Goal: Entertainment & Leisure: Consume media (video, audio)

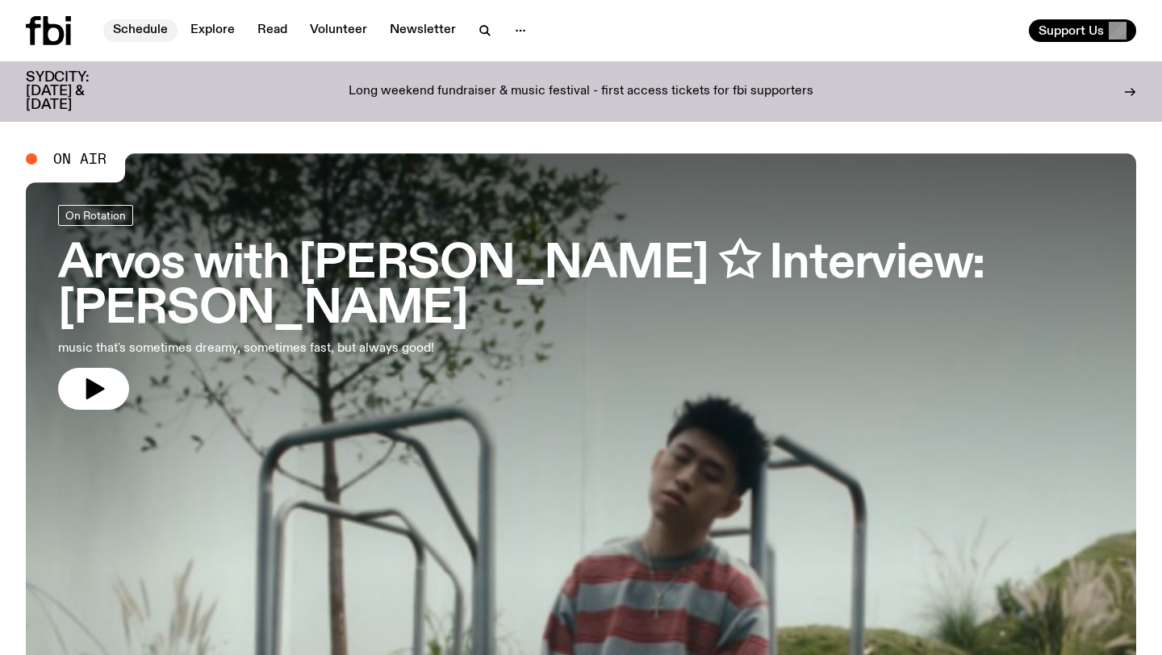
click at [128, 39] on link "Schedule" at bounding box center [140, 30] width 74 height 23
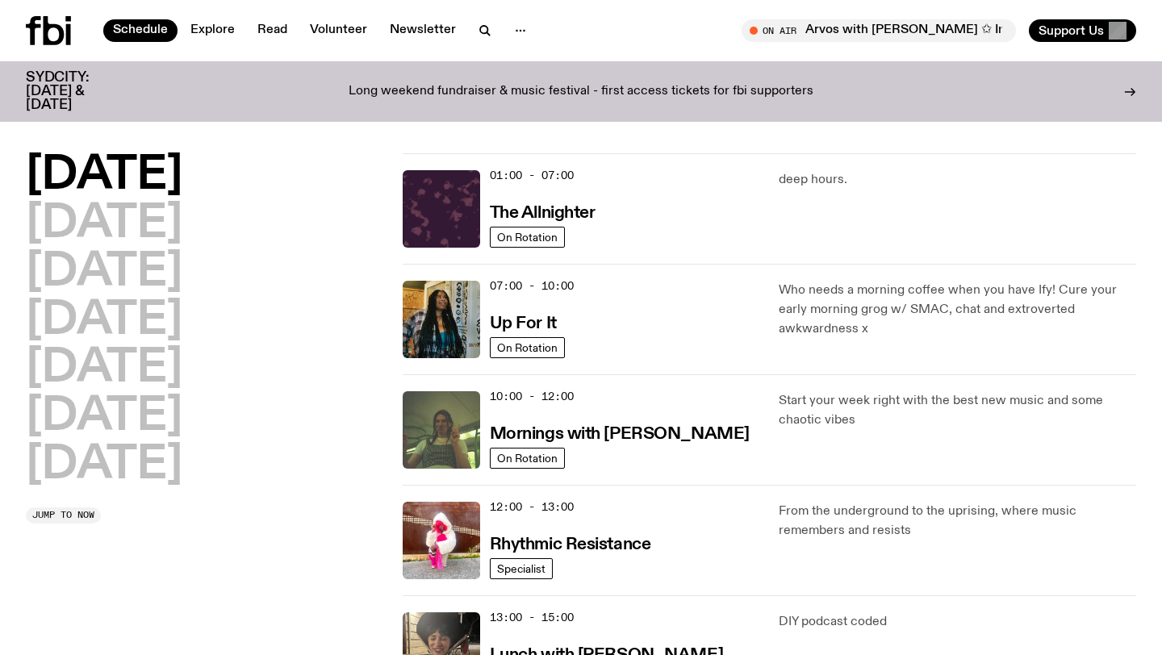
click at [34, 40] on icon at bounding box center [33, 30] width 15 height 29
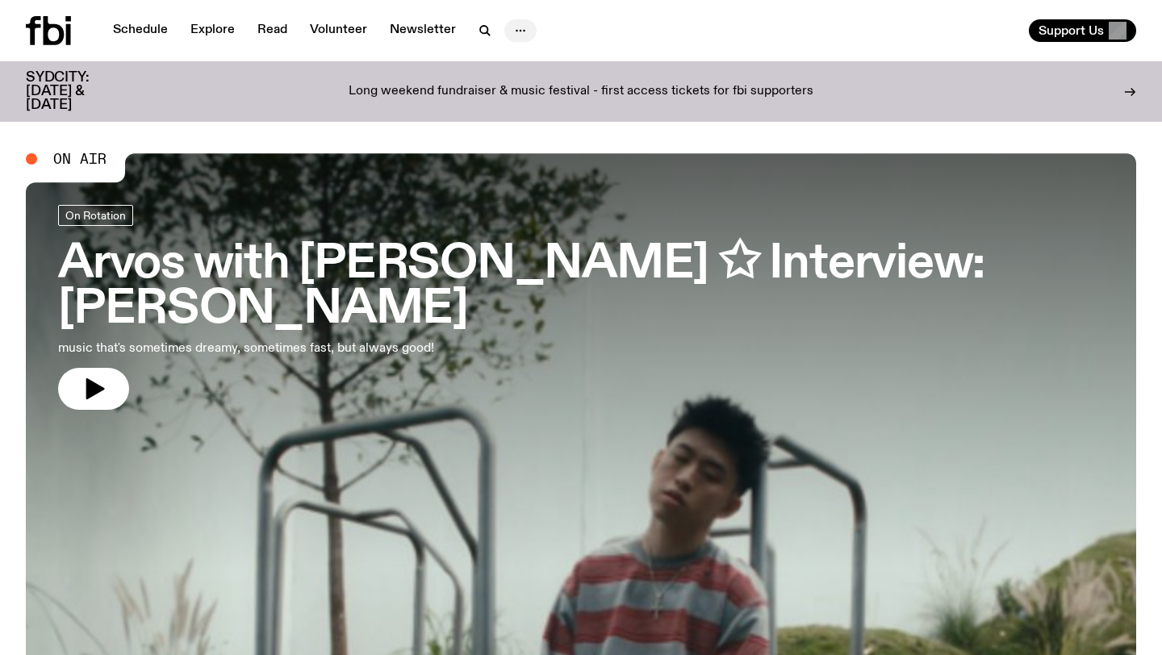
click at [506, 25] on button "button" at bounding box center [520, 30] width 32 height 23
click at [445, 26] on link "Newsletter" at bounding box center [423, 30] width 86 height 23
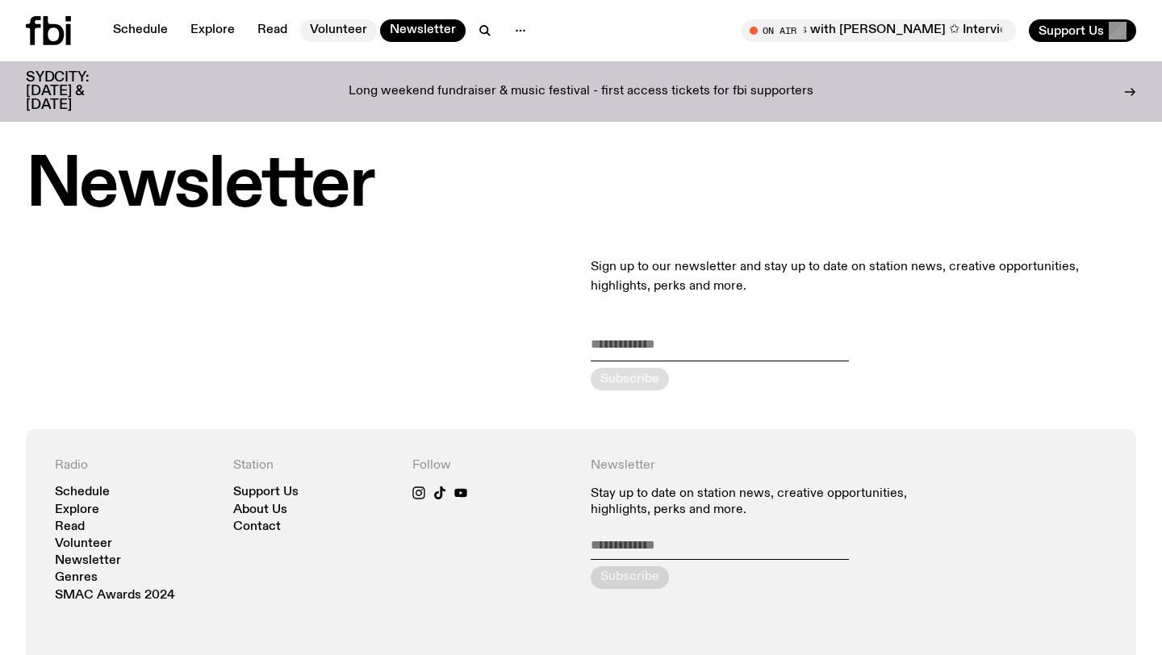
click at [343, 29] on link "Volunteer" at bounding box center [338, 30] width 77 height 23
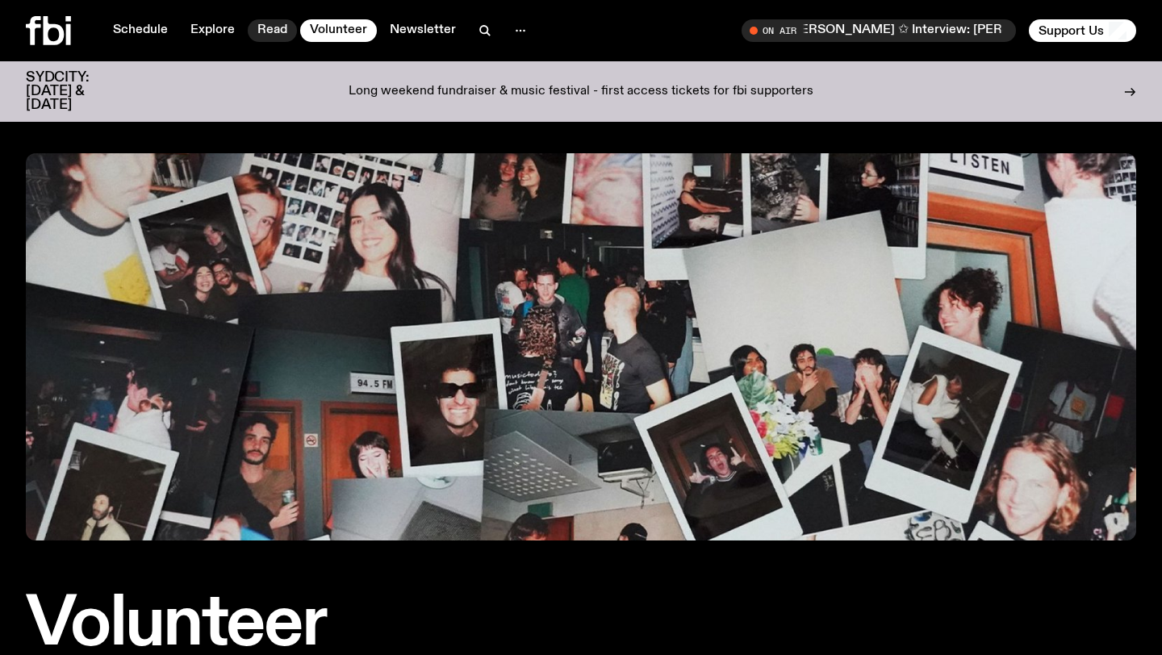
click at [265, 28] on link "Read" at bounding box center [272, 30] width 49 height 23
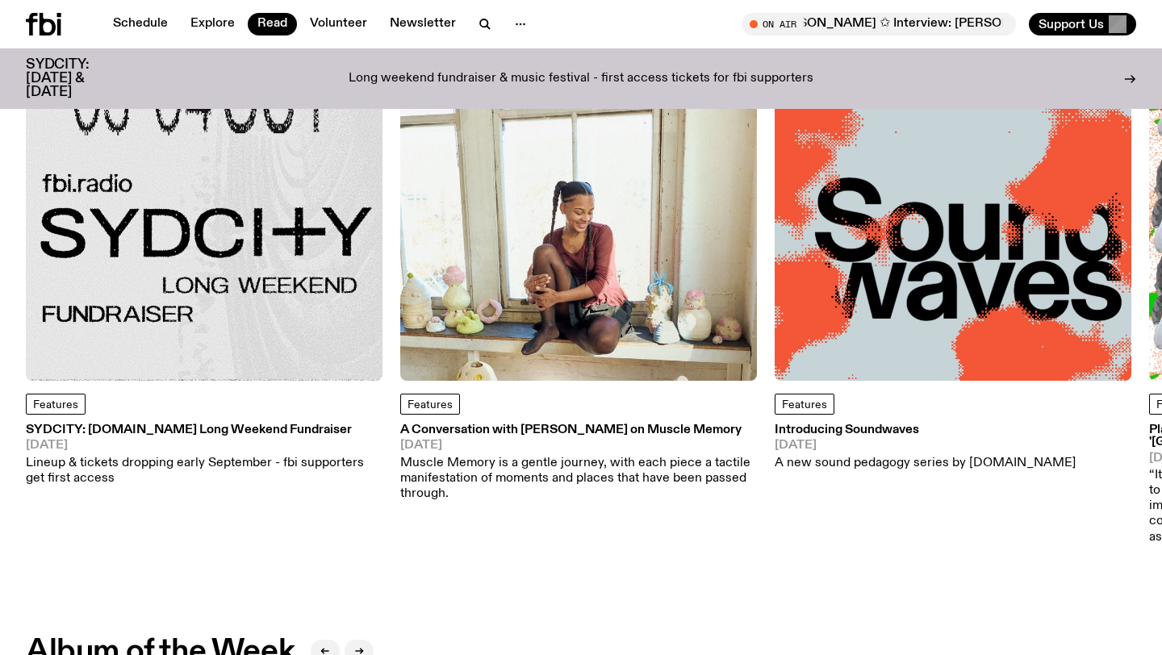
scroll to position [276, 0]
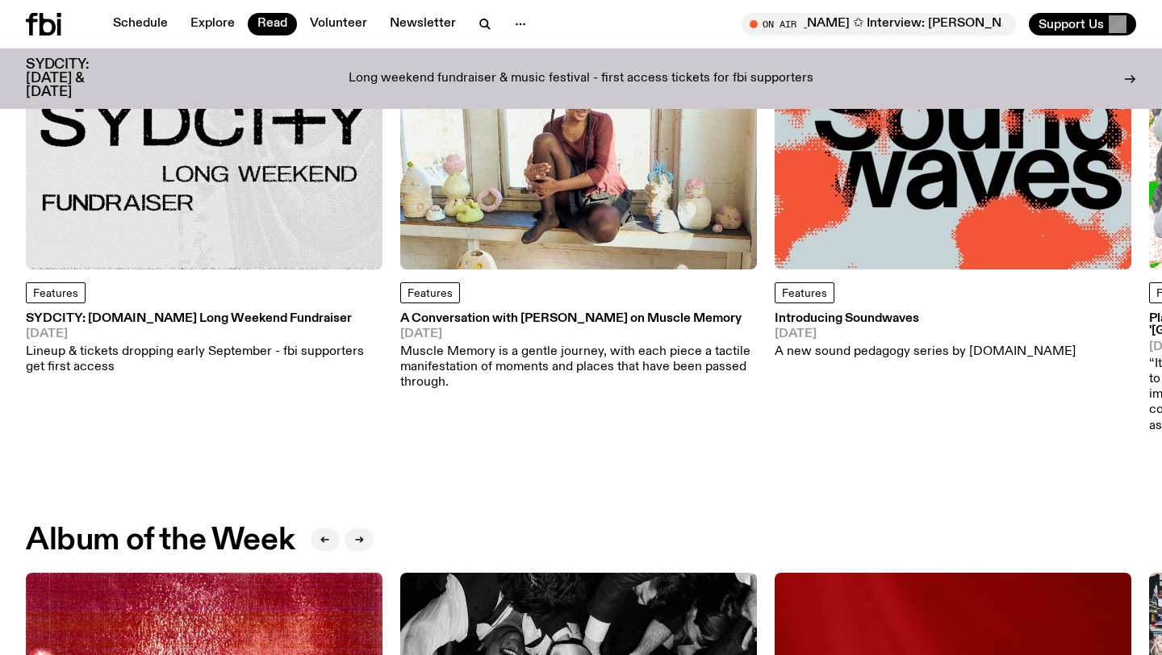
click at [172, 195] on img at bounding box center [204, 91] width 357 height 357
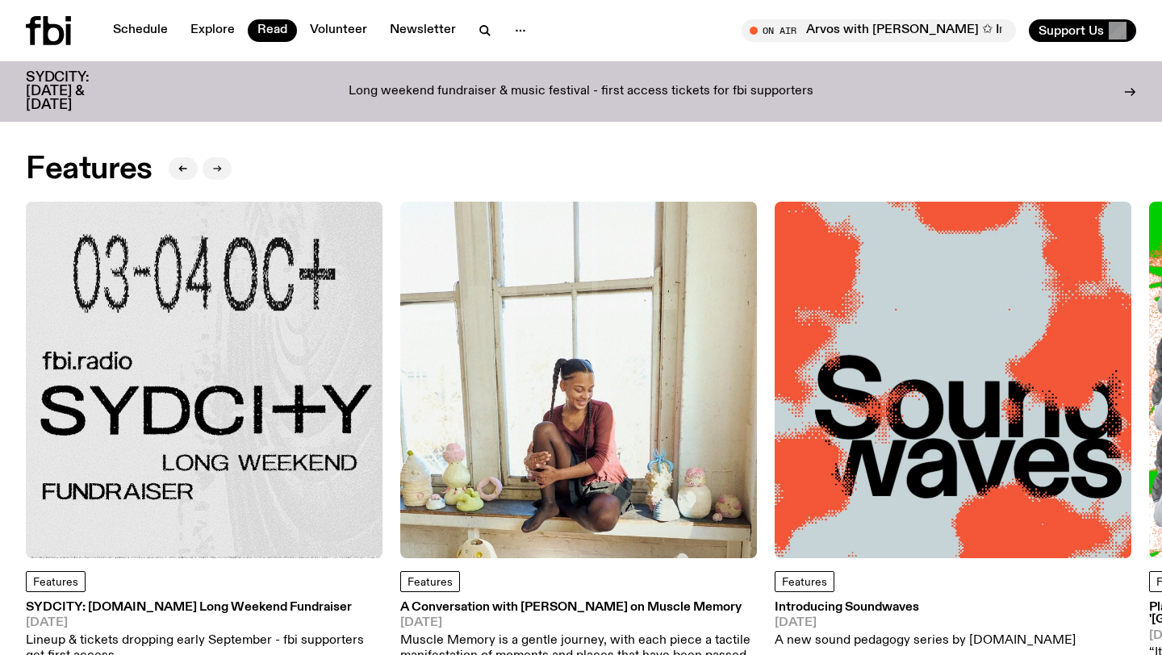
click at [219, 166] on icon "button" at bounding box center [219, 169] width 2 height 6
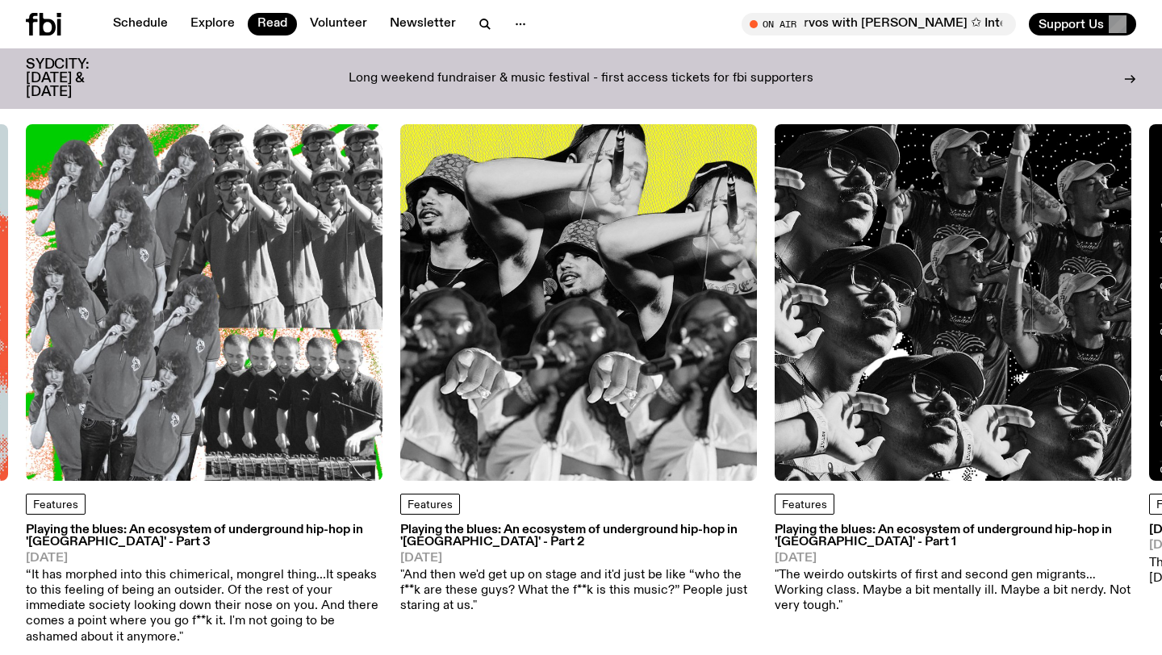
scroll to position [48, 0]
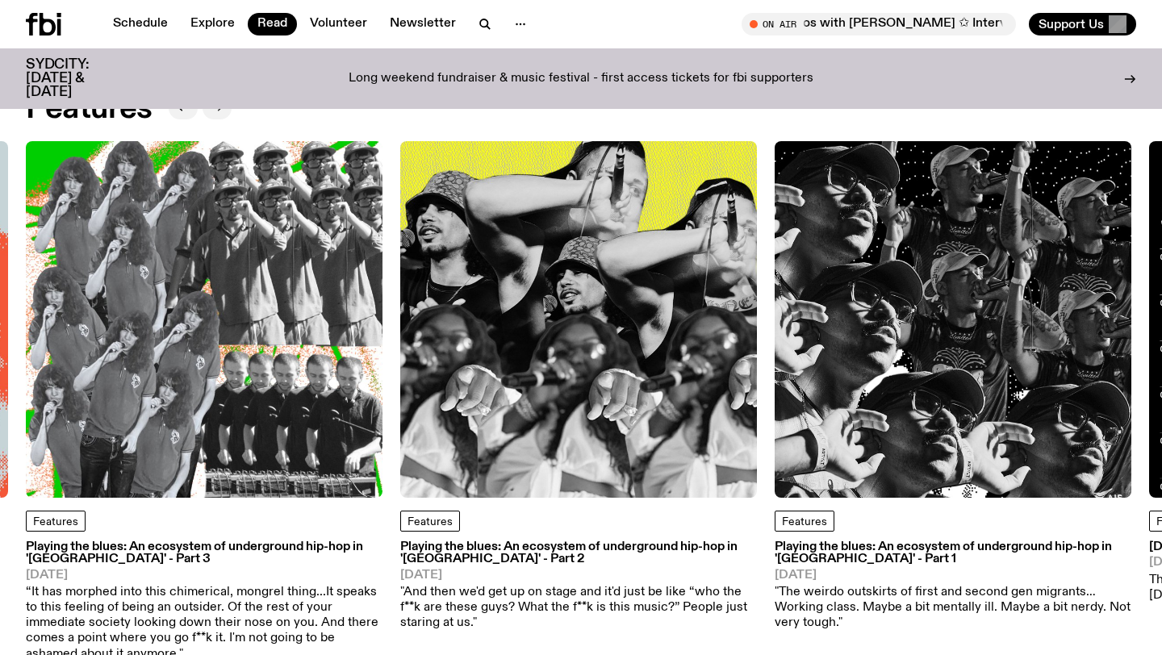
click at [215, 106] on icon "button" at bounding box center [217, 108] width 10 height 10
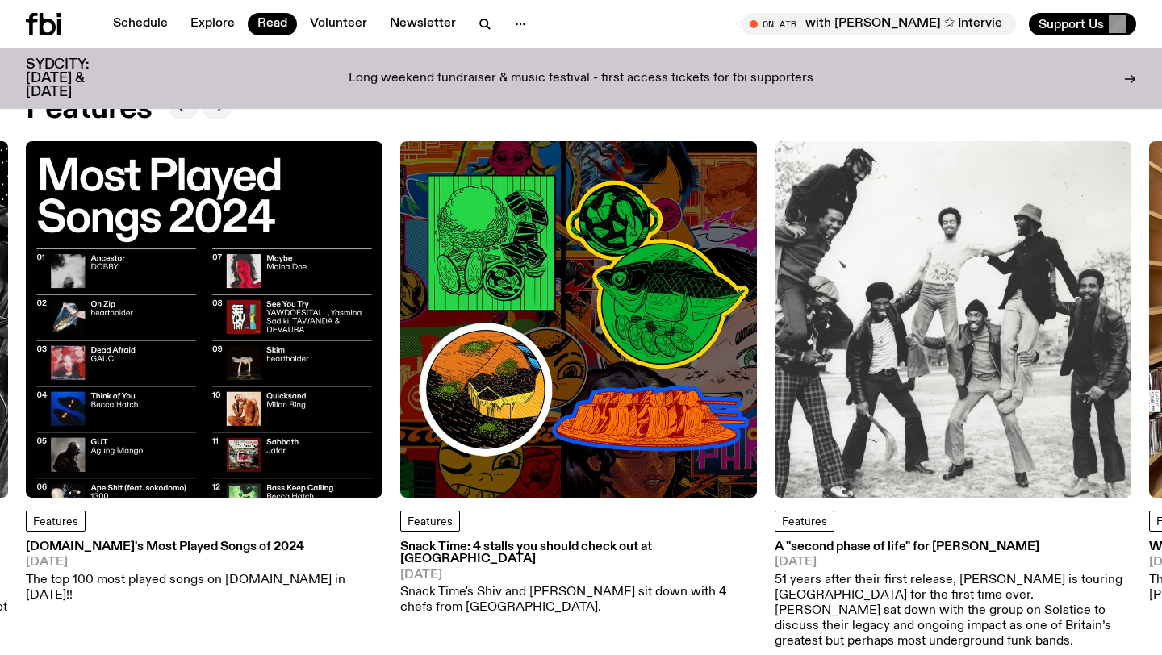
click at [216, 108] on icon "button" at bounding box center [216, 108] width 7 height 0
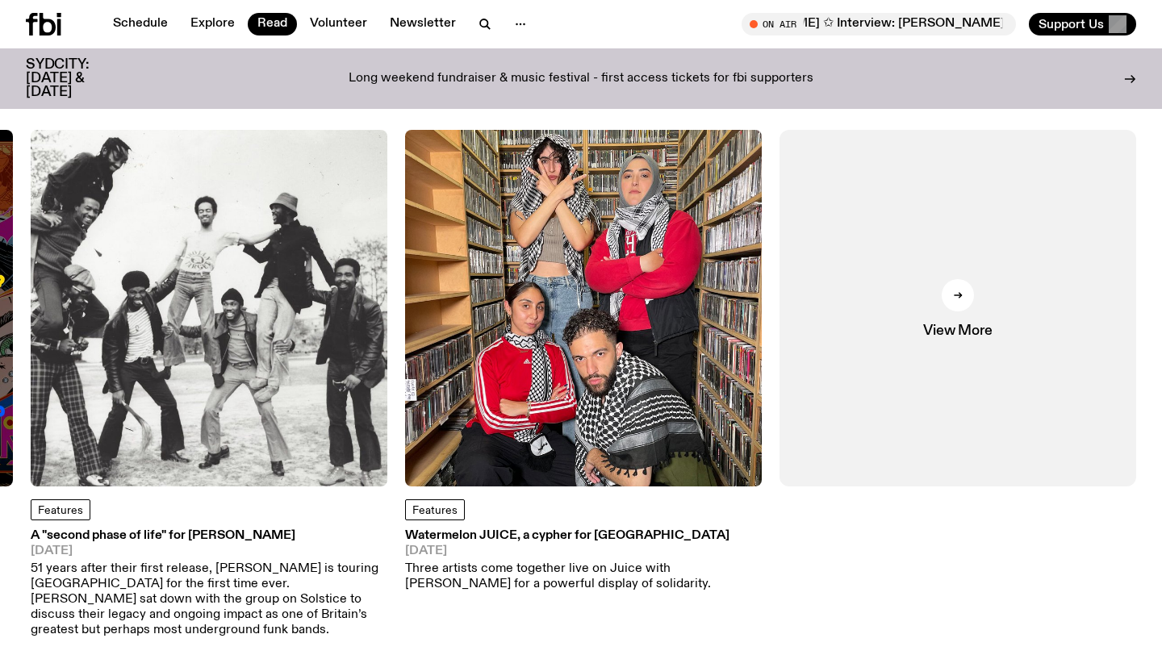
scroll to position [0, 0]
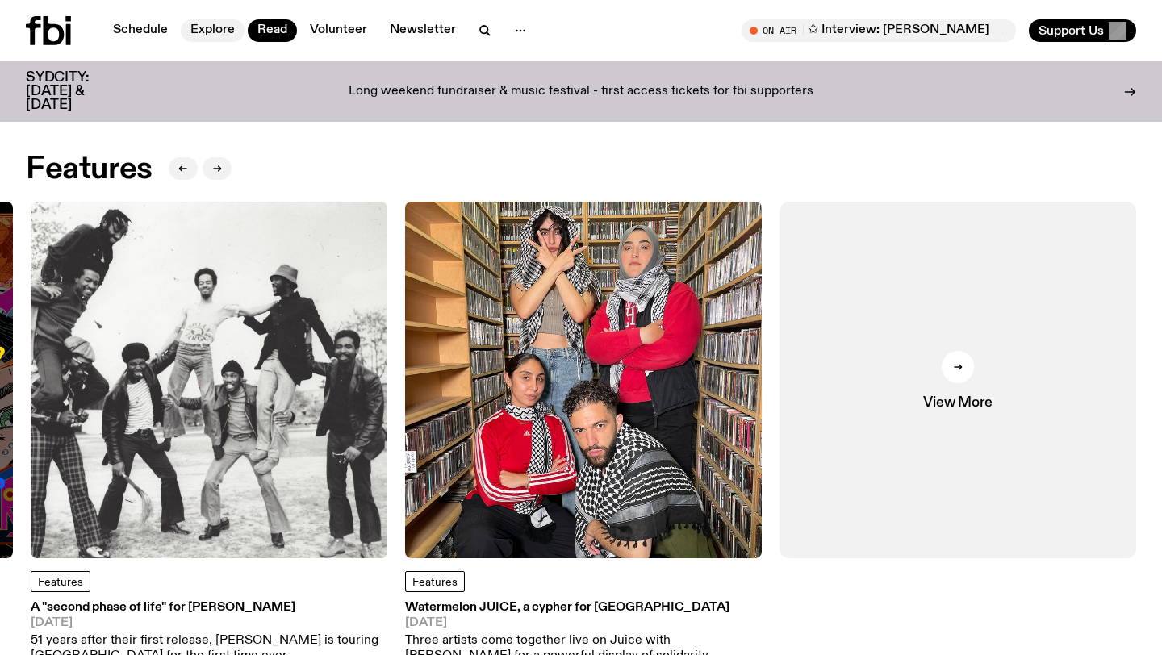
click at [220, 21] on link "Explore" at bounding box center [213, 30] width 64 height 23
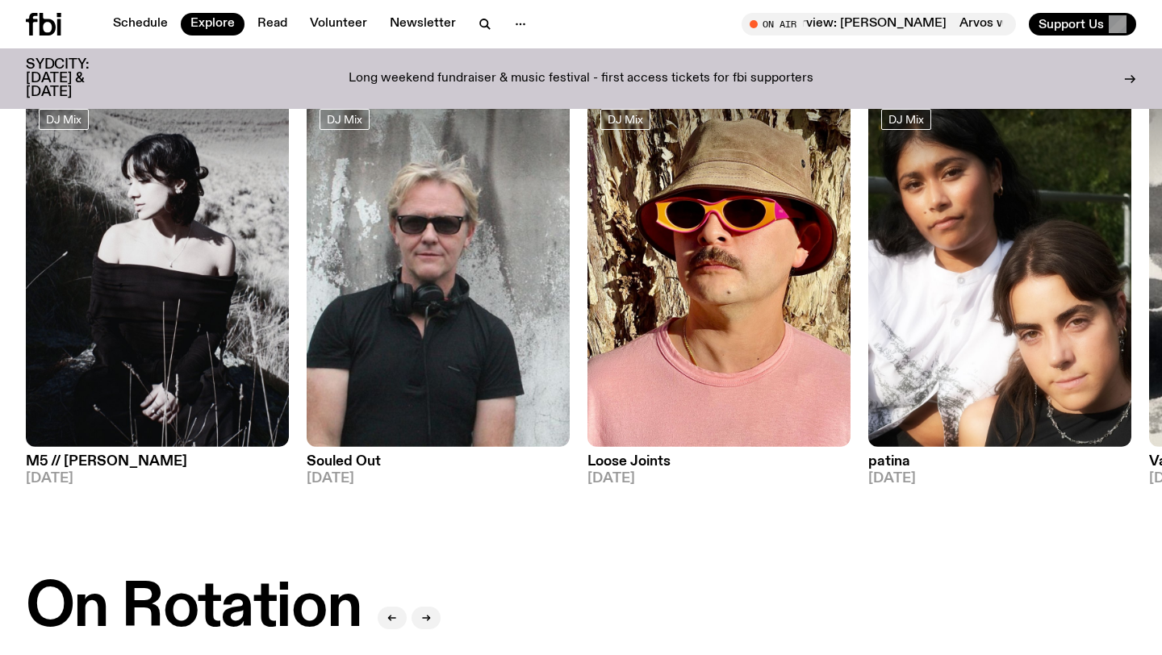
scroll to position [107, 0]
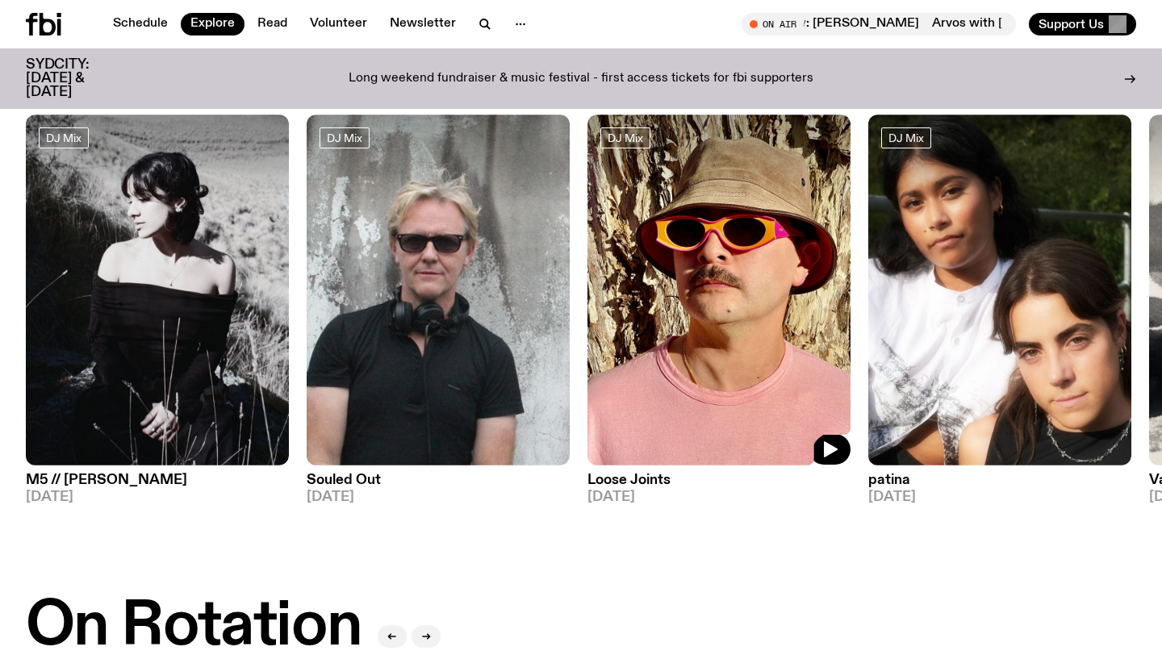
click at [660, 316] on img at bounding box center [718, 290] width 263 height 351
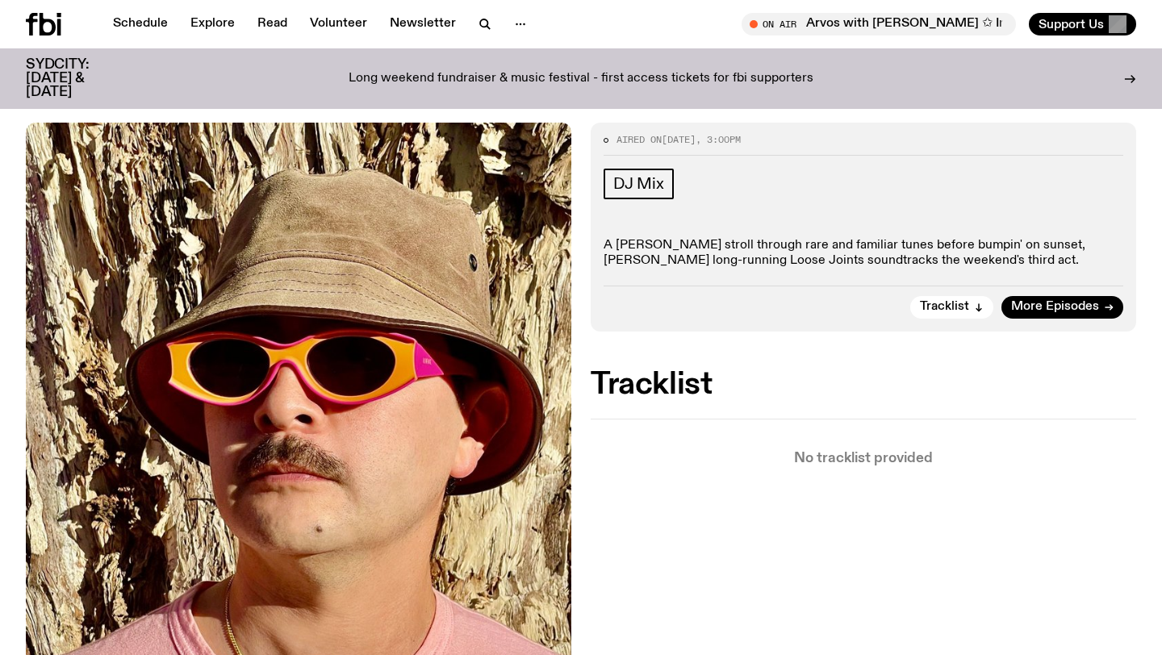
scroll to position [319, 0]
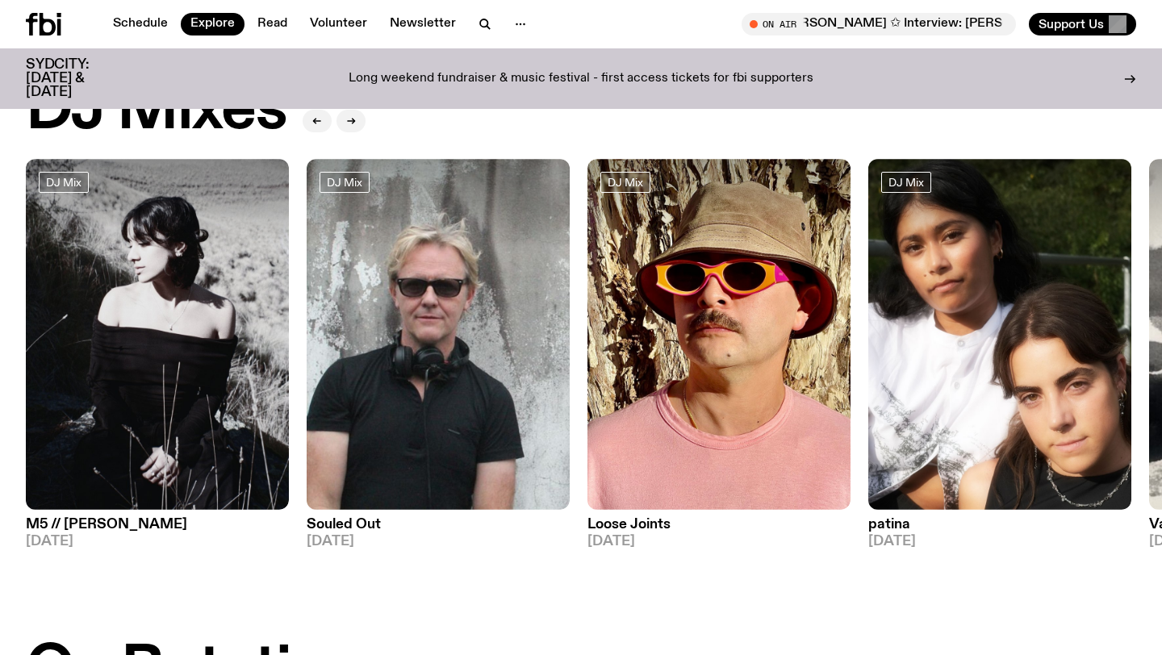
scroll to position [60, 0]
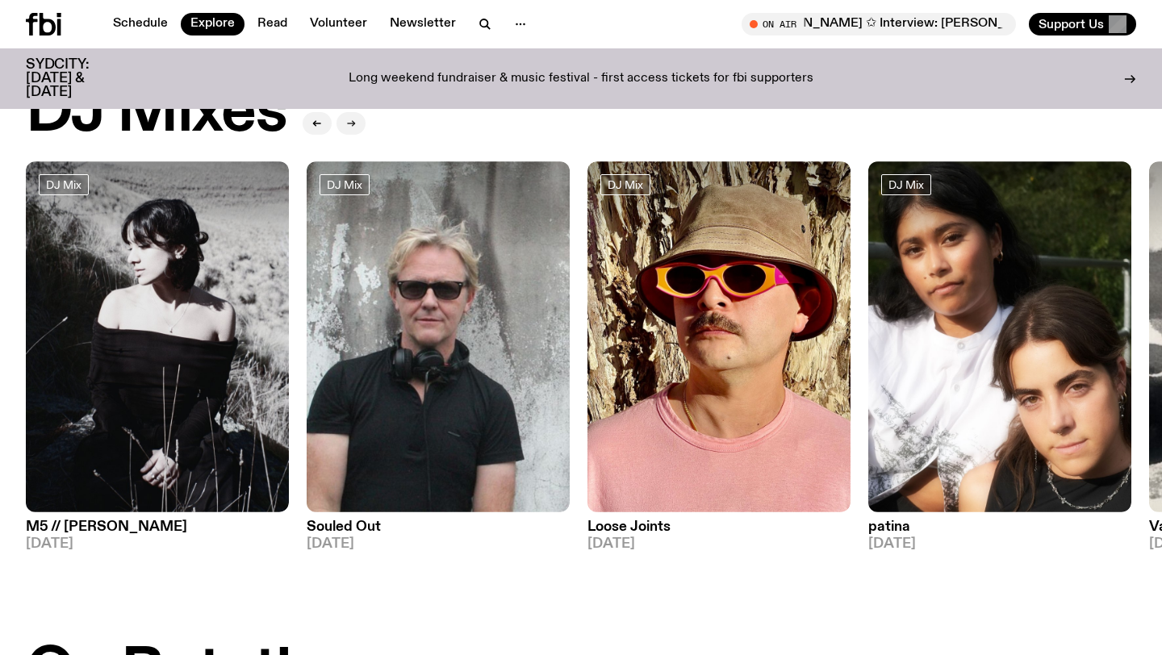
click at [353, 120] on icon "button" at bounding box center [351, 124] width 10 height 10
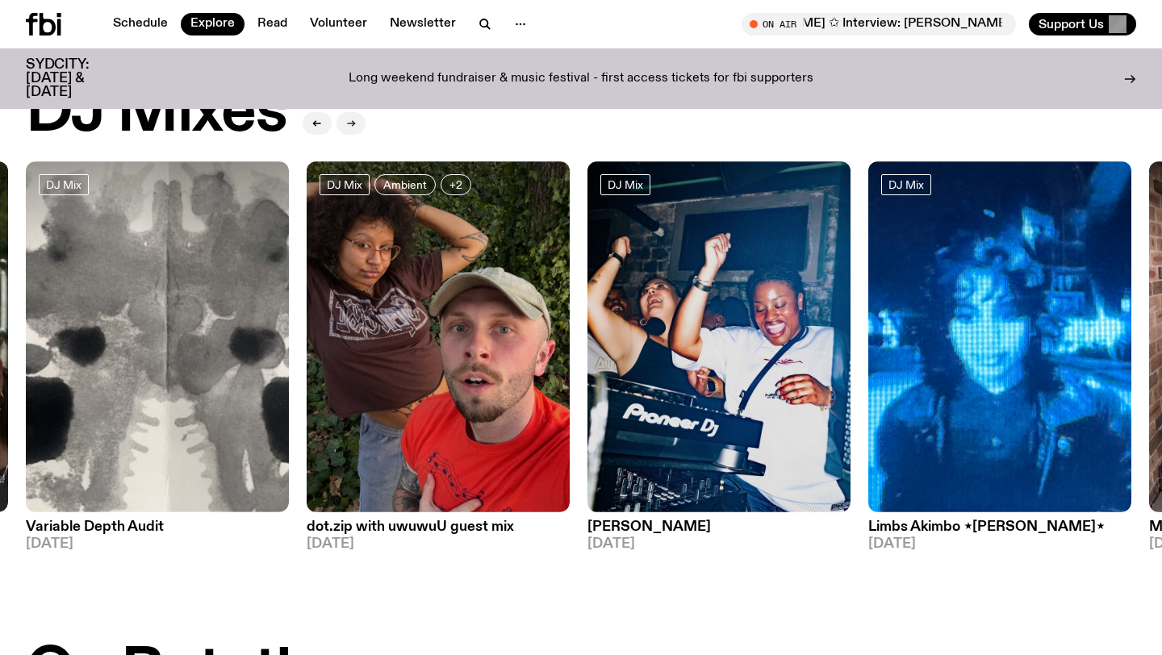
click at [350, 115] on button "button" at bounding box center [351, 123] width 29 height 23
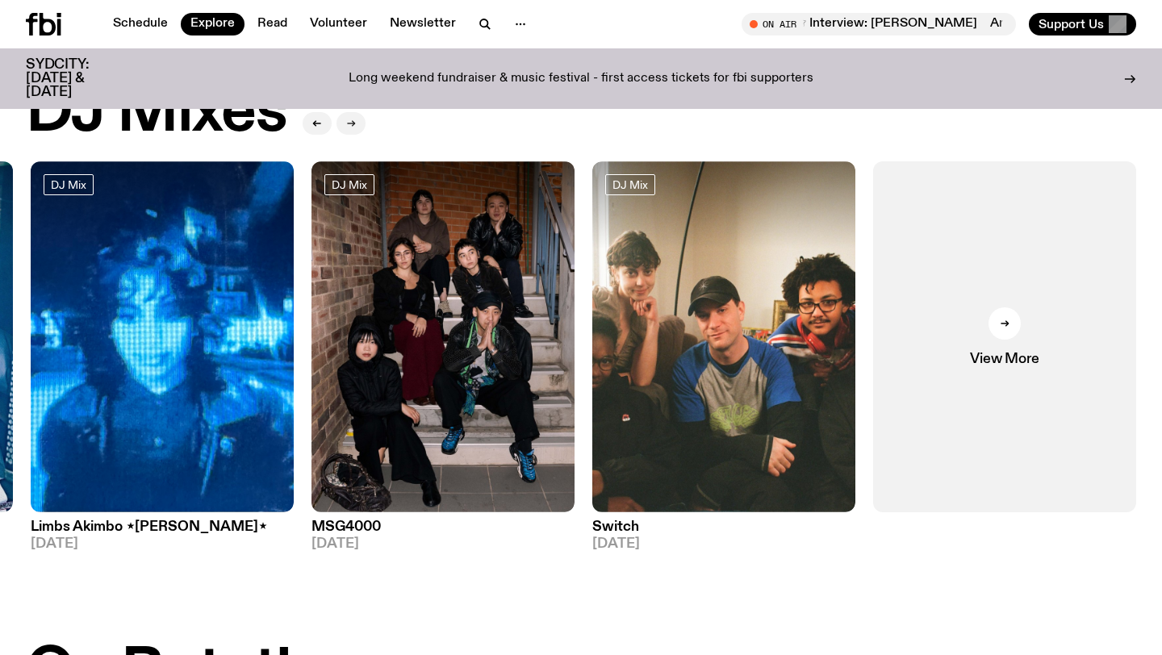
click at [351, 116] on button "button" at bounding box center [351, 123] width 29 height 23
click at [363, 119] on button "button" at bounding box center [351, 123] width 29 height 23
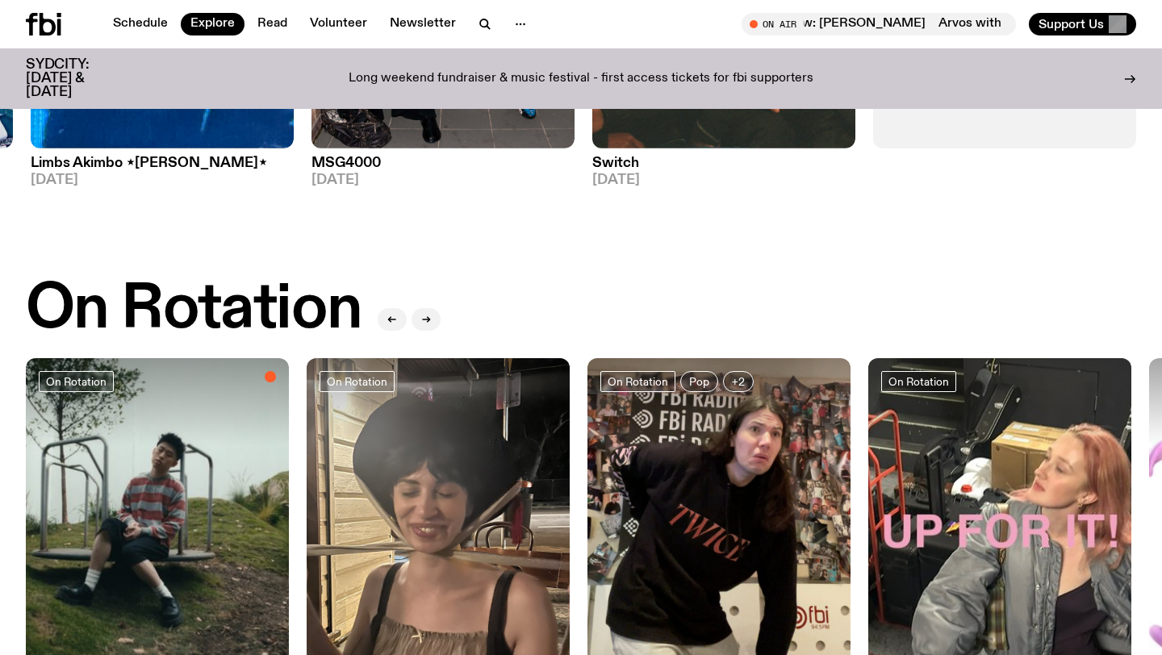
scroll to position [301, 0]
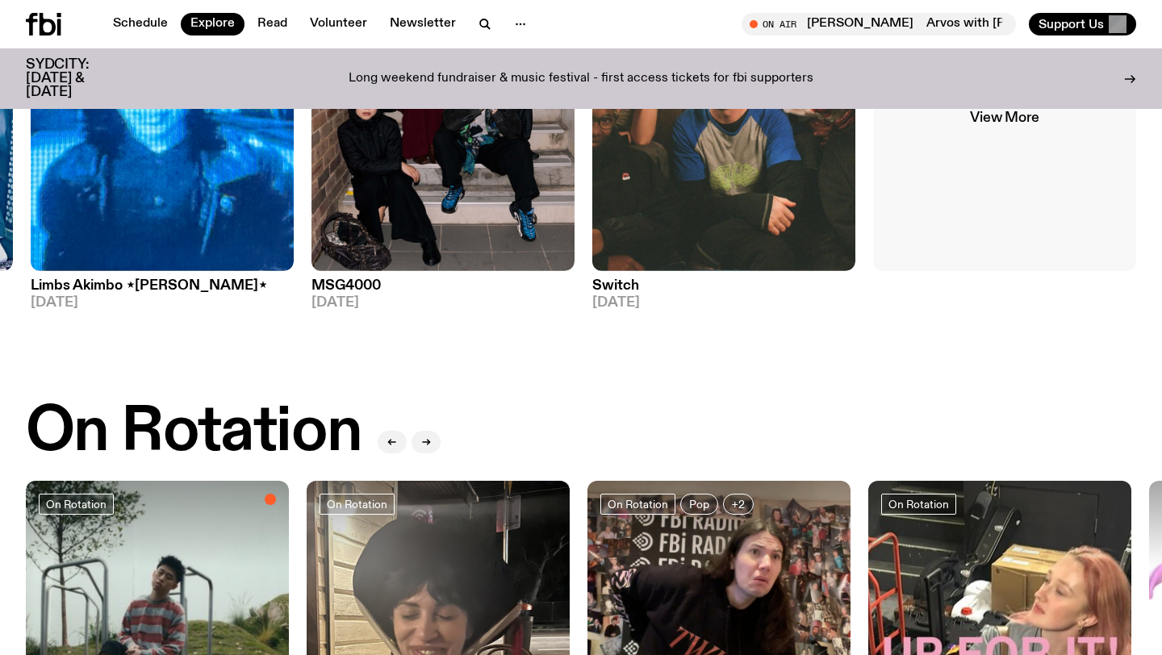
click at [1024, 123] on span "View More" at bounding box center [1004, 118] width 69 height 14
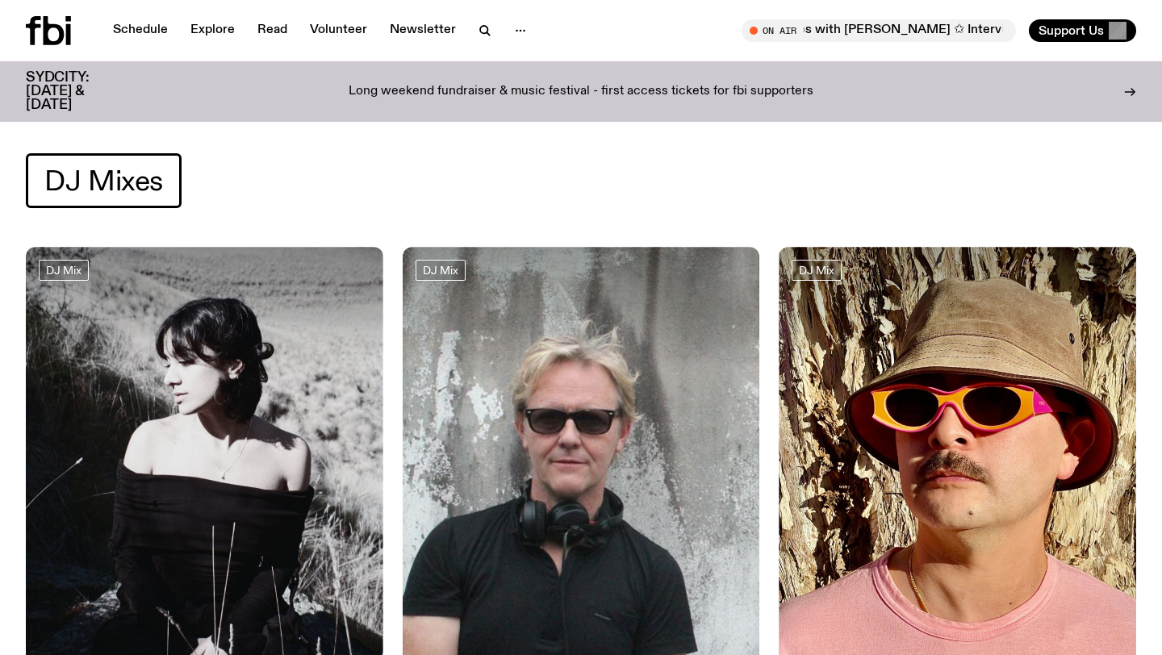
click at [623, 101] on div "SYDCITY: [DATE] & [DATE] Long weekend fundraiser & music festival - first acces…" at bounding box center [581, 91] width 1110 height 61
click at [282, 32] on link "Read" at bounding box center [272, 30] width 49 height 23
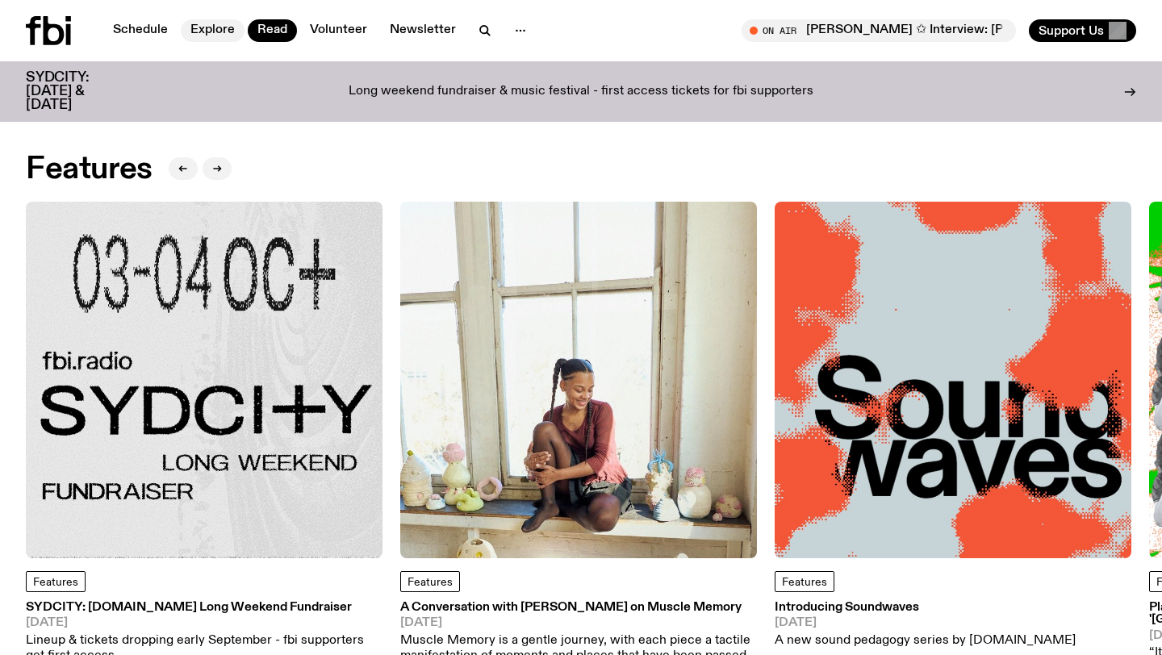
click at [198, 31] on link "Explore" at bounding box center [213, 30] width 64 height 23
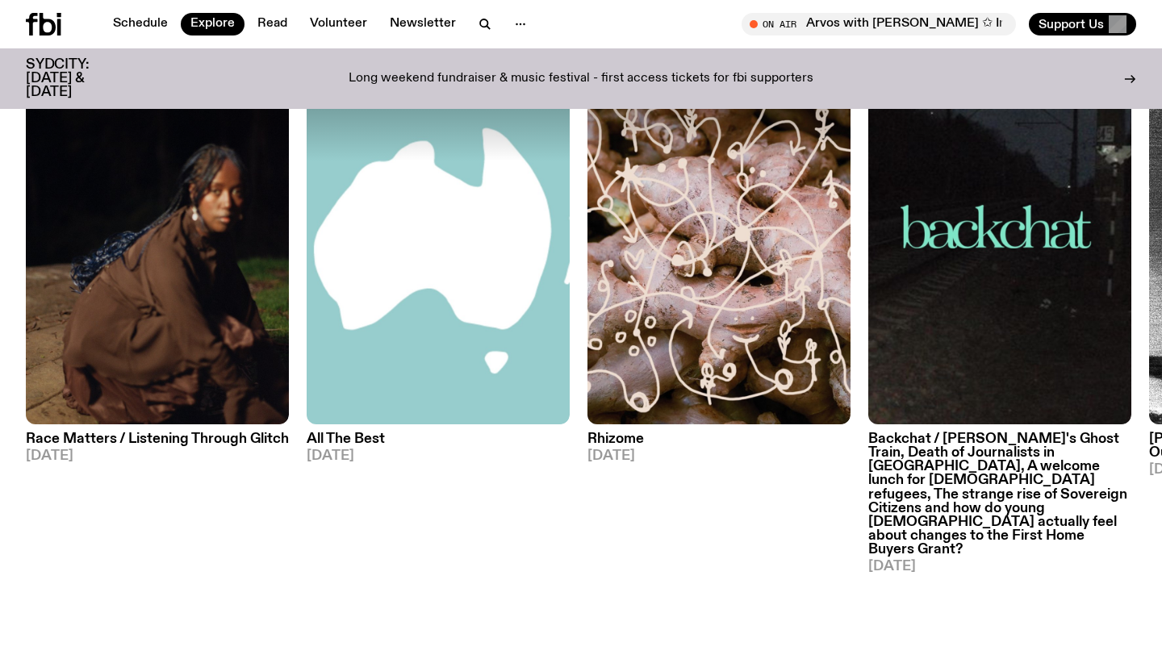
scroll to position [1873, 0]
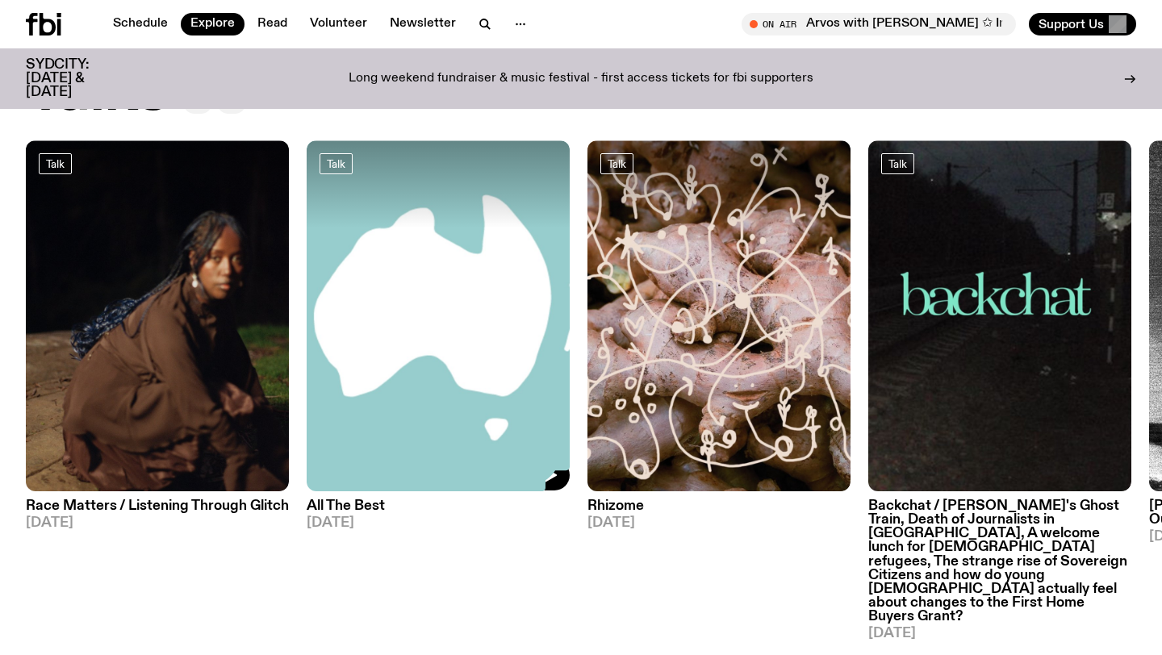
click at [423, 328] on img at bounding box center [438, 315] width 263 height 351
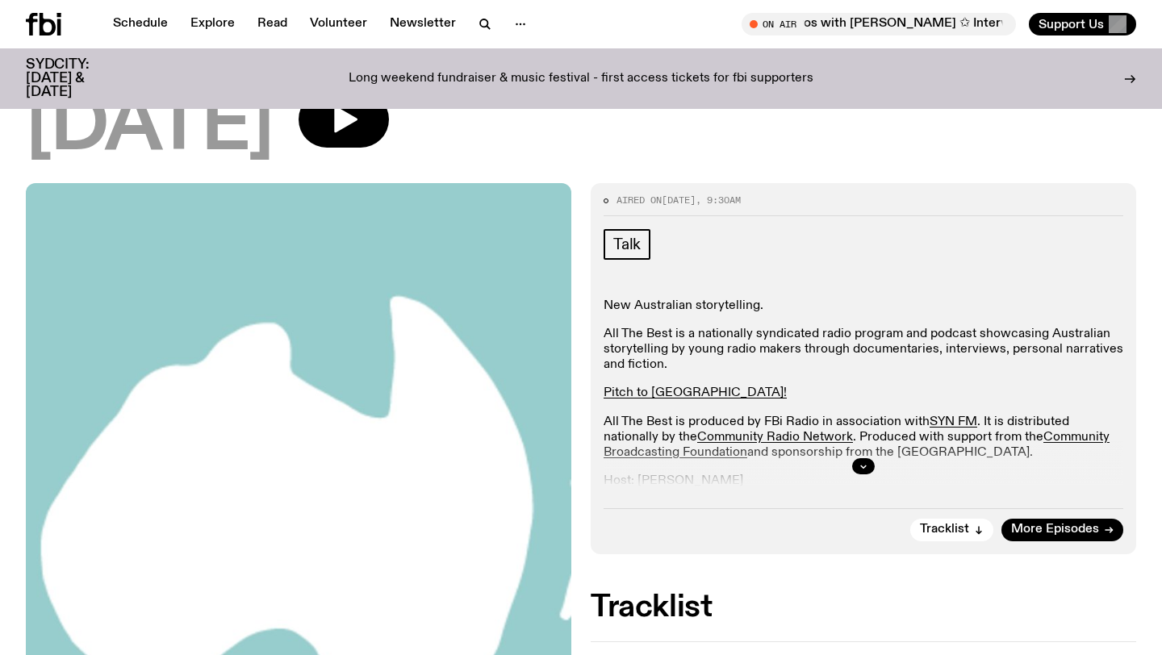
scroll to position [267, 0]
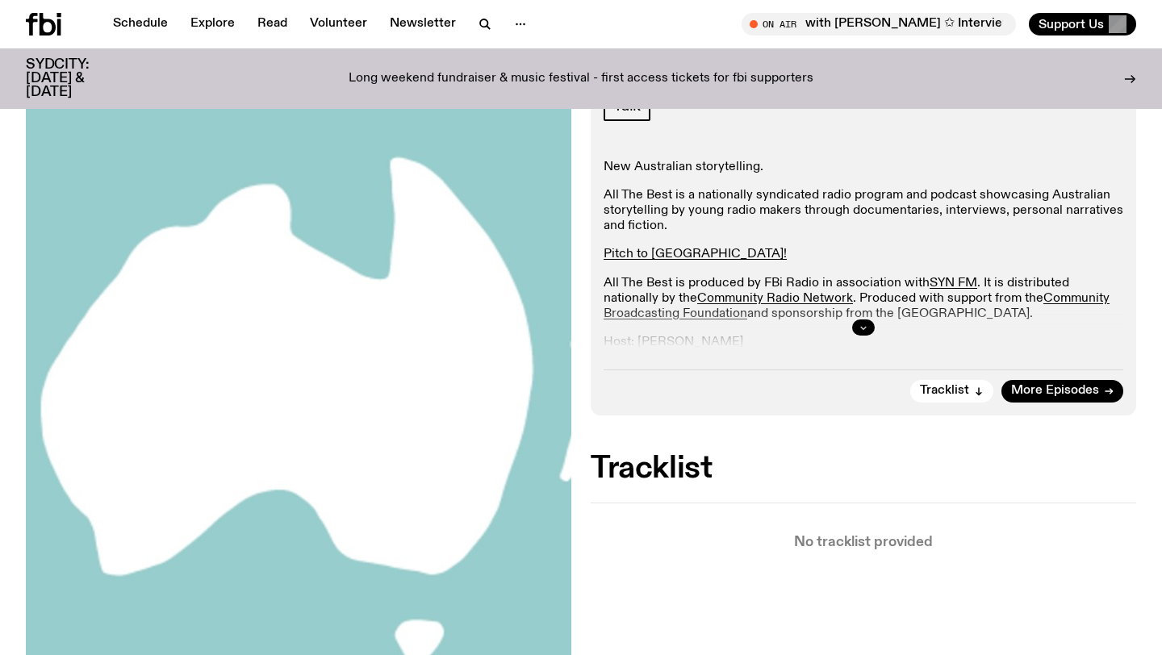
click at [863, 331] on button "button" at bounding box center [863, 328] width 23 height 16
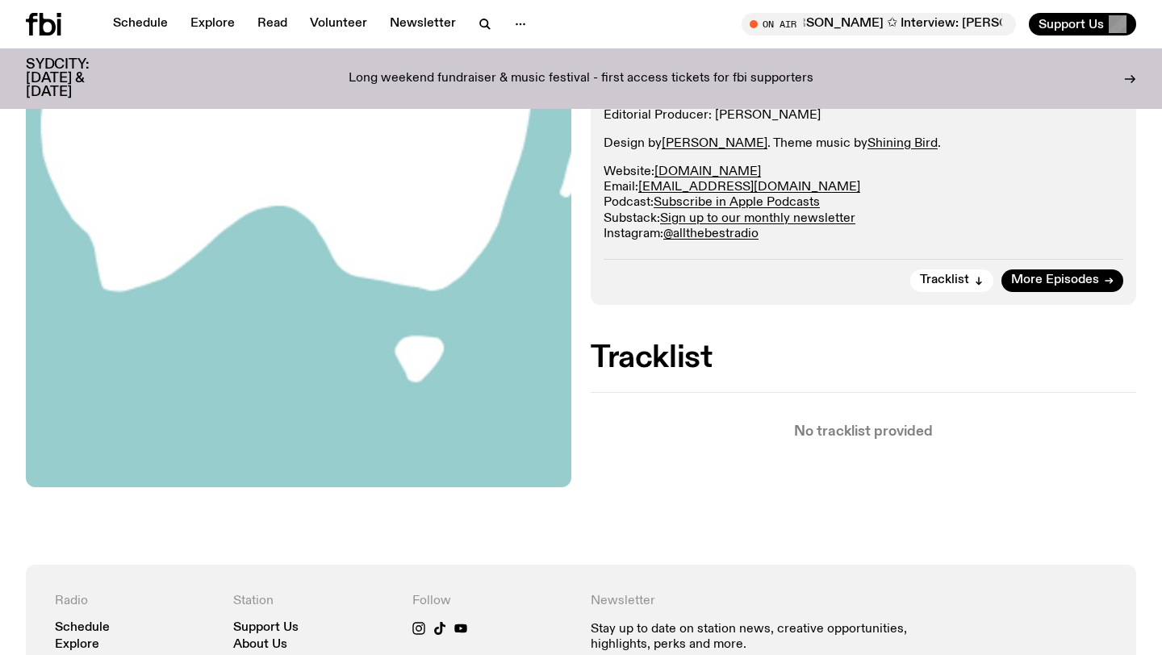
scroll to position [0, 0]
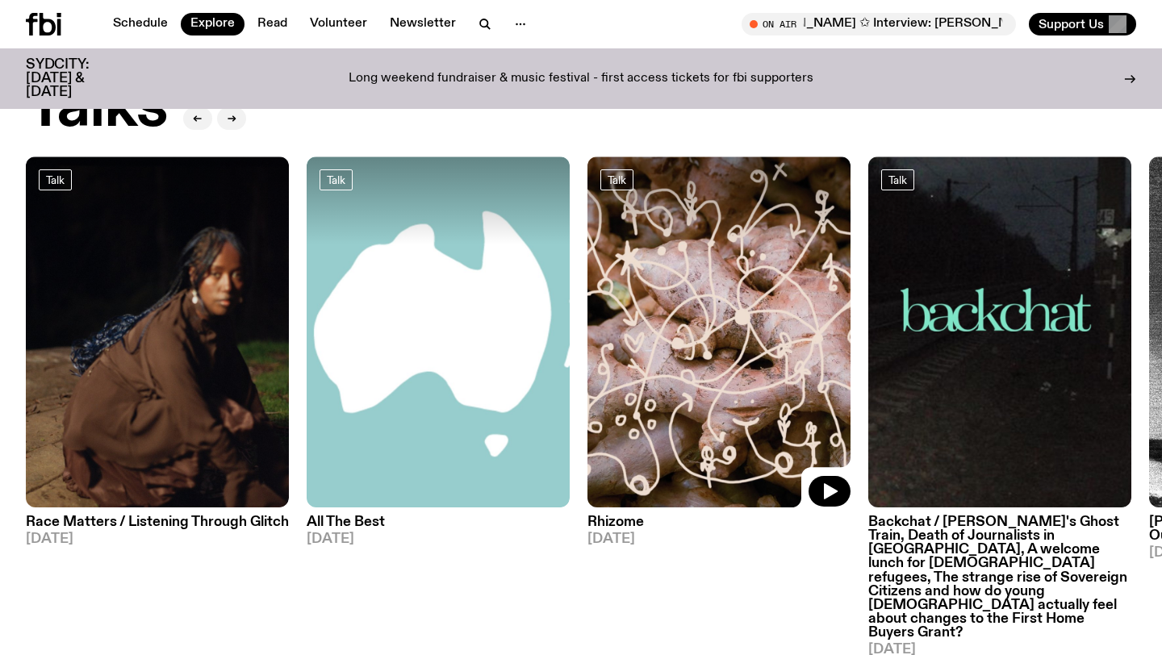
scroll to position [1858, 0]
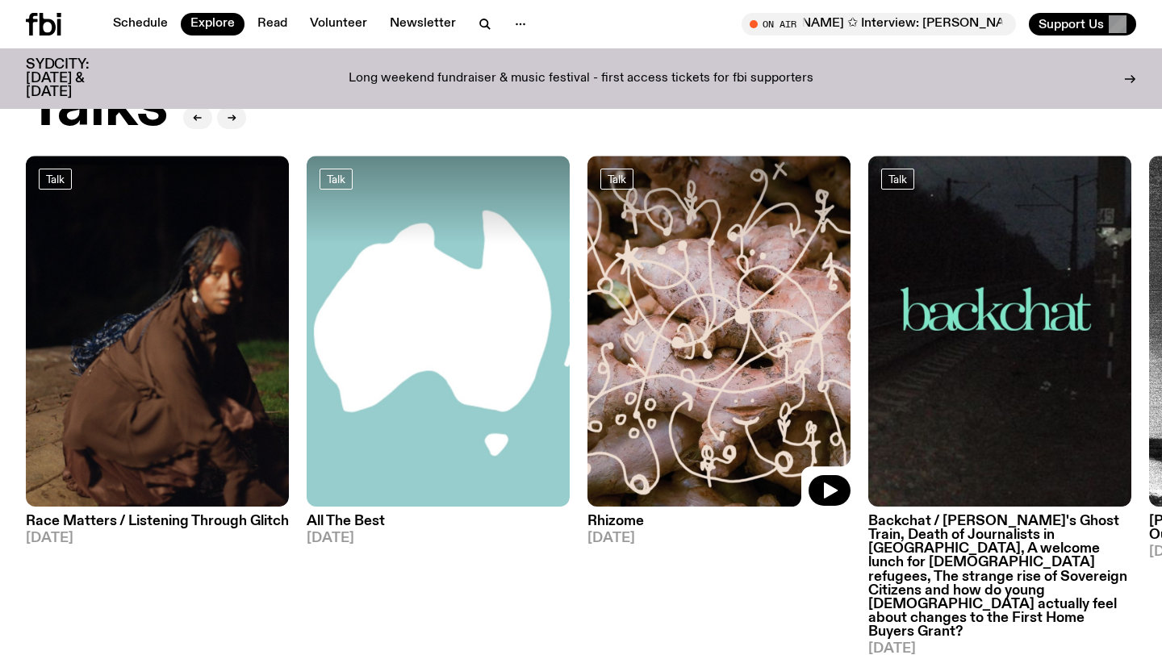
click at [623, 408] on img at bounding box center [718, 331] width 263 height 351
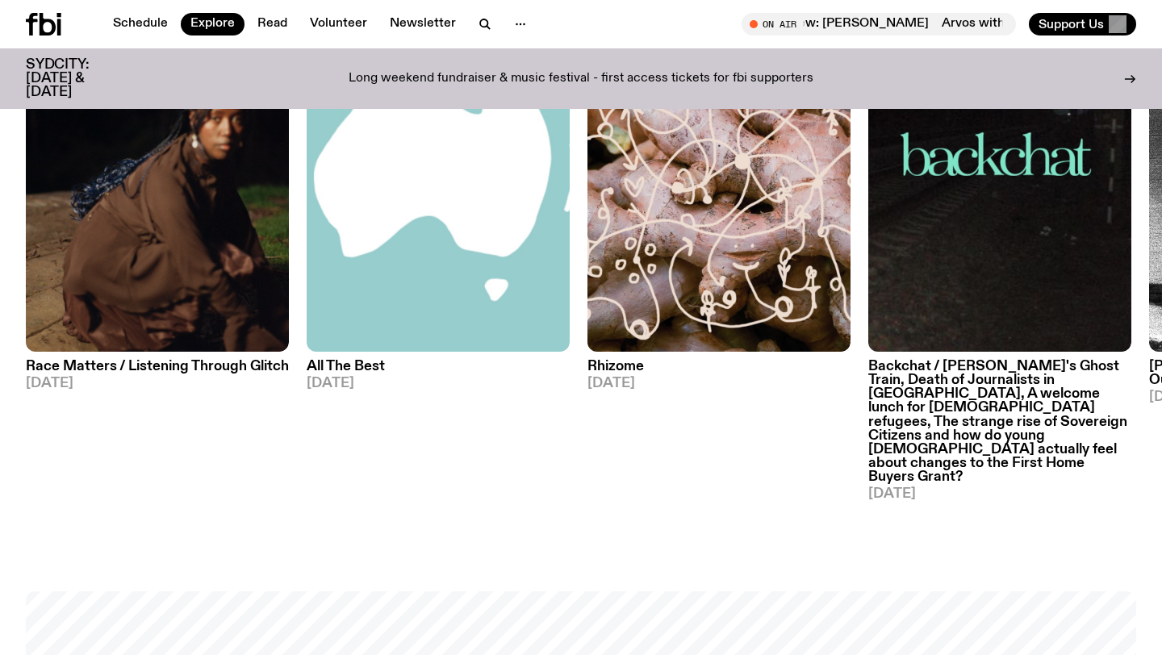
scroll to position [1986, 0]
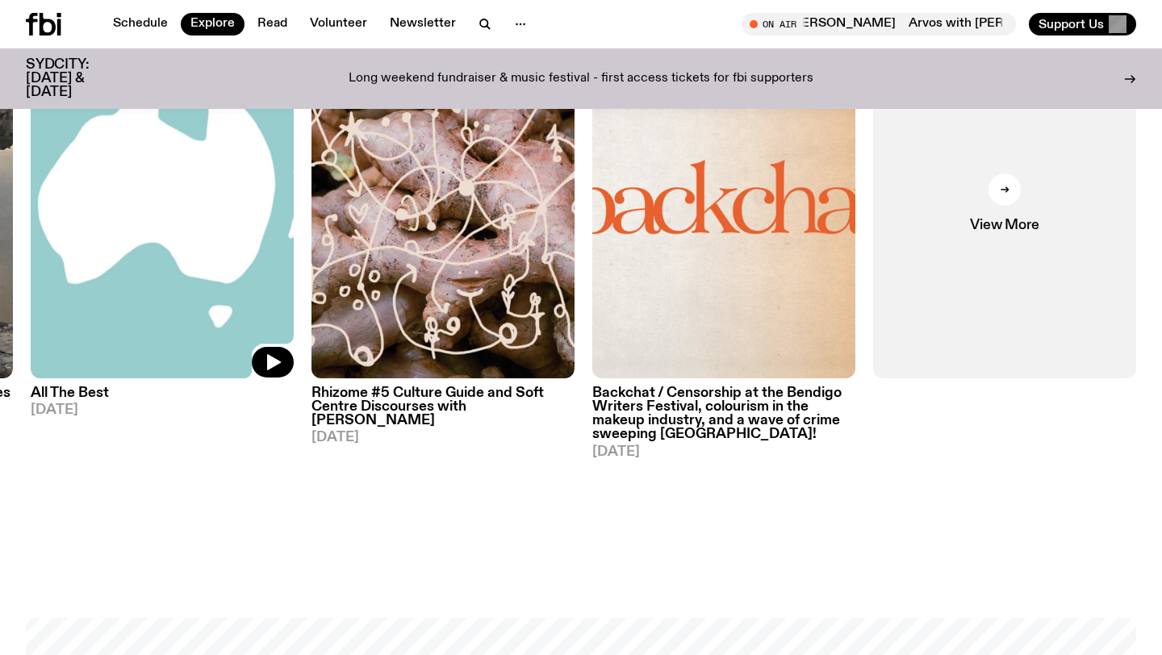
click at [193, 232] on img at bounding box center [162, 202] width 263 height 351
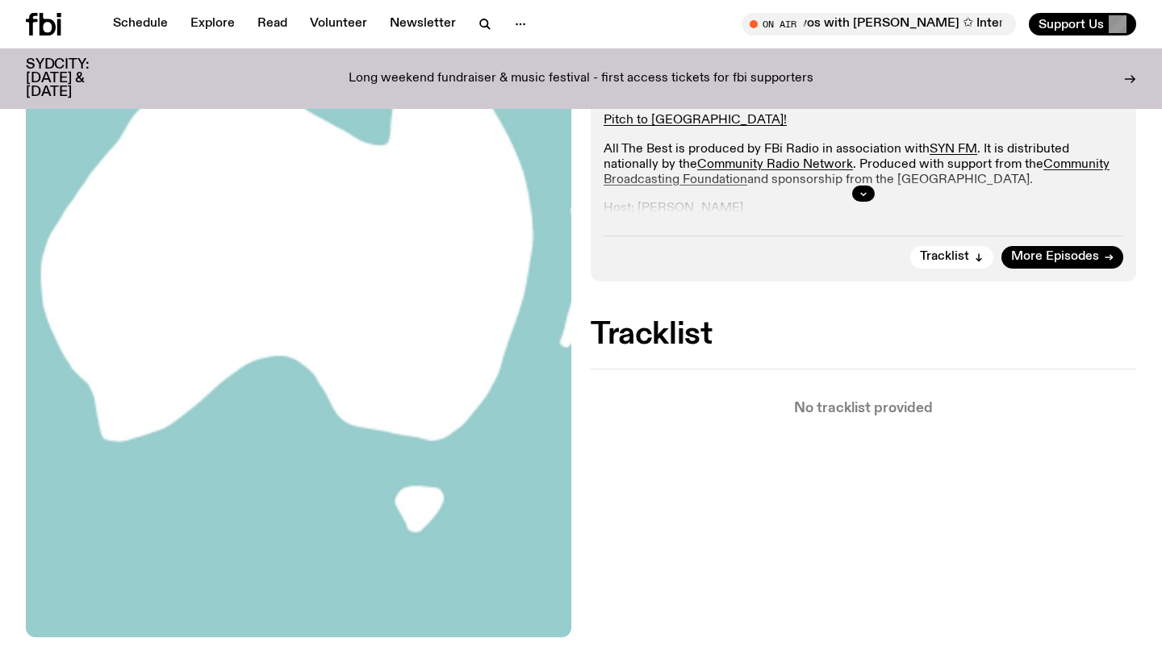
scroll to position [424, 0]
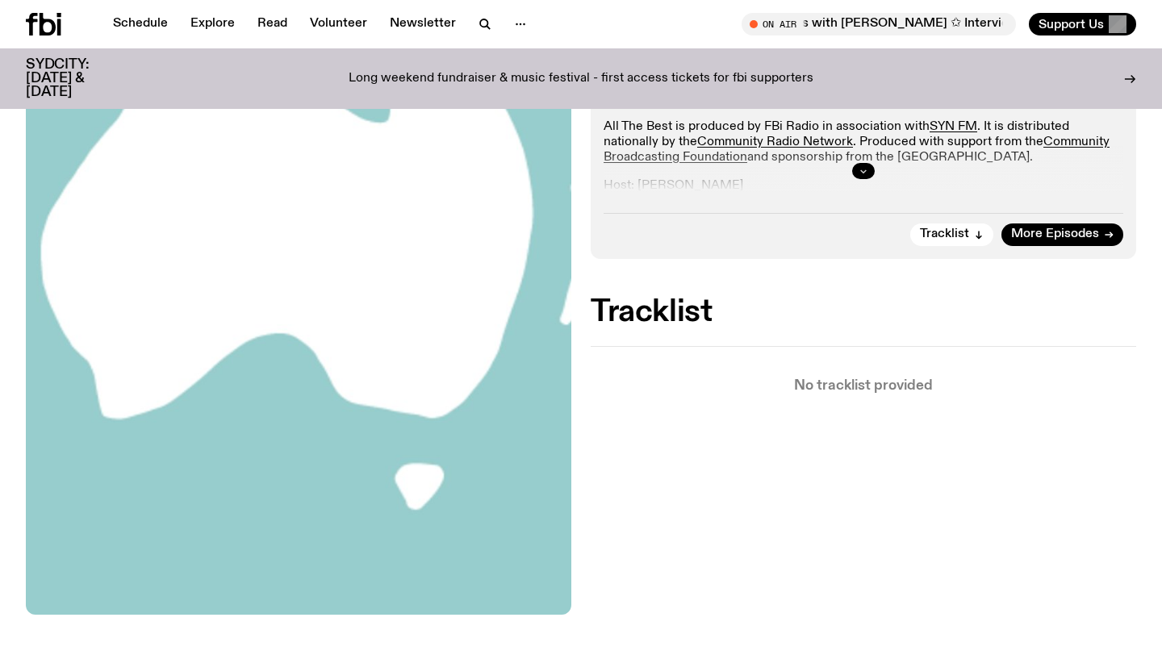
click at [863, 173] on icon "button" at bounding box center [864, 171] width 10 height 10
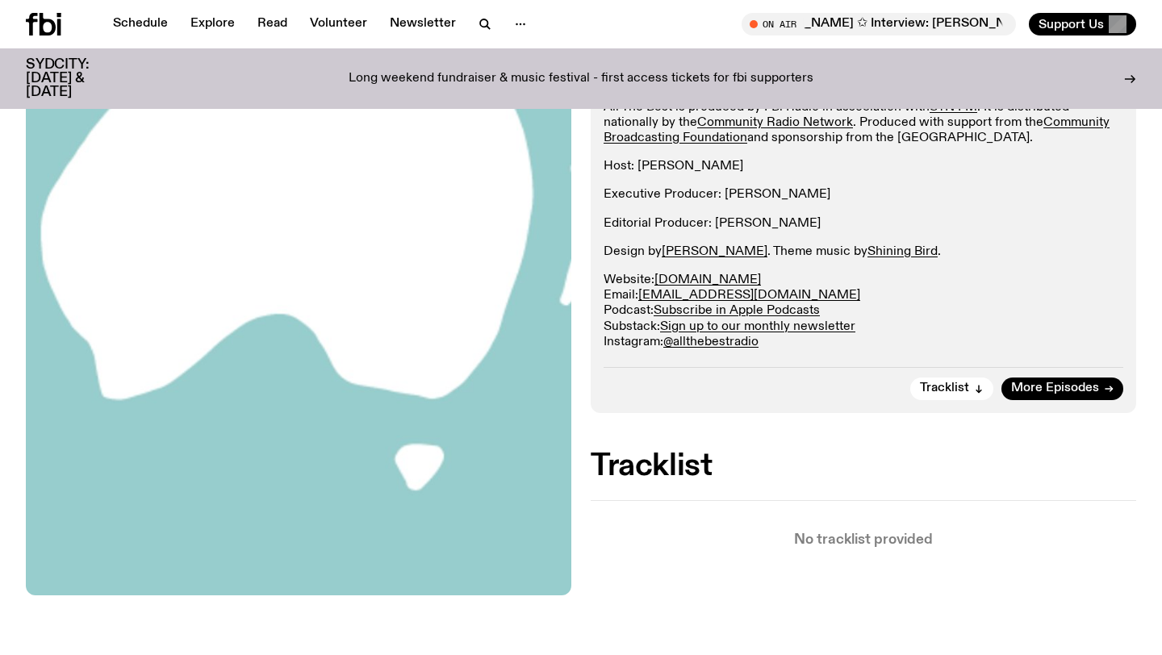
scroll to position [445, 0]
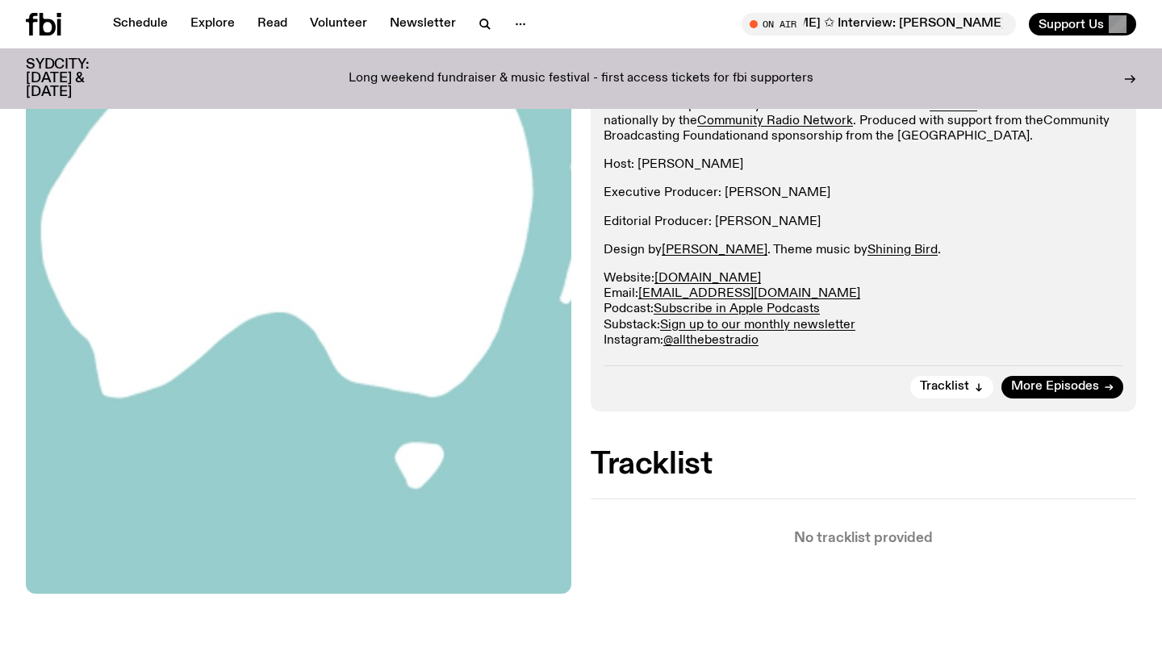
click at [692, 134] on link "Community Broadcasting Foundation" at bounding box center [857, 129] width 506 height 28
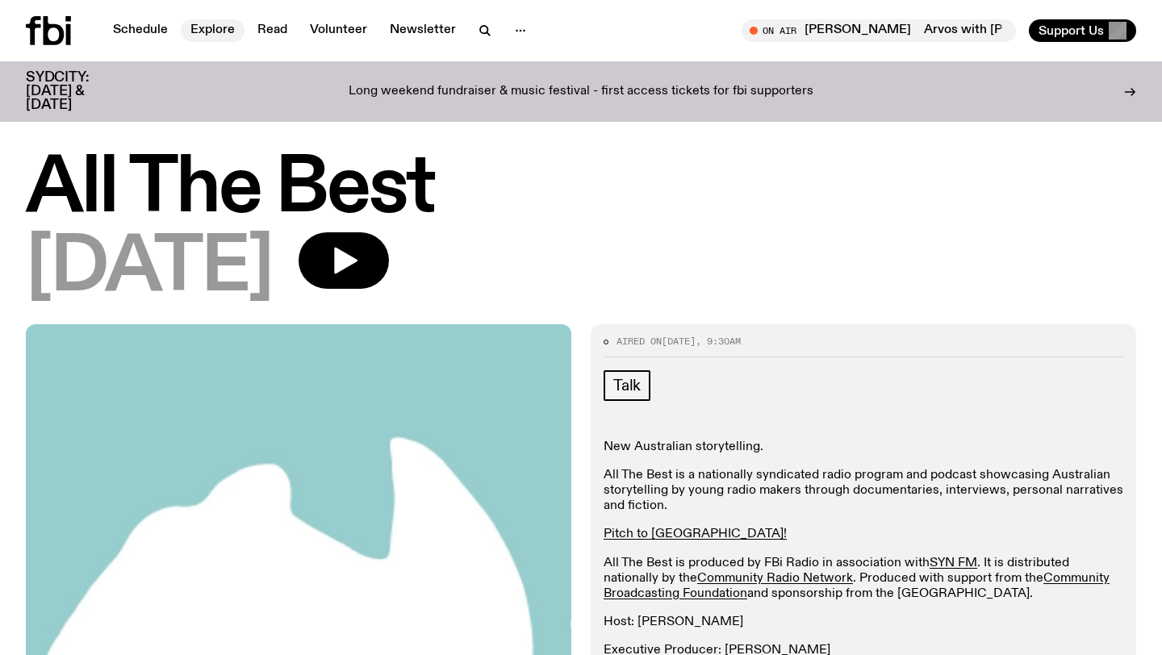
click at [224, 29] on link "Explore" at bounding box center [213, 30] width 64 height 23
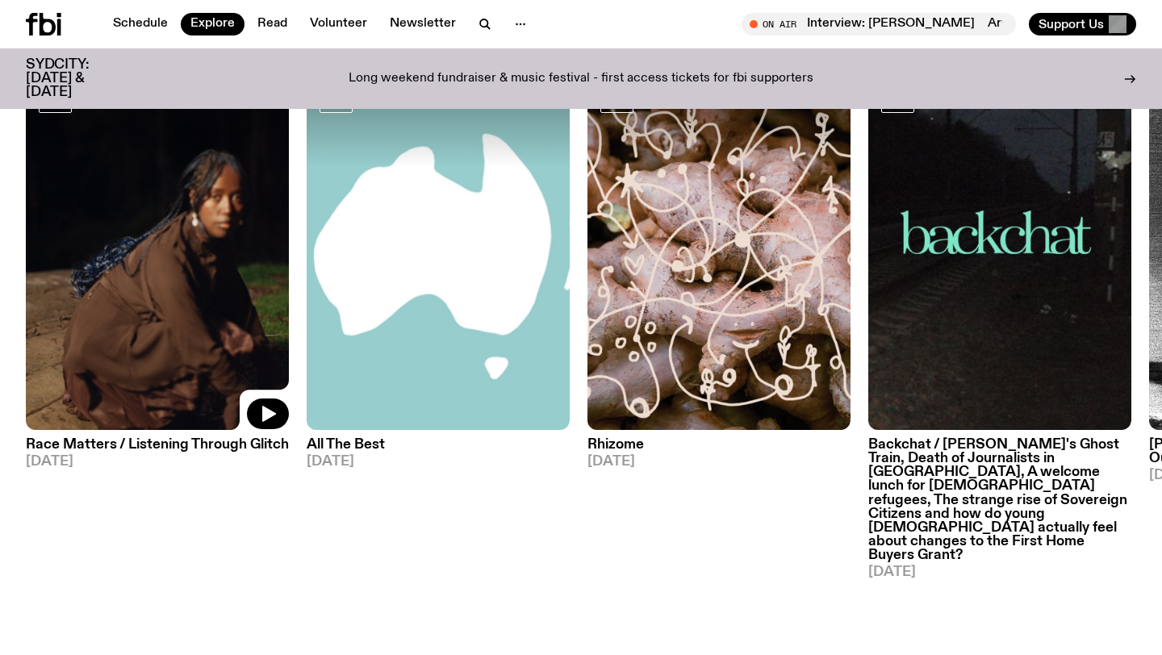
scroll to position [1943, 0]
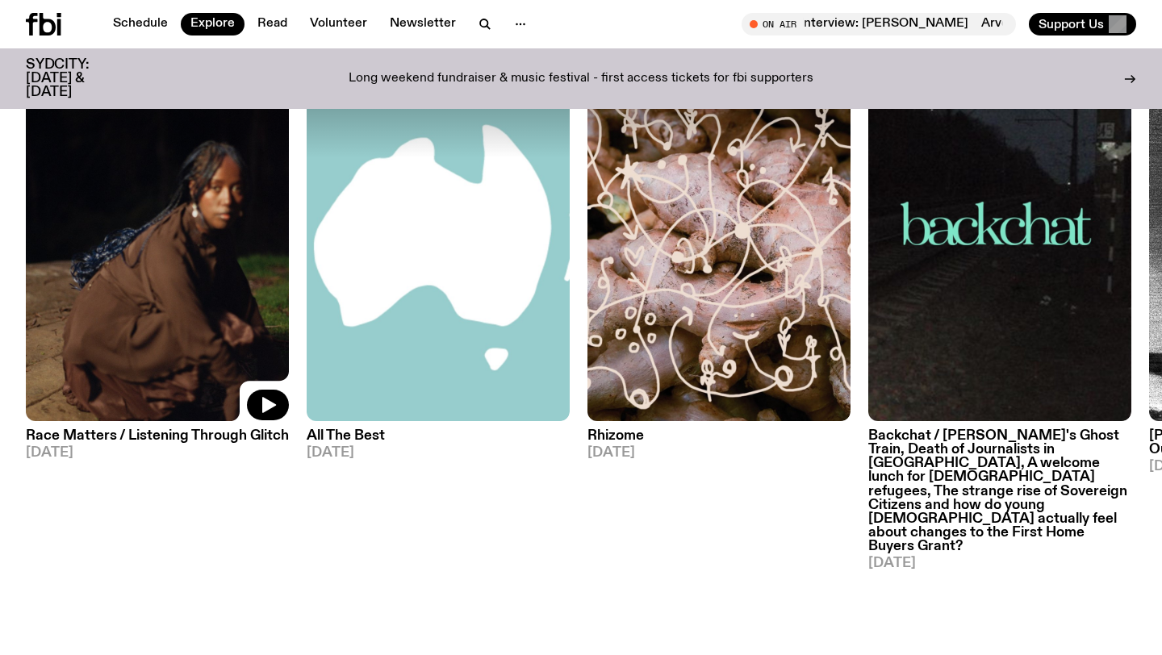
click at [187, 360] on img at bounding box center [157, 245] width 263 height 351
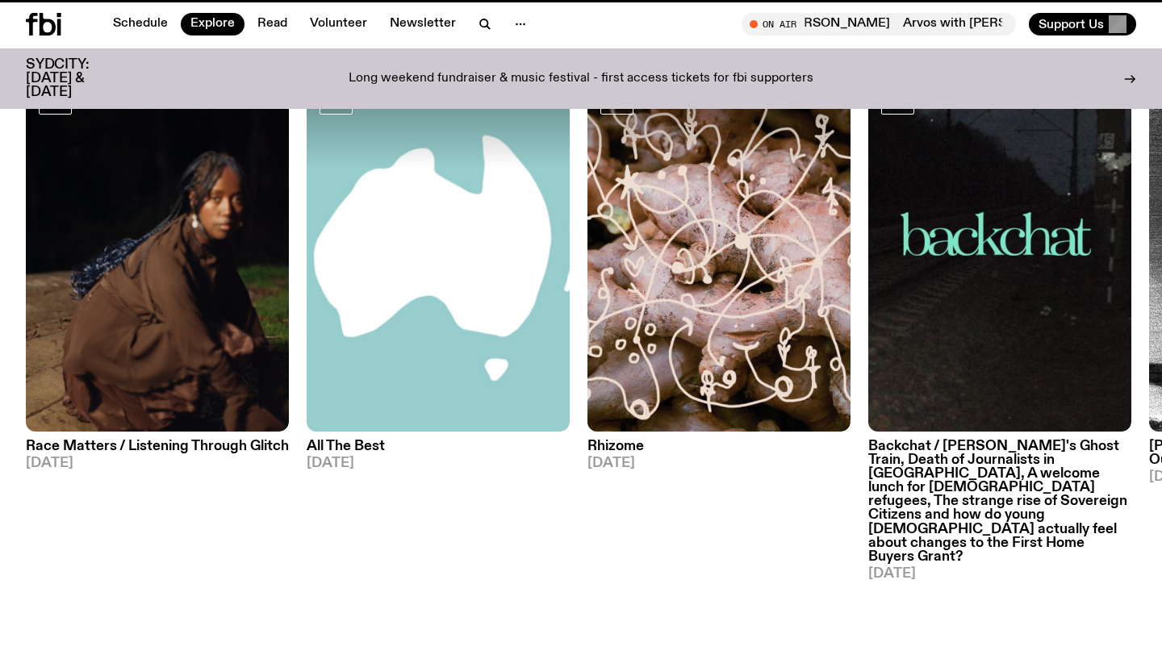
scroll to position [1928, 0]
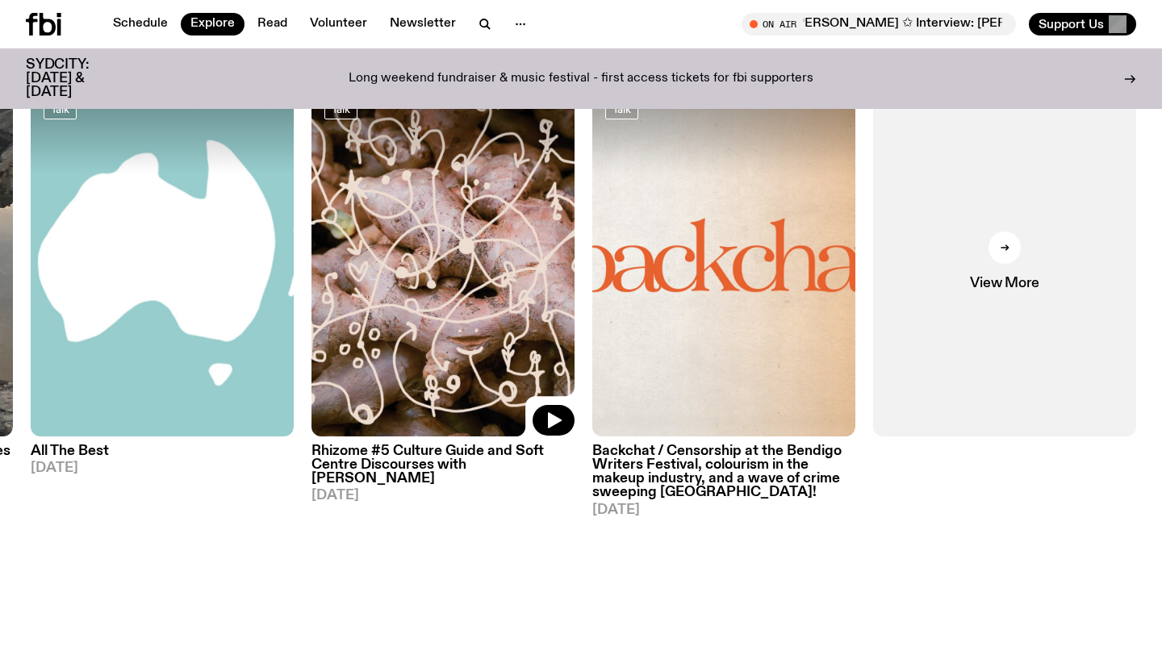
click at [363, 267] on img at bounding box center [442, 261] width 263 height 351
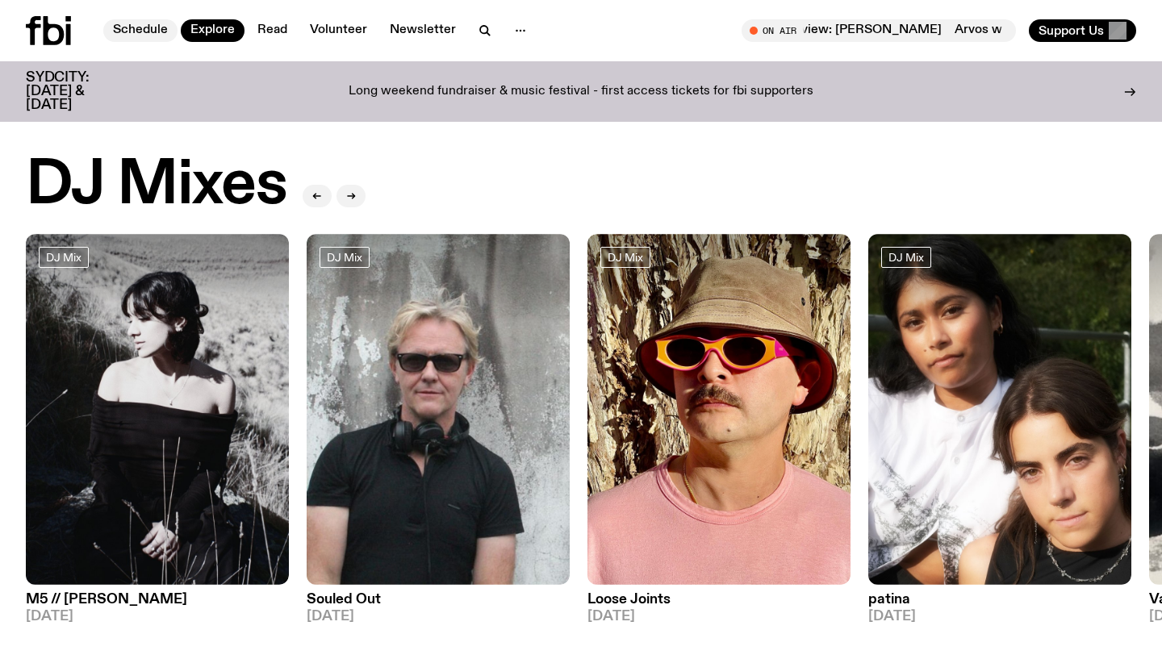
click at [135, 26] on link "Schedule" at bounding box center [140, 30] width 74 height 23
click at [260, 23] on link "Read" at bounding box center [272, 30] width 49 height 23
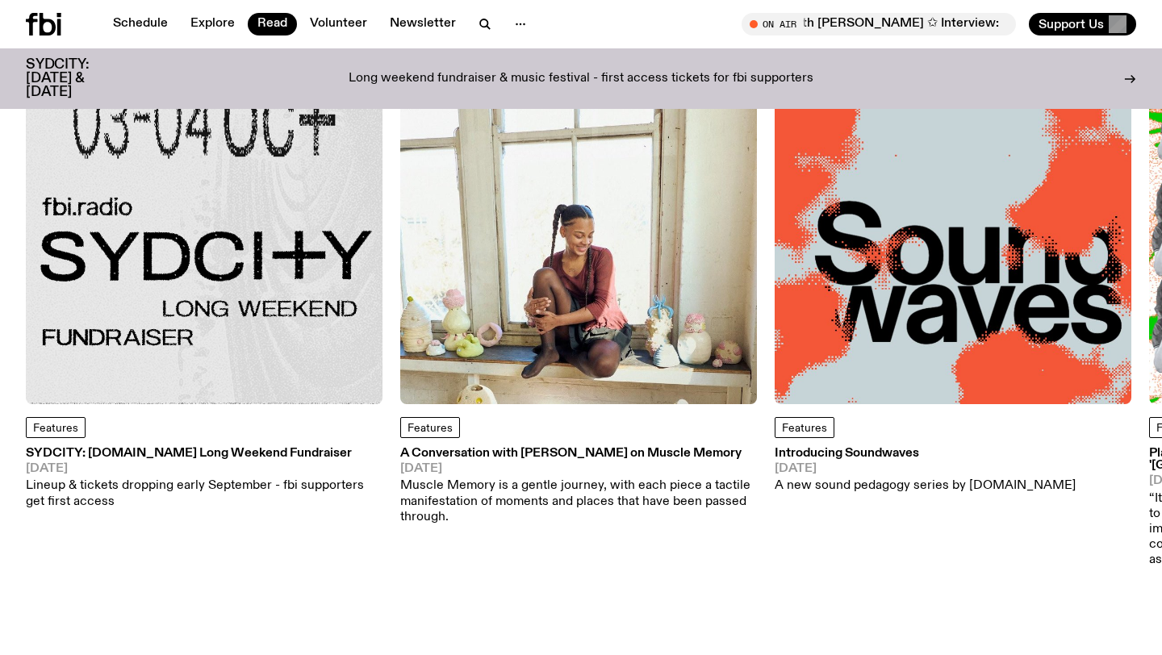
scroll to position [143, 0]
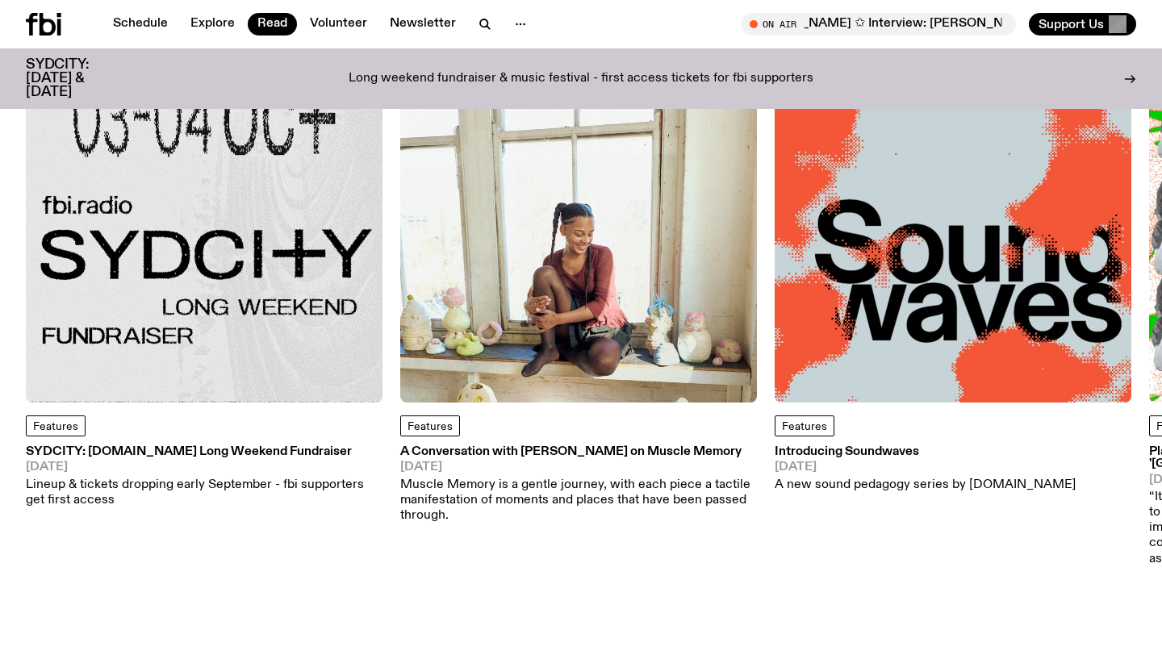
click at [474, 320] on img at bounding box center [578, 224] width 357 height 357
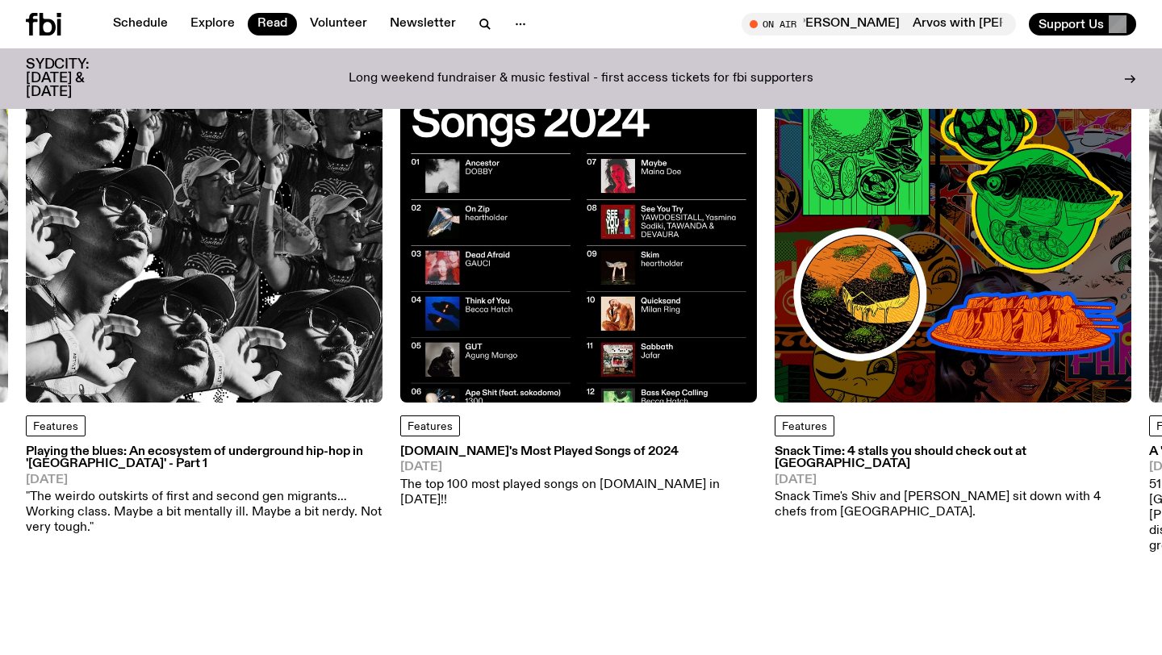
scroll to position [144, 0]
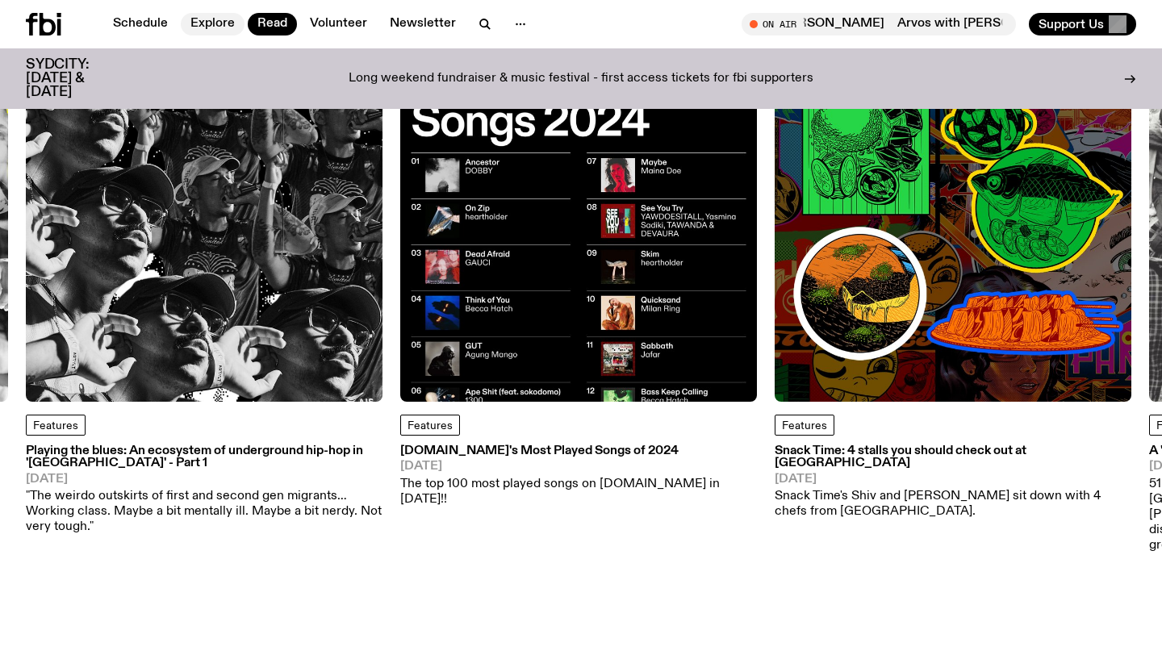
click at [204, 20] on link "Explore" at bounding box center [213, 24] width 64 height 23
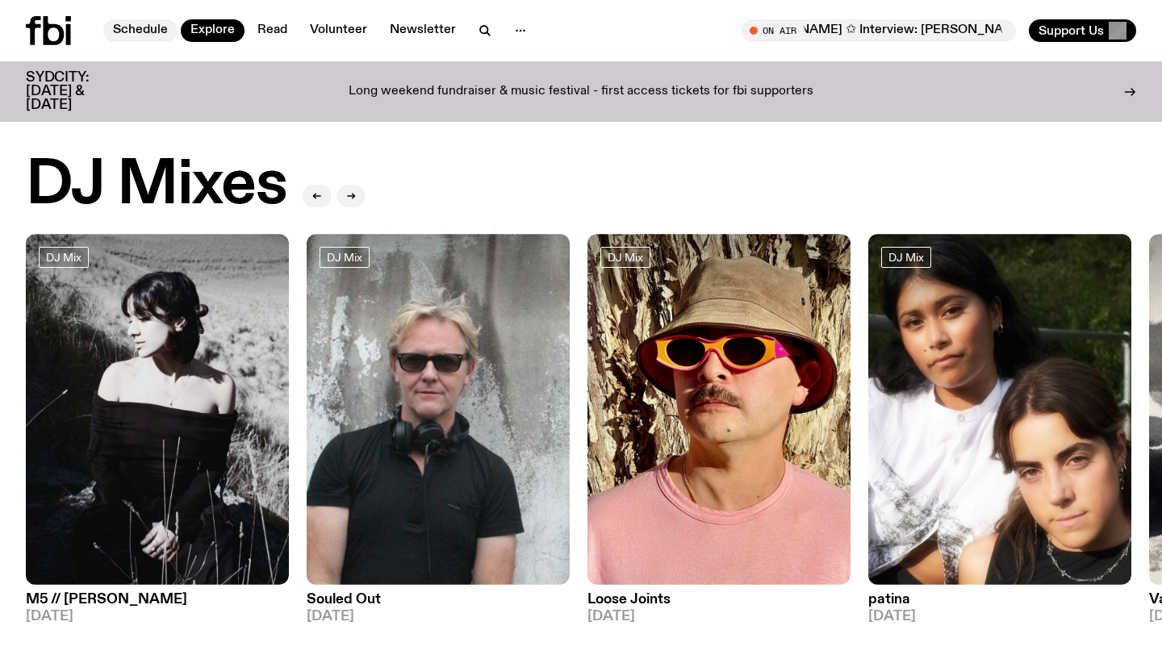
click at [132, 34] on link "Schedule" at bounding box center [140, 30] width 74 height 23
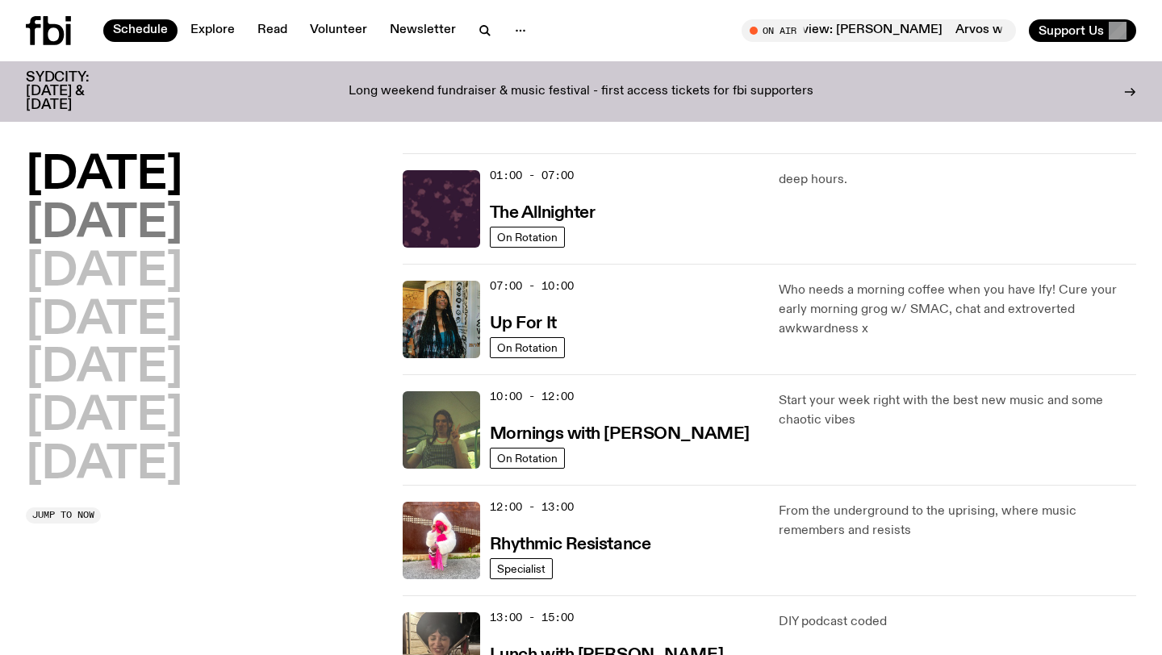
click at [168, 219] on h2 "[DATE]" at bounding box center [104, 224] width 157 height 45
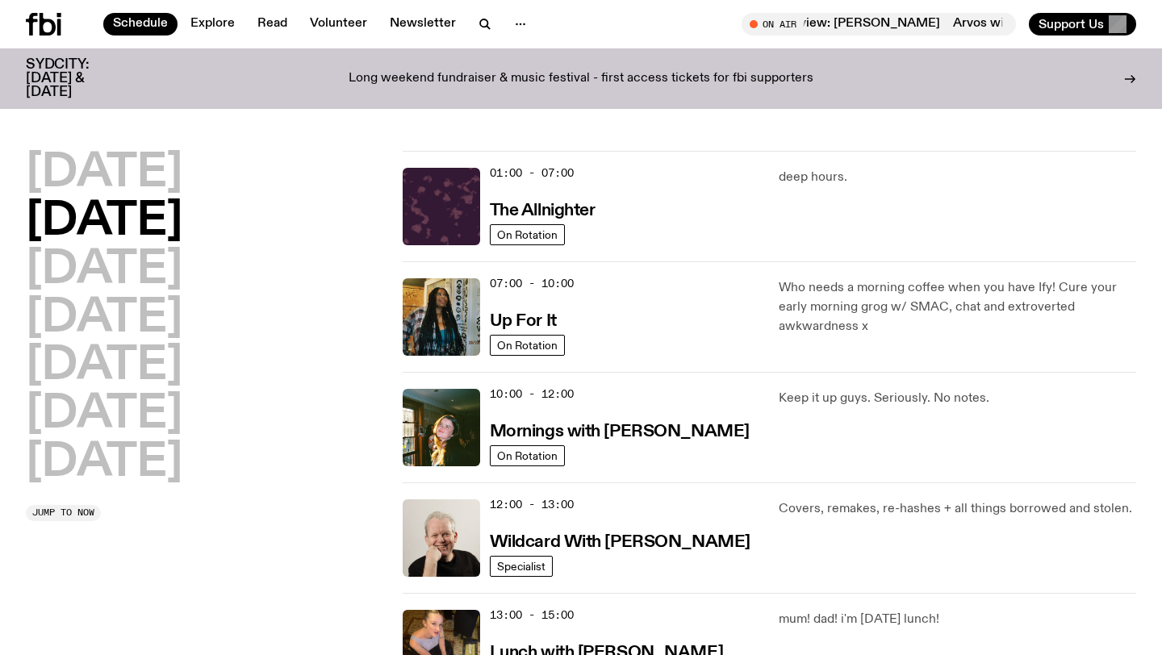
scroll to position [45, 0]
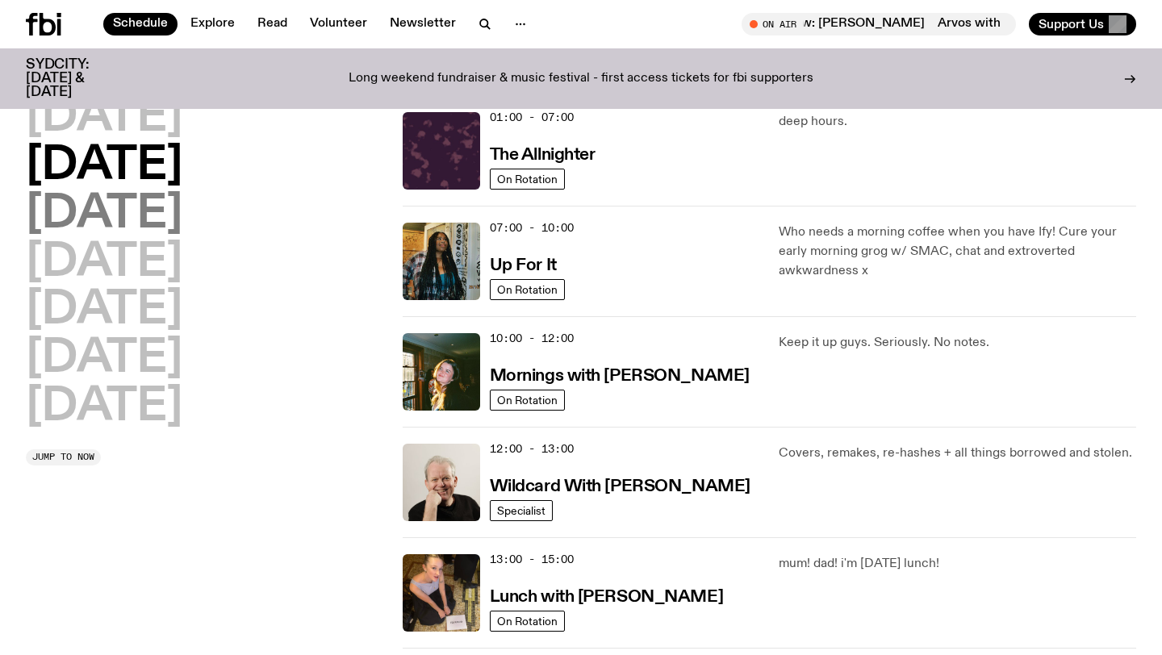
click at [174, 193] on h2 "[DATE]" at bounding box center [104, 214] width 157 height 45
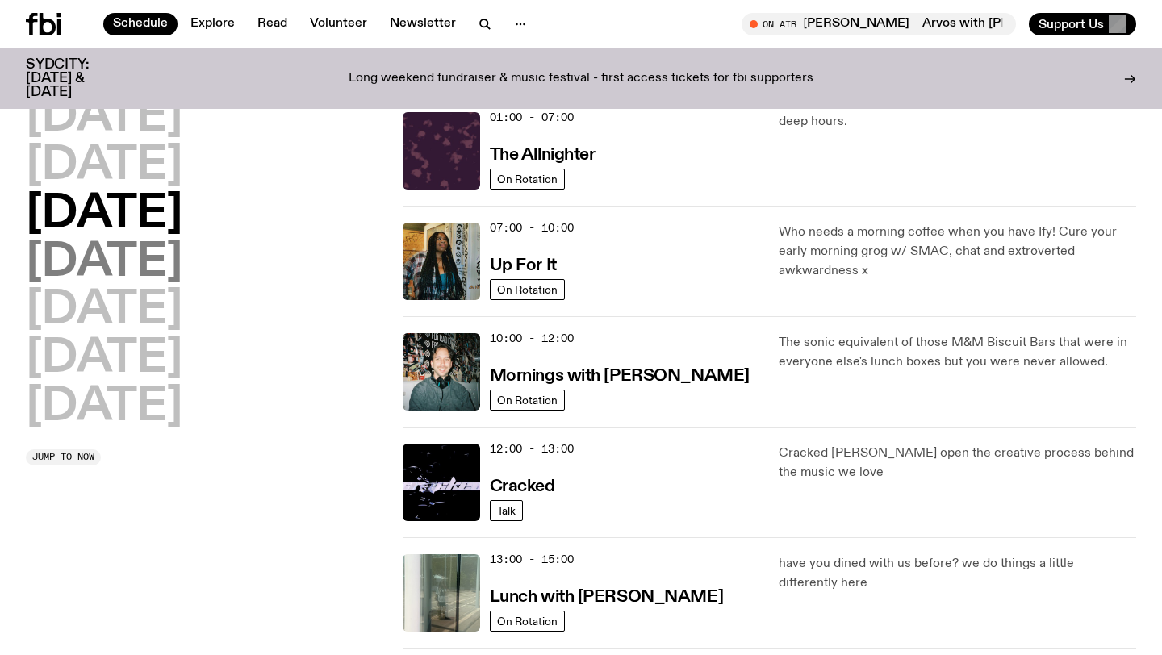
click at [170, 244] on h2 "[DATE]" at bounding box center [104, 262] width 157 height 45
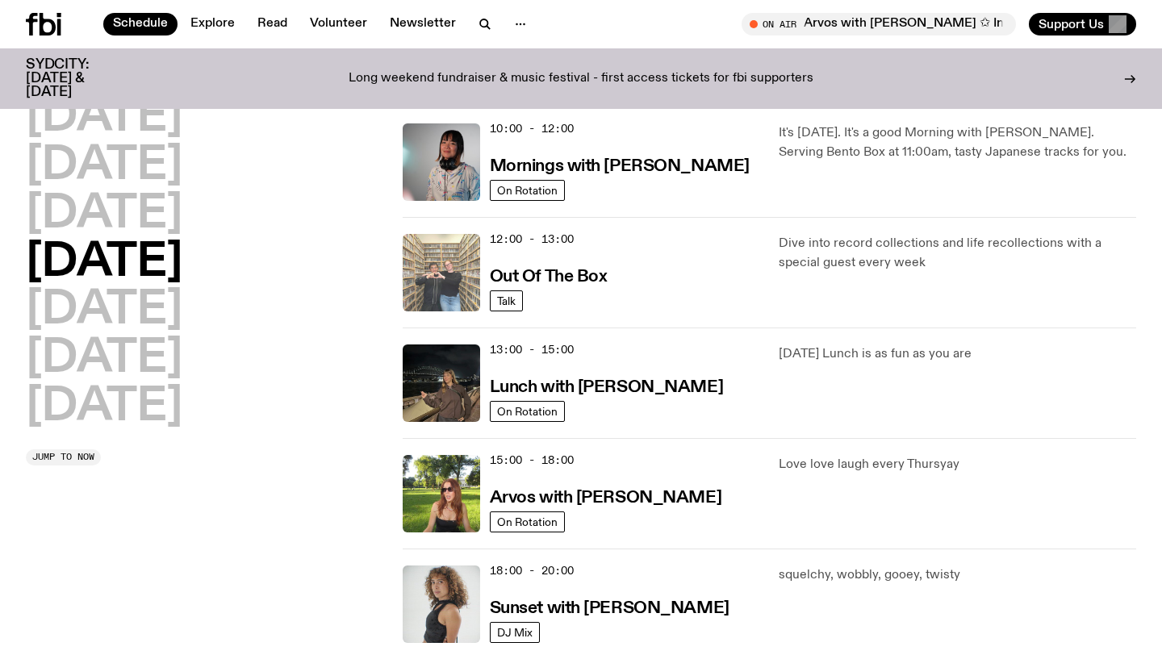
scroll to position [0, 0]
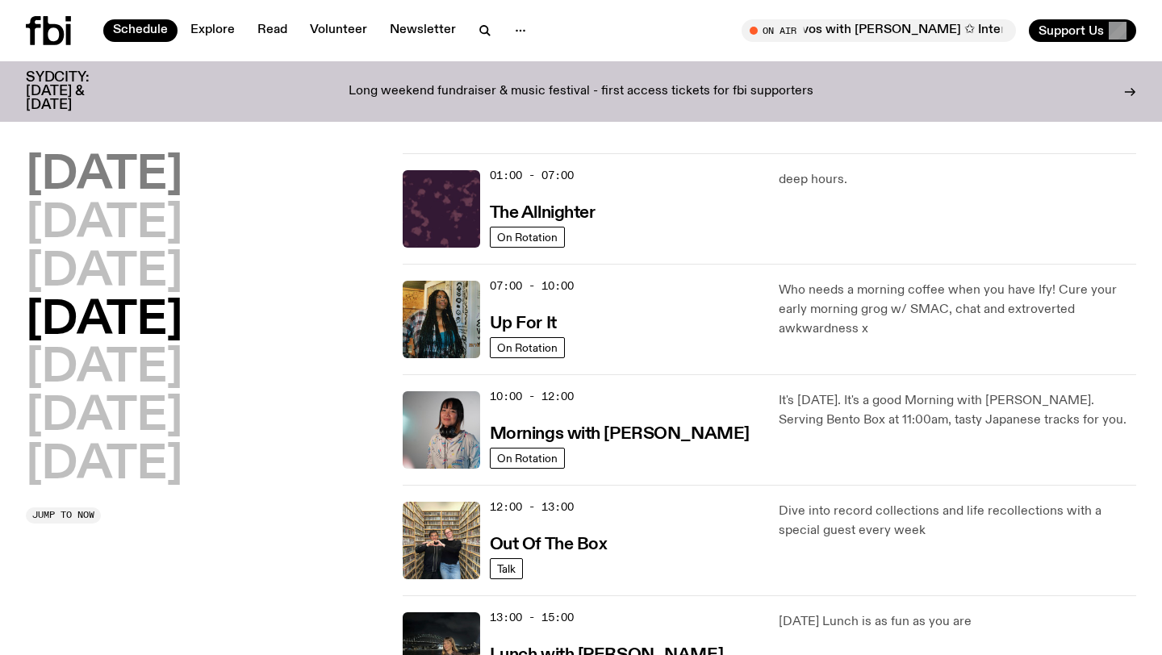
click at [147, 183] on h2 "[DATE]" at bounding box center [104, 175] width 157 height 45
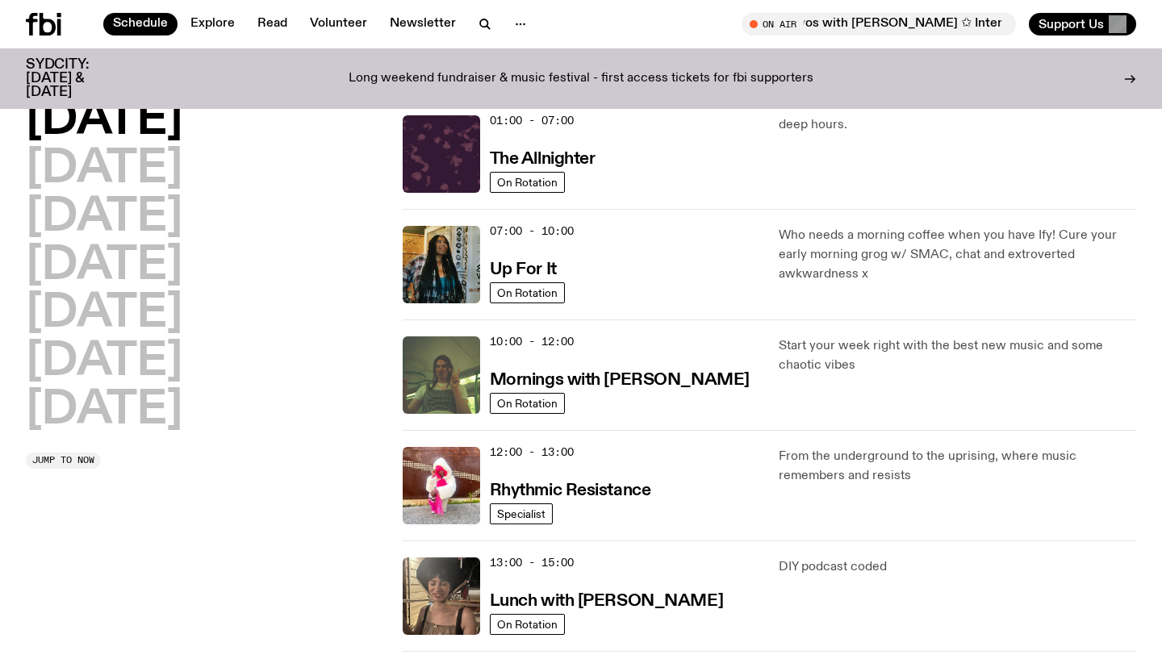
scroll to position [45, 0]
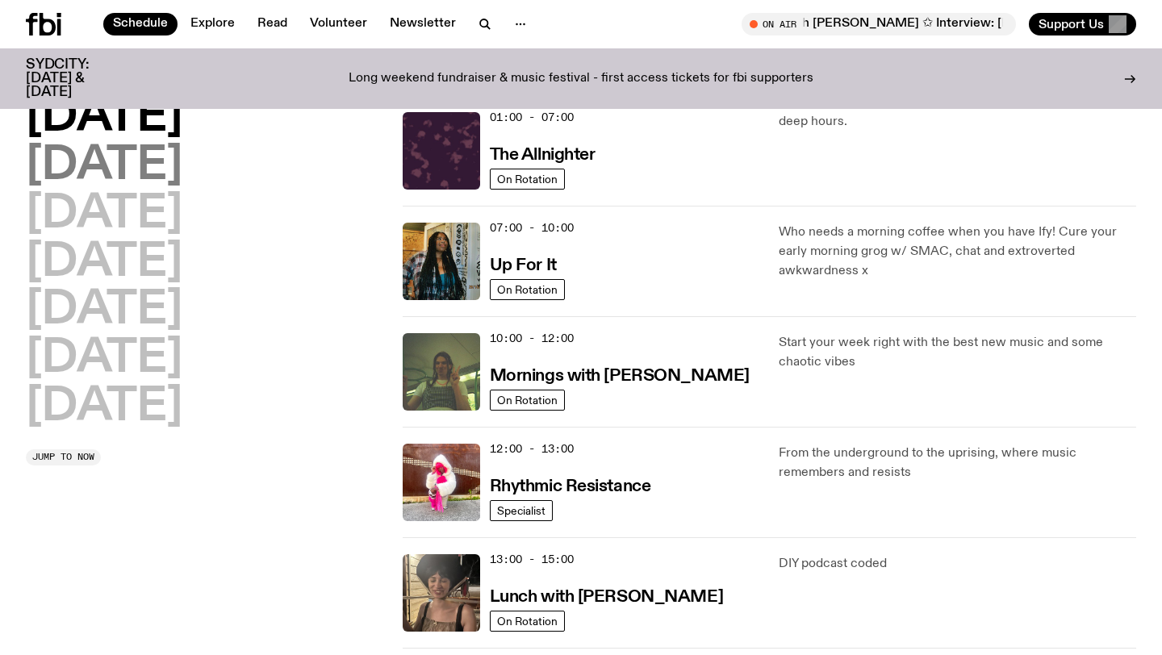
click at [89, 168] on h2 "[DATE]" at bounding box center [104, 166] width 157 height 45
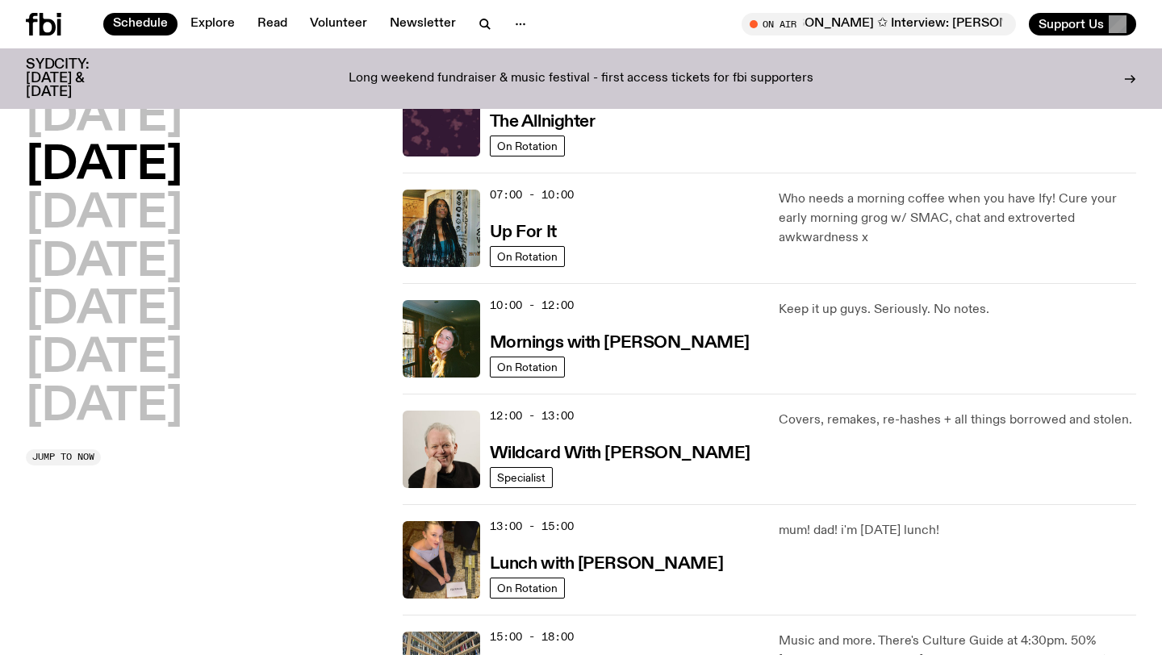
scroll to position [77, 0]
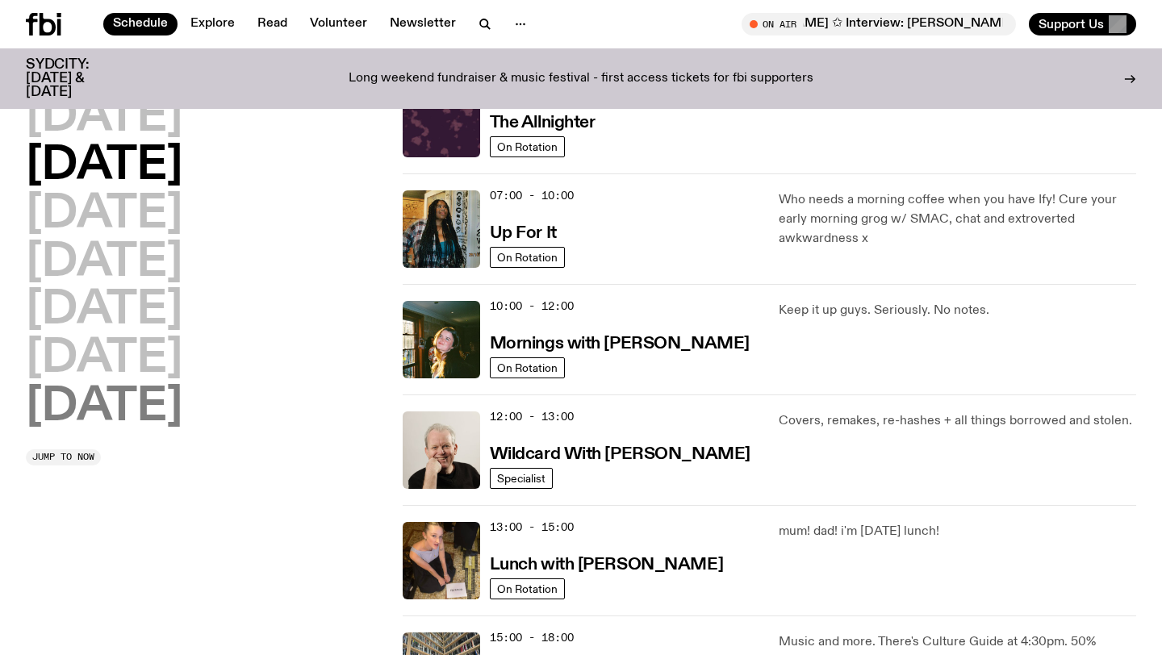
click at [152, 406] on h2 "[DATE]" at bounding box center [104, 407] width 157 height 45
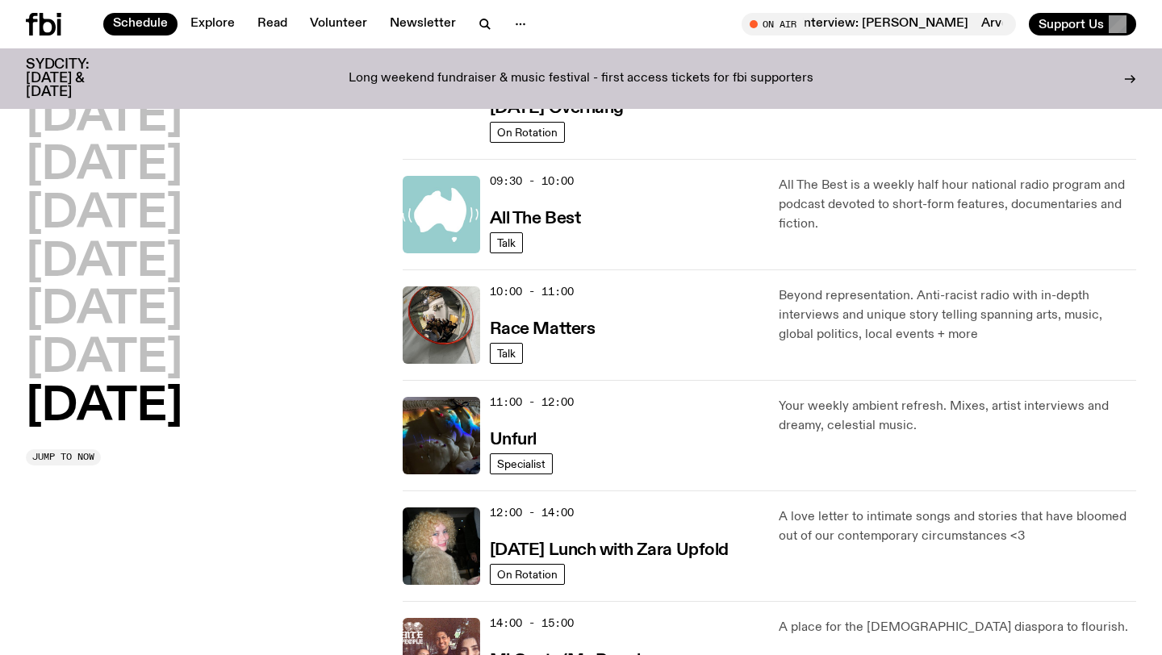
scroll to position [319, 0]
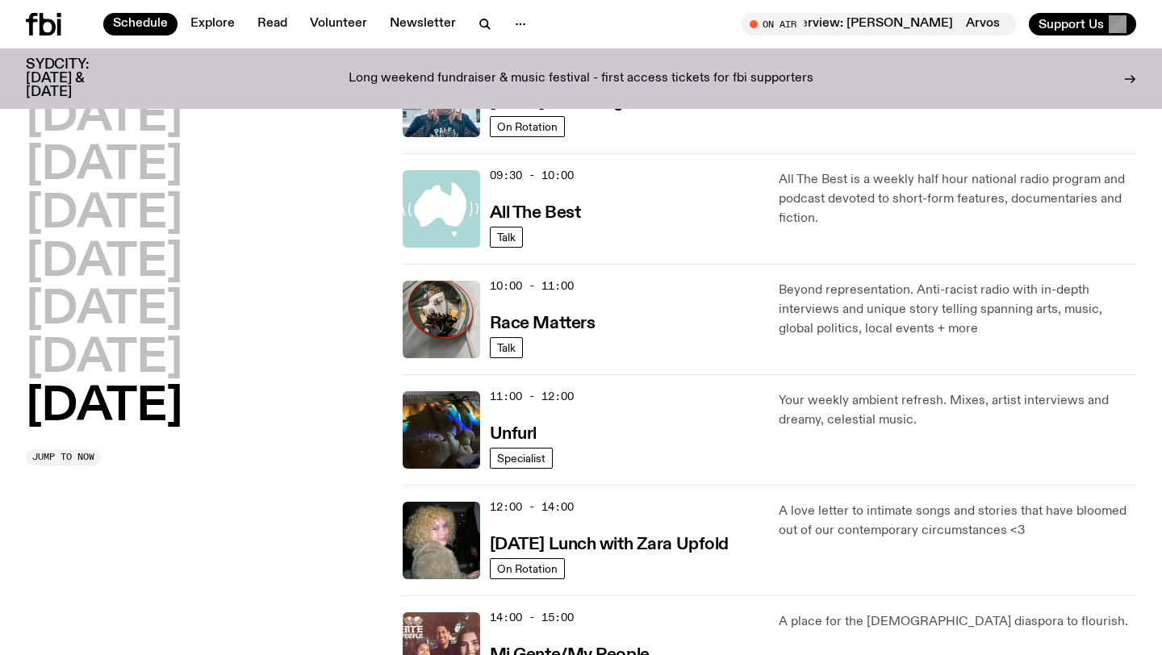
click at [459, 172] on img at bounding box center [441, 208] width 77 height 77
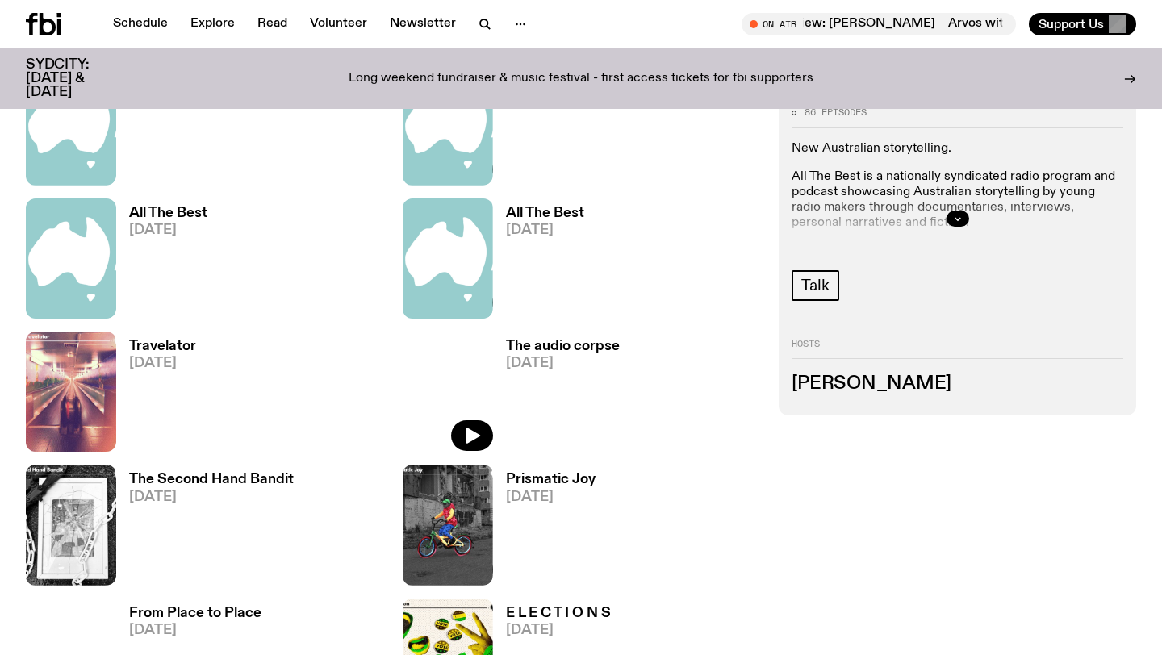
scroll to position [1362, 0]
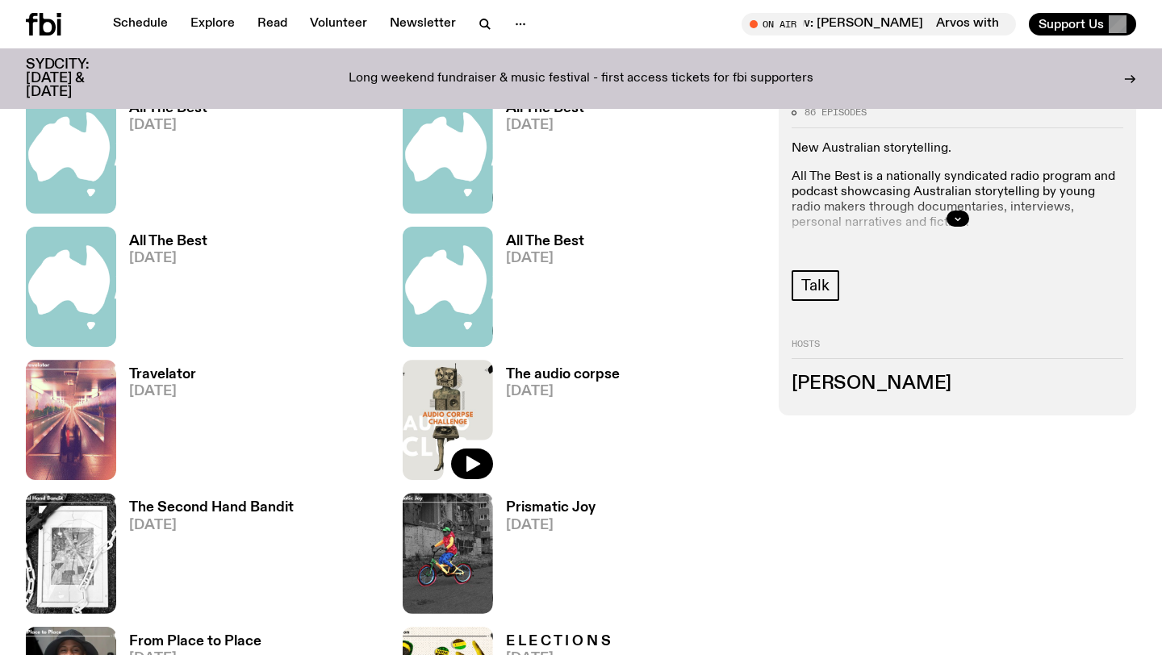
click at [439, 393] on img at bounding box center [448, 420] width 90 height 120
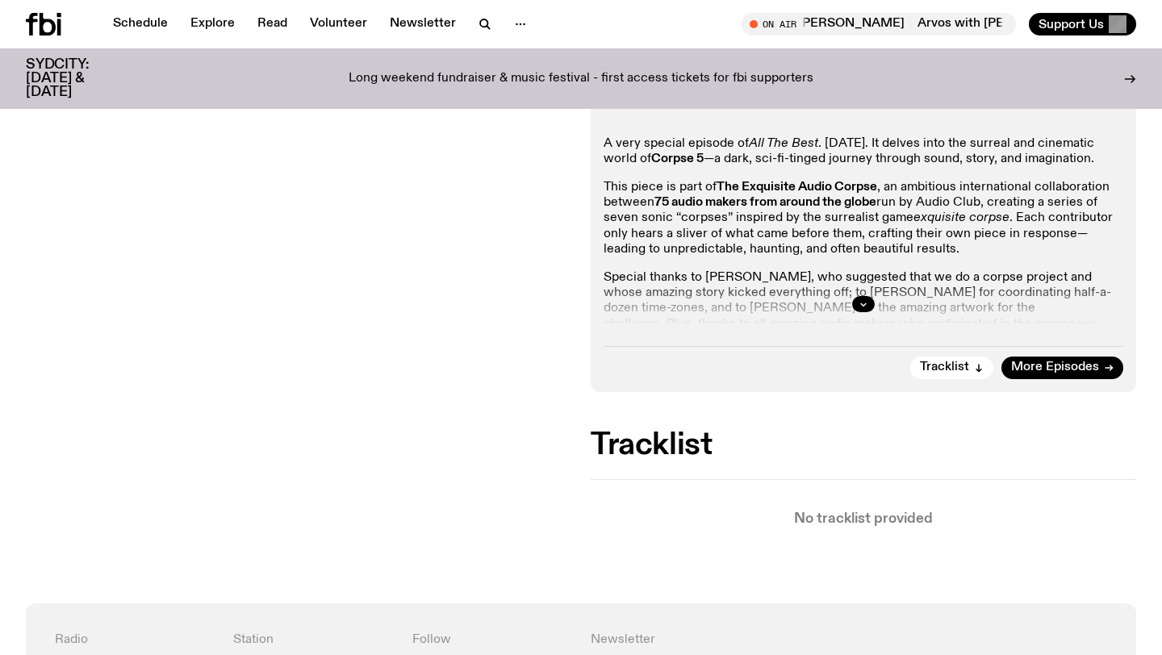
scroll to position [306, 0]
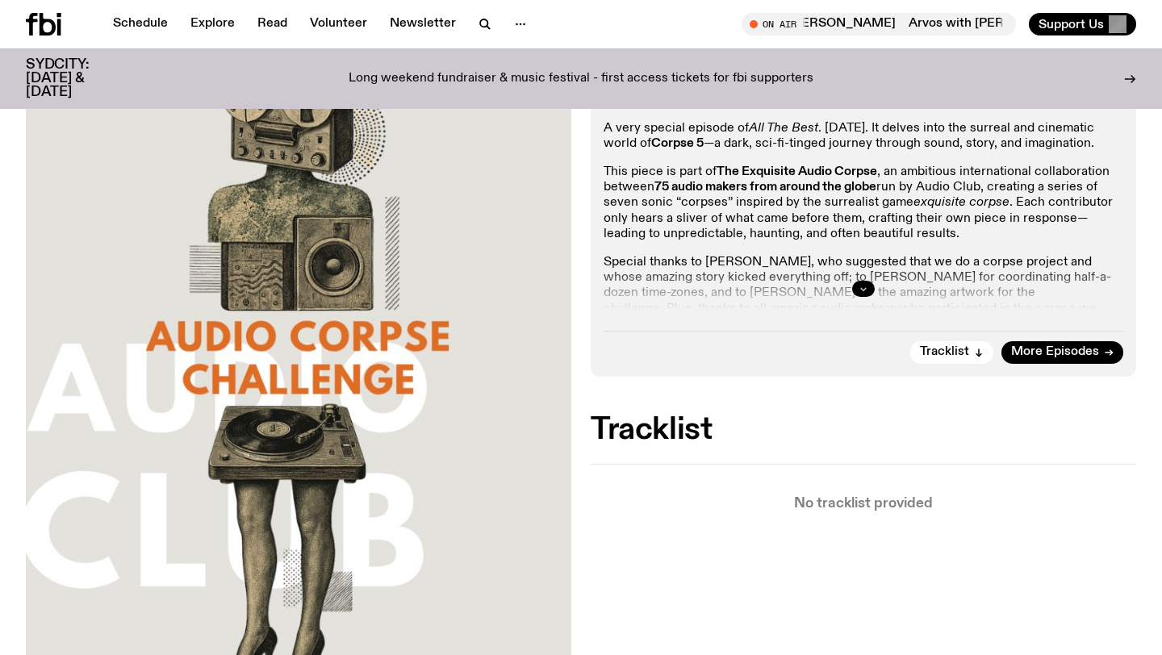
click at [863, 288] on icon "button" at bounding box center [864, 289] width 10 height 10
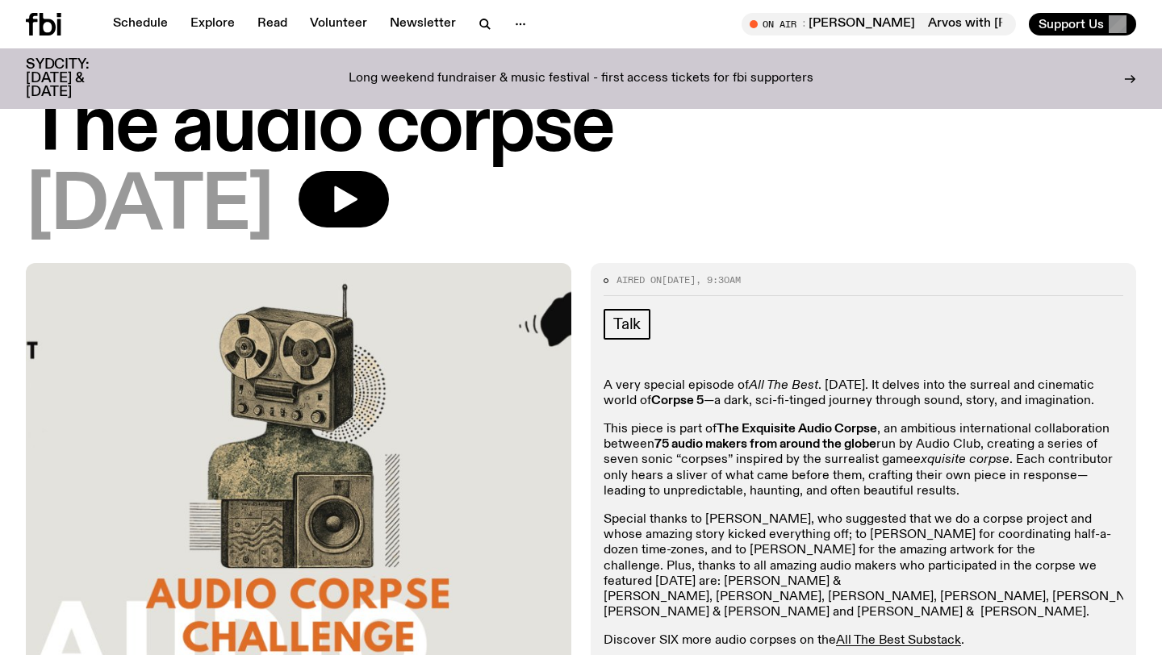
scroll to position [0, 0]
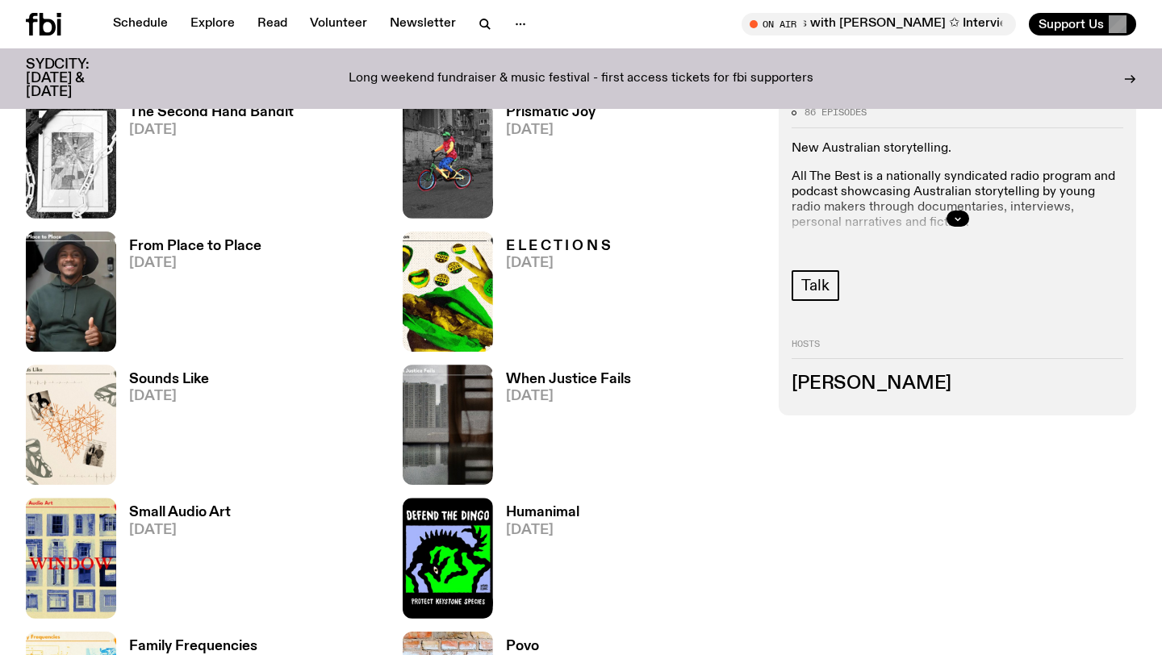
scroll to position [1759, 0]
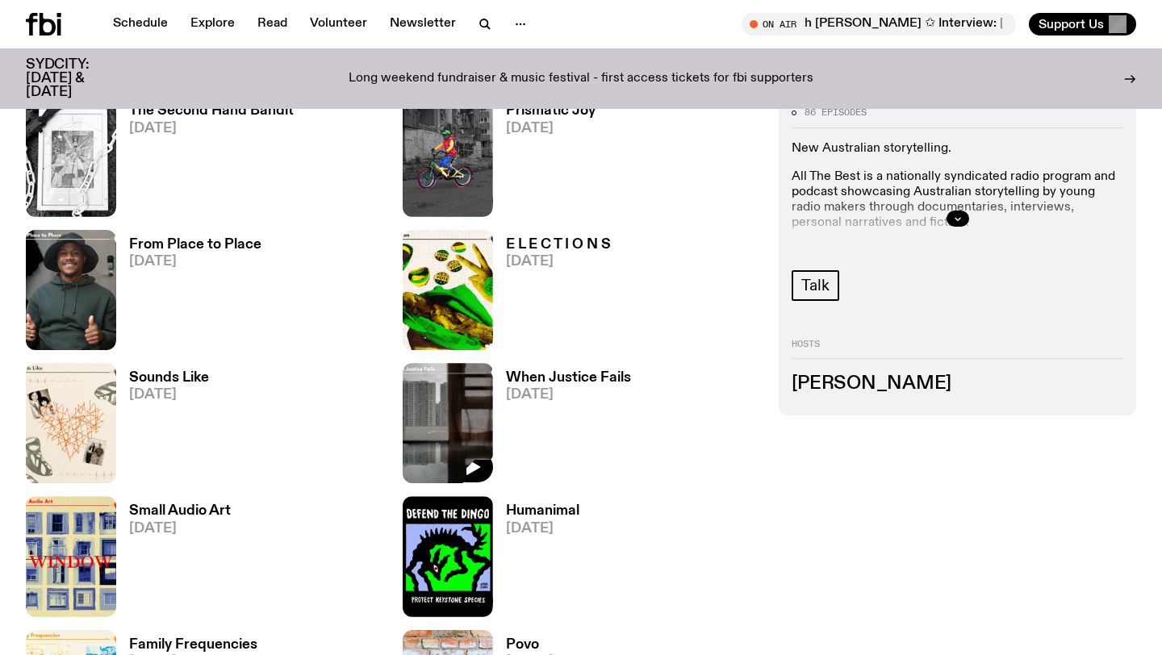
click at [486, 397] on img at bounding box center [448, 423] width 90 height 120
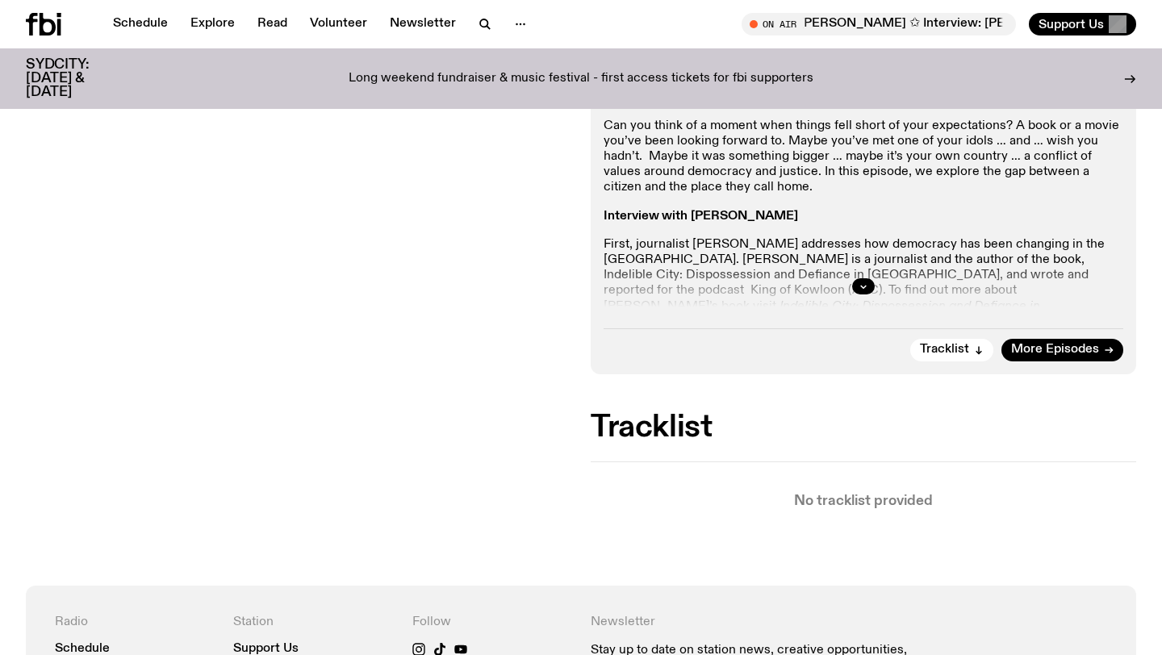
scroll to position [306, 0]
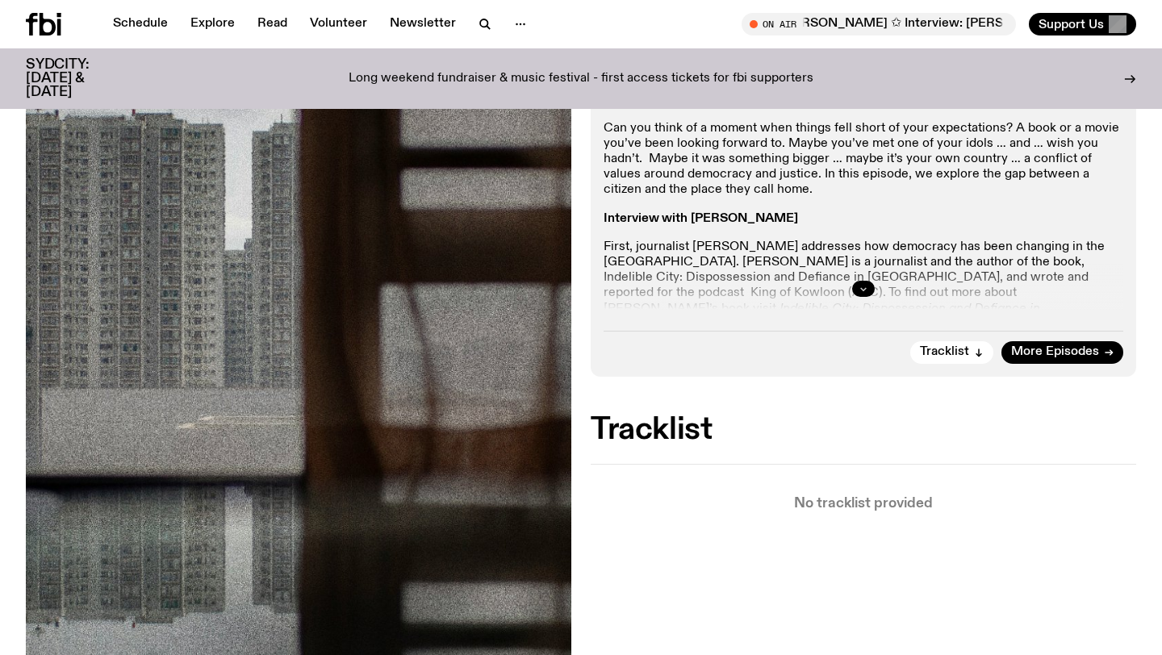
click at [862, 281] on button "button" at bounding box center [863, 289] width 23 height 16
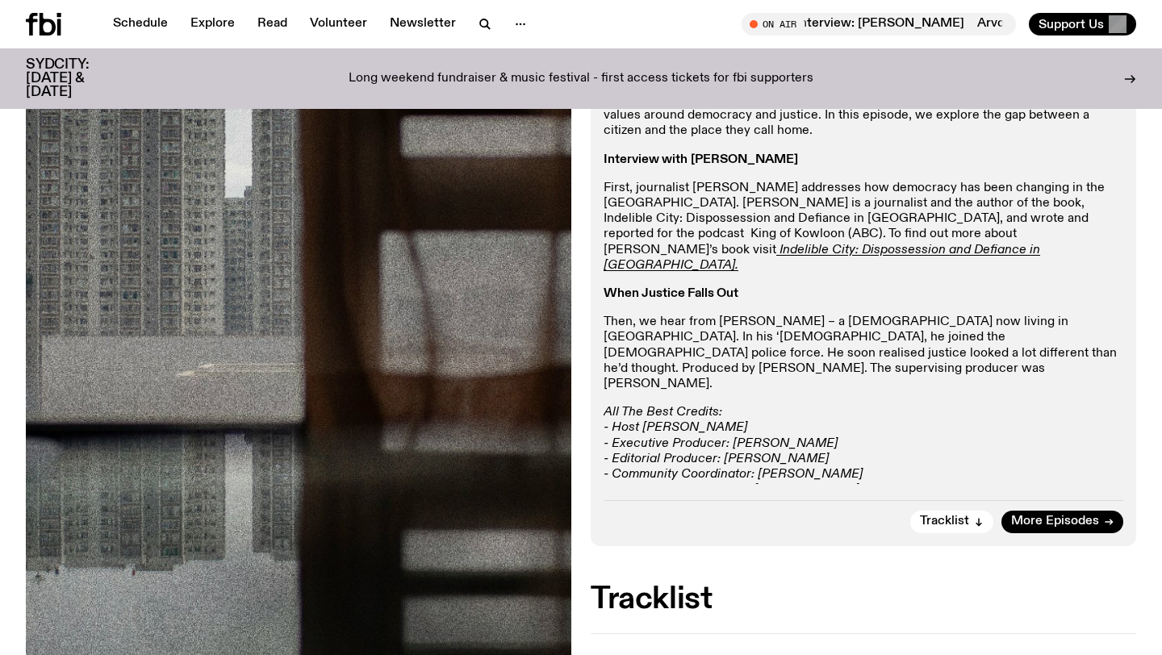
scroll to position [366, 0]
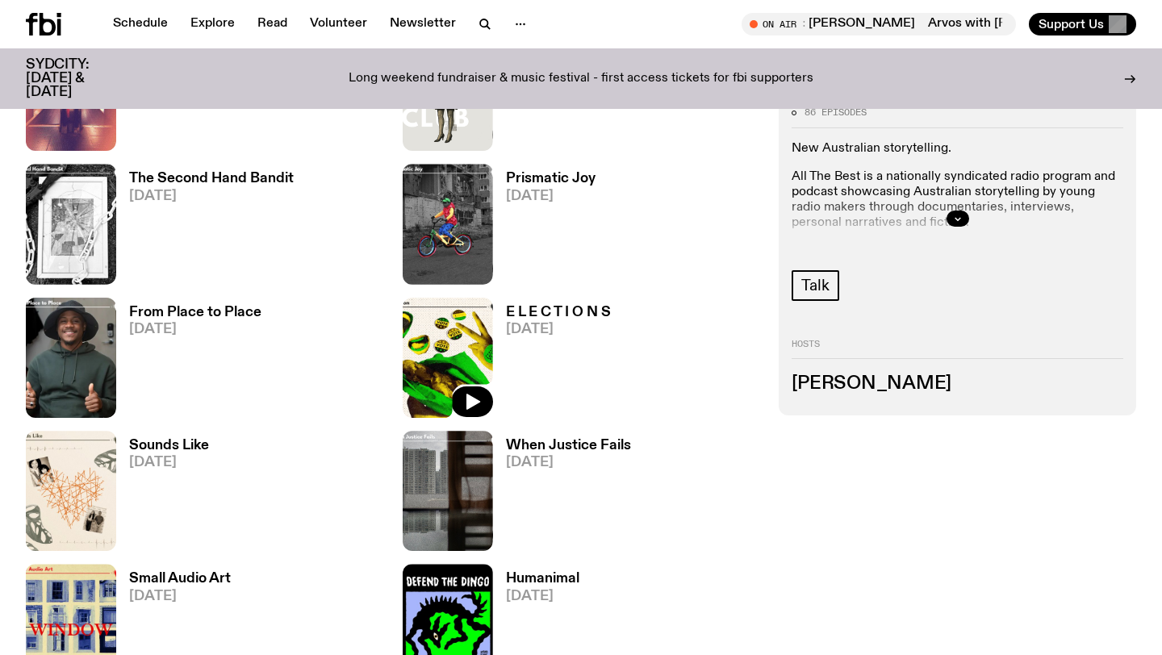
scroll to position [1660, 0]
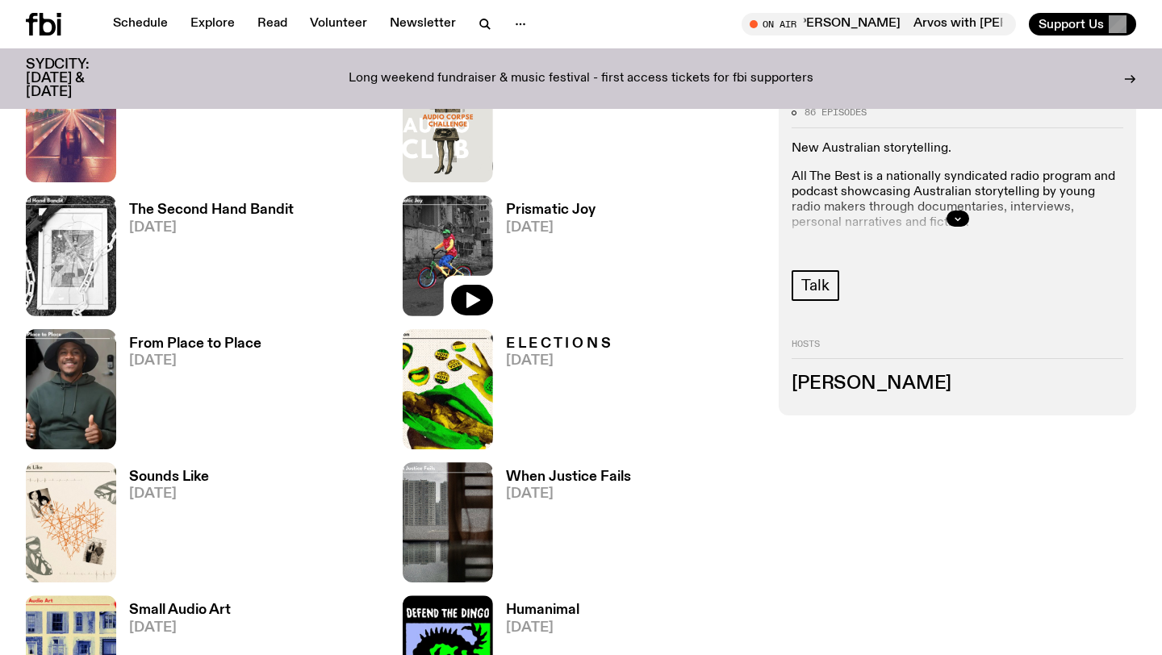
click at [429, 243] on img at bounding box center [448, 255] width 90 height 120
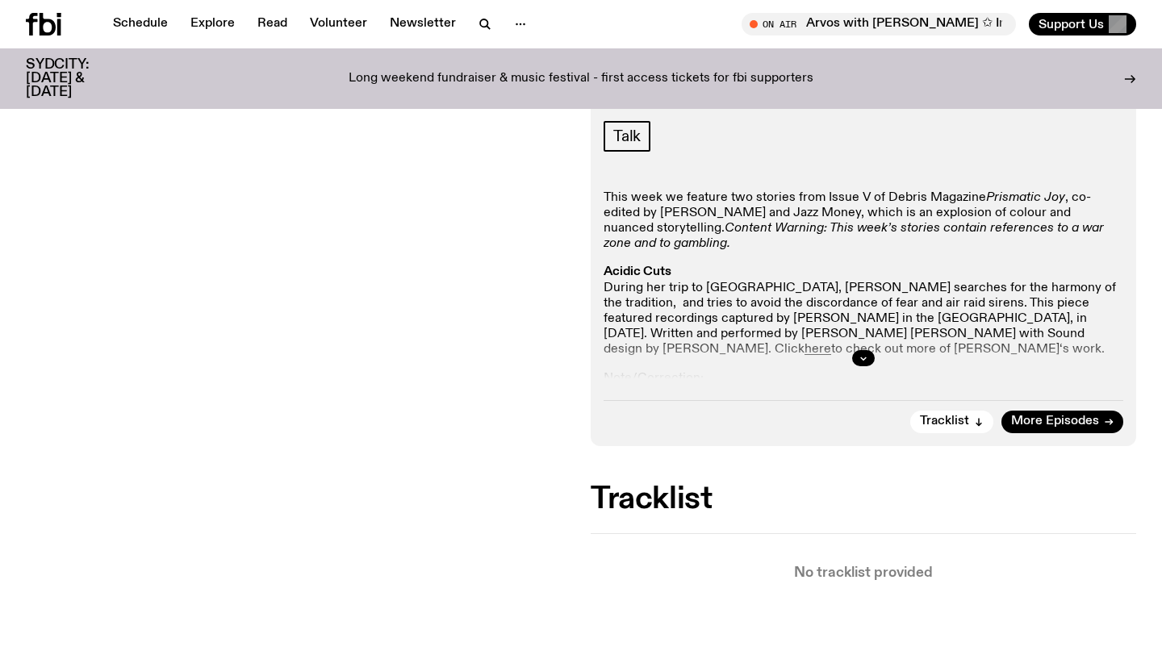
scroll to position [236, 0]
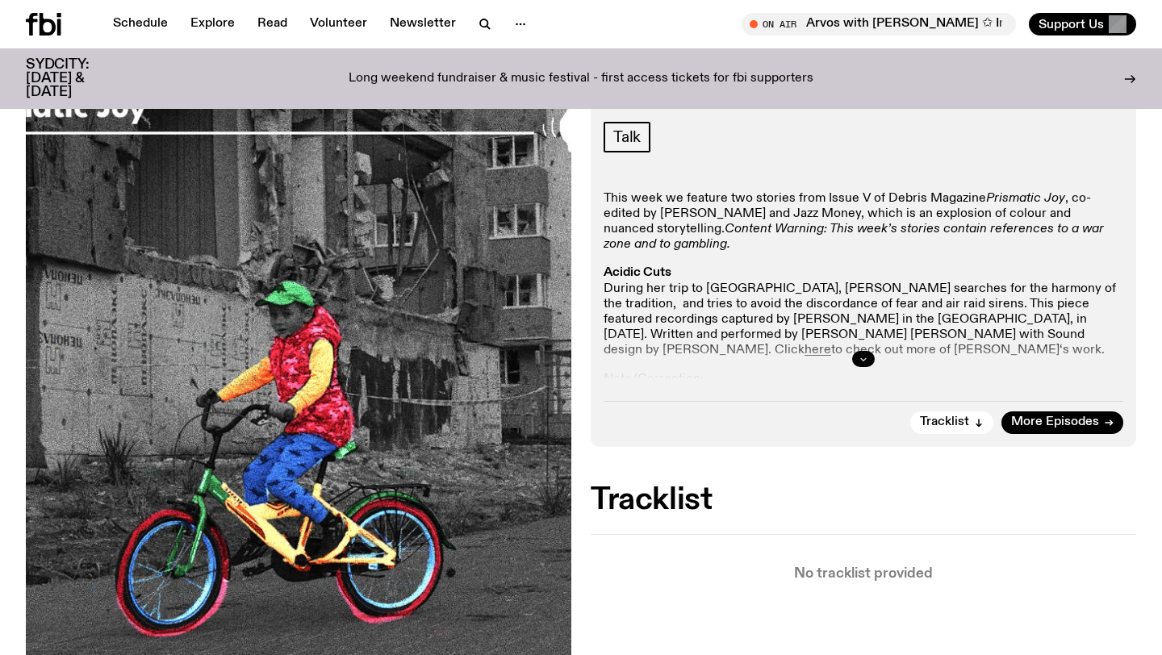
click at [865, 357] on icon "button" at bounding box center [864, 359] width 10 height 10
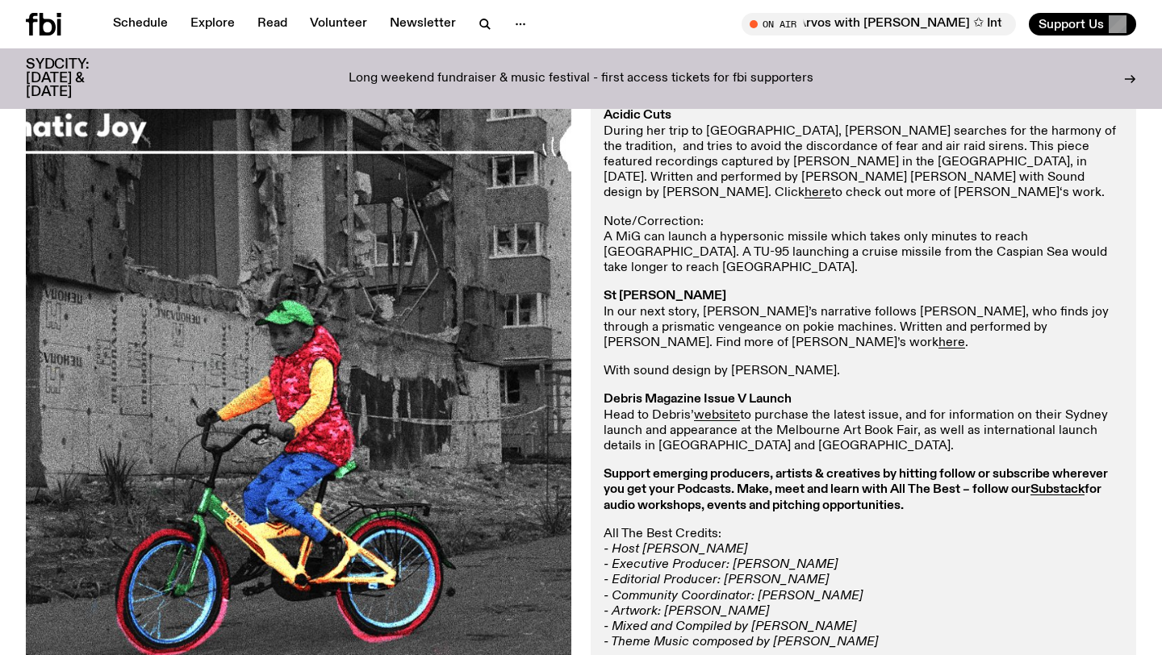
scroll to position [543, 0]
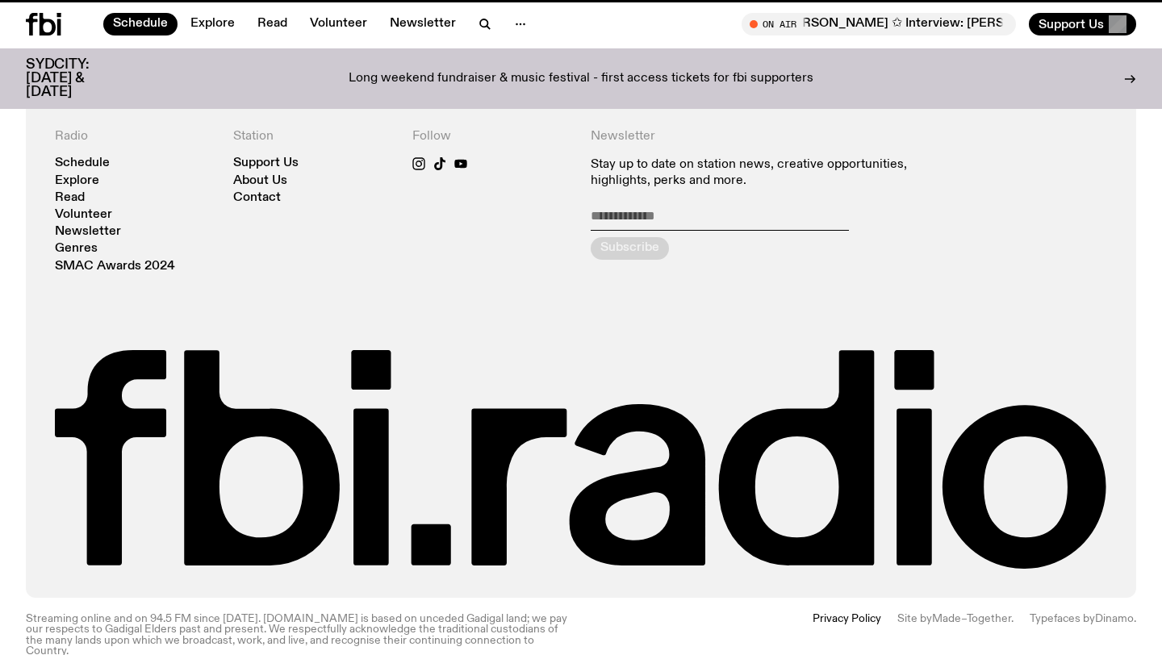
scroll to position [319, 0]
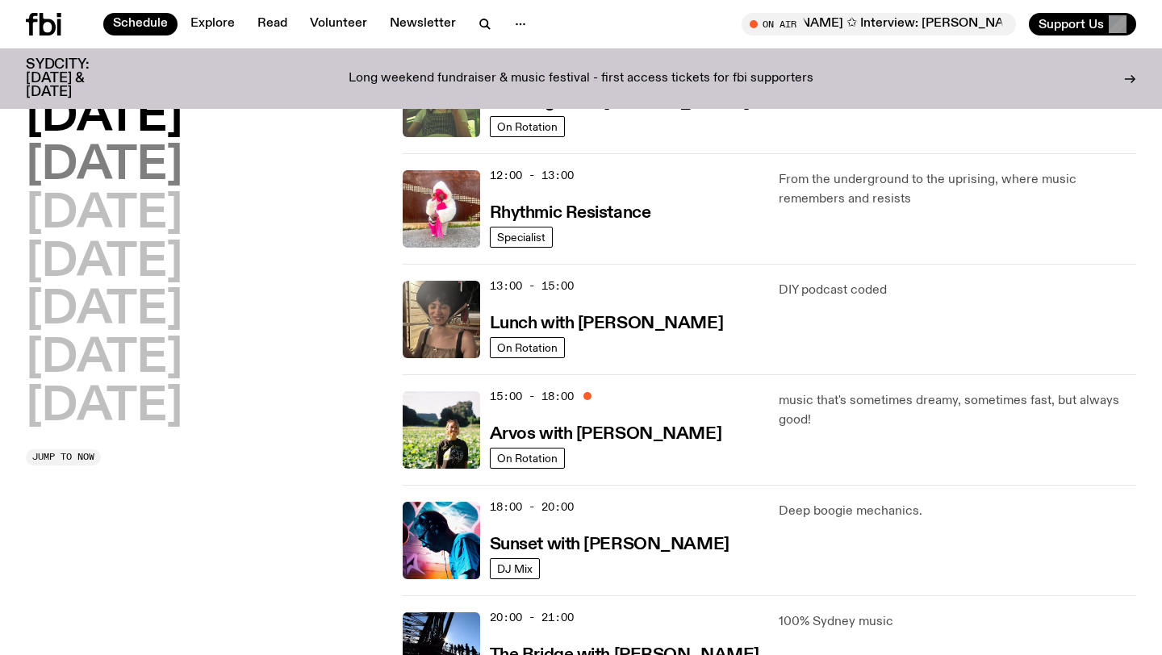
click at [90, 174] on h2 "[DATE]" at bounding box center [104, 166] width 157 height 45
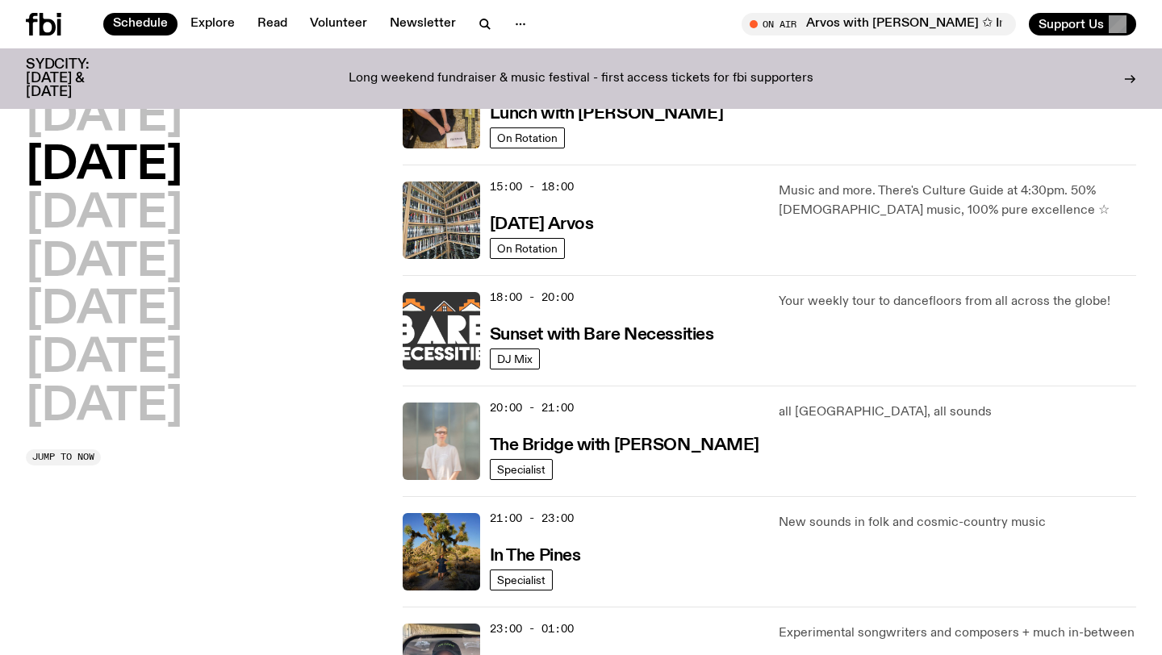
scroll to position [181, 0]
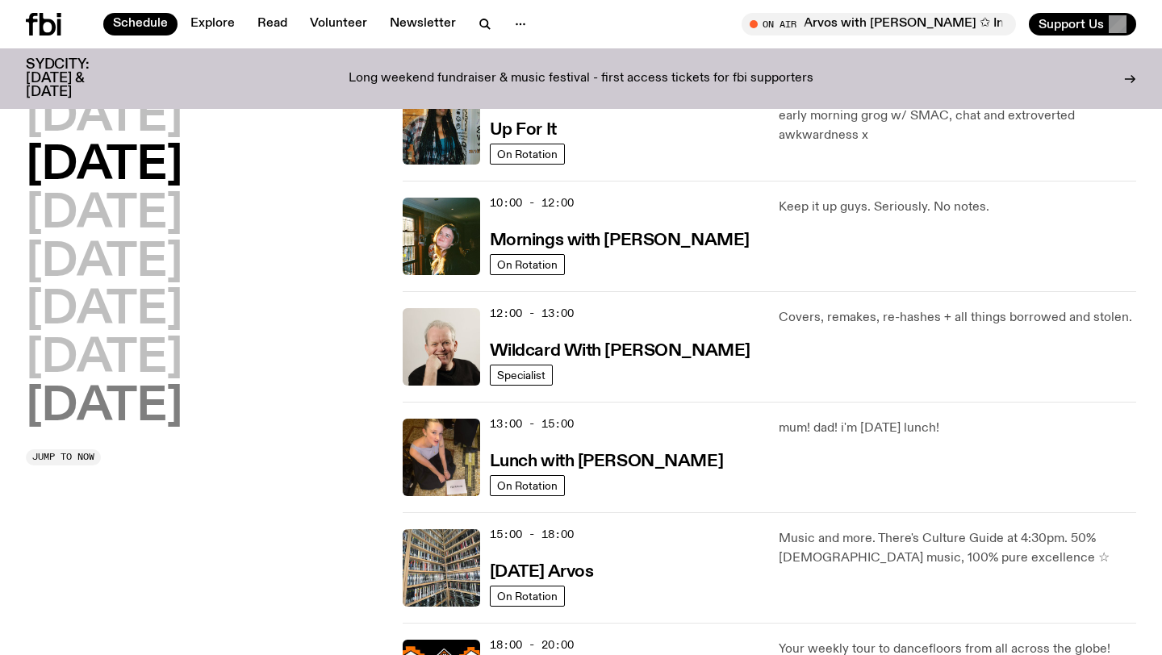
click at [93, 408] on h2 "[DATE]" at bounding box center [104, 407] width 157 height 45
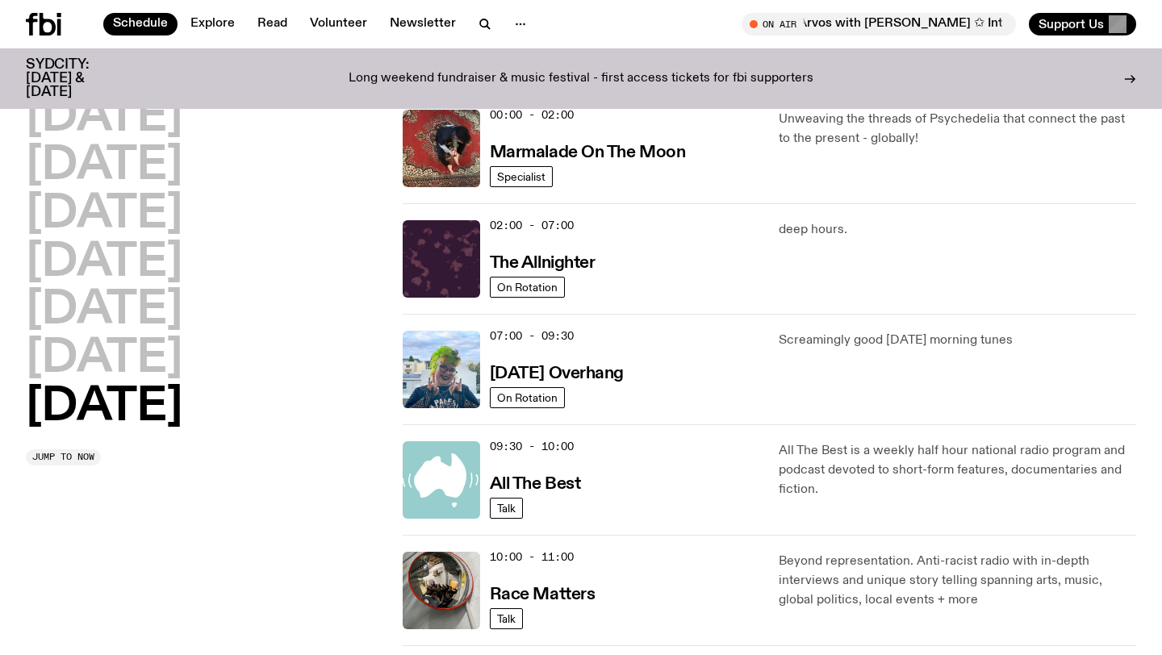
scroll to position [45, 0]
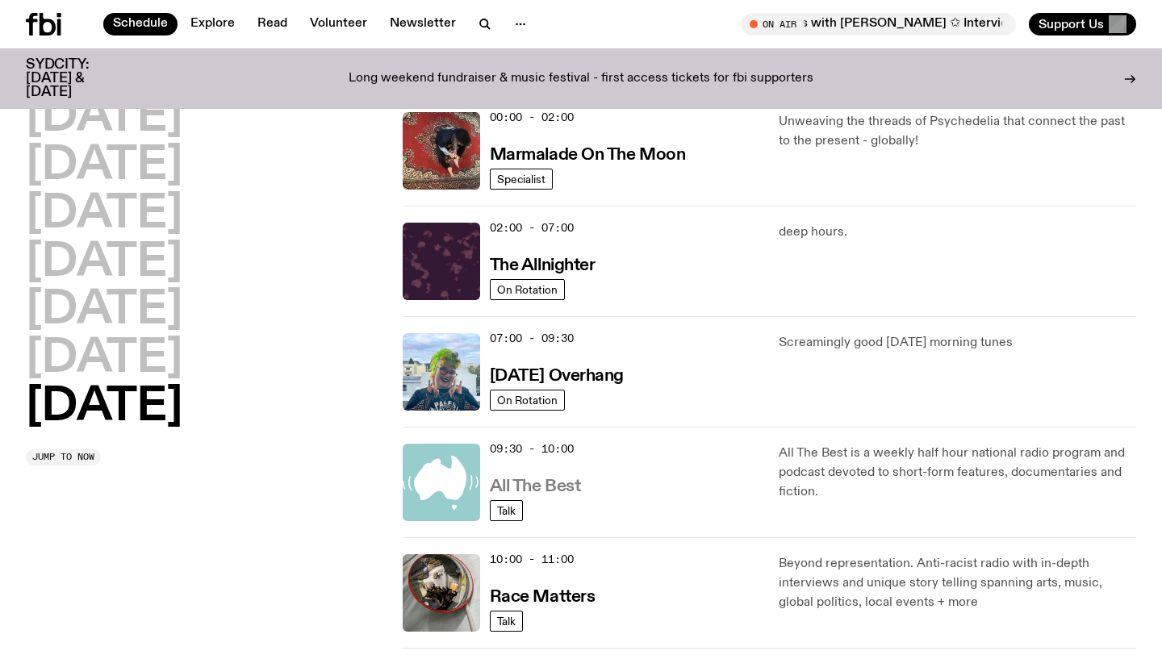
click at [541, 488] on h3 "All The Best" at bounding box center [535, 487] width 91 height 17
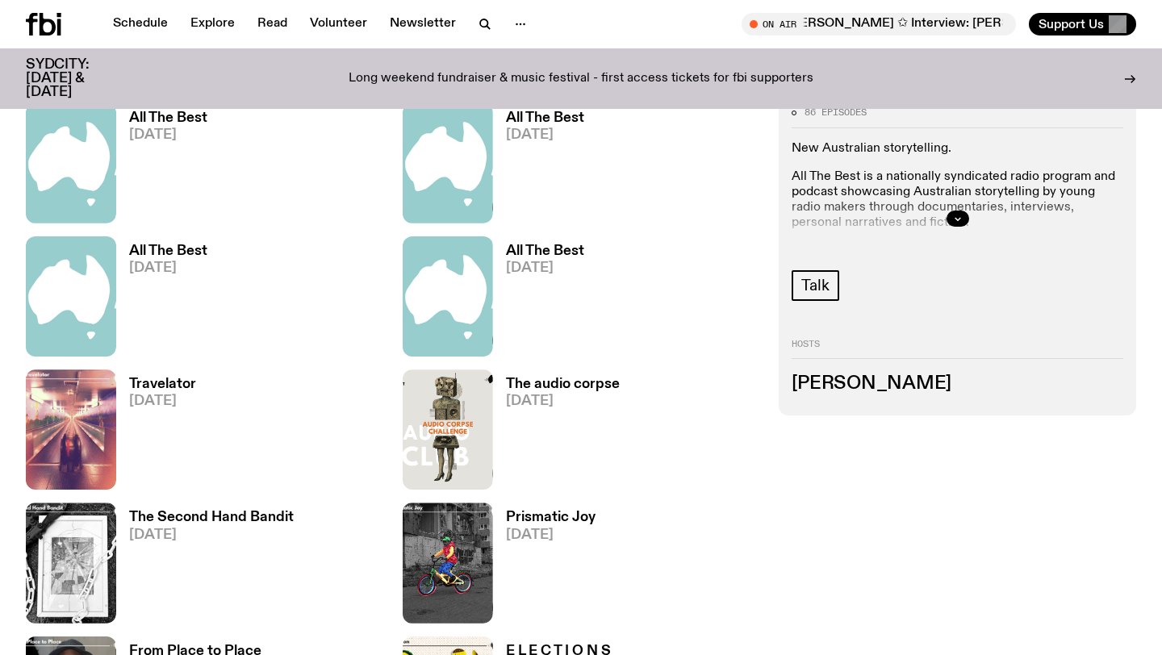
scroll to position [863, 0]
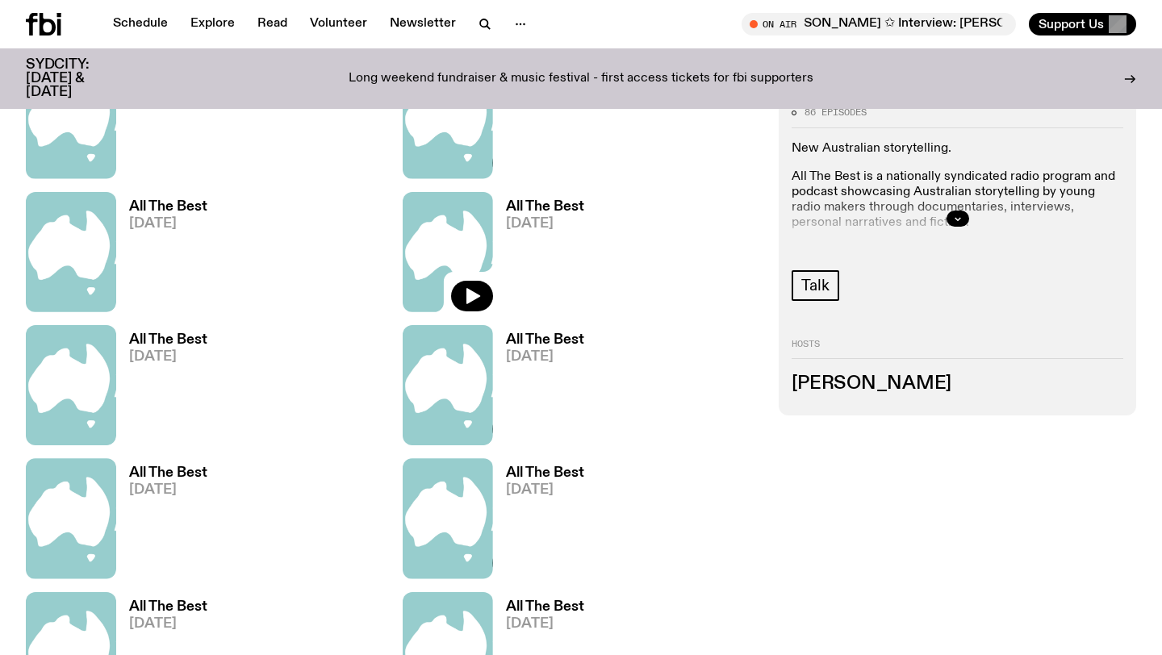
click at [538, 248] on link "All The Best [DATE]" at bounding box center [538, 256] width 91 height 112
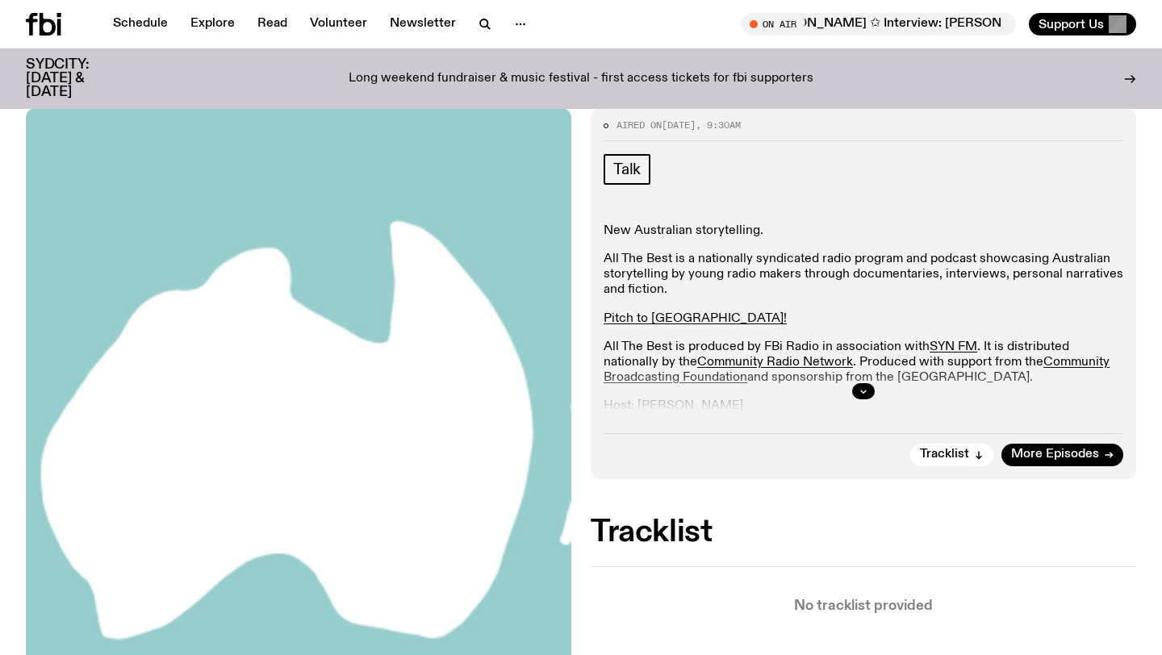
scroll to position [203, 0]
click at [860, 391] on icon "button" at bounding box center [864, 392] width 10 height 10
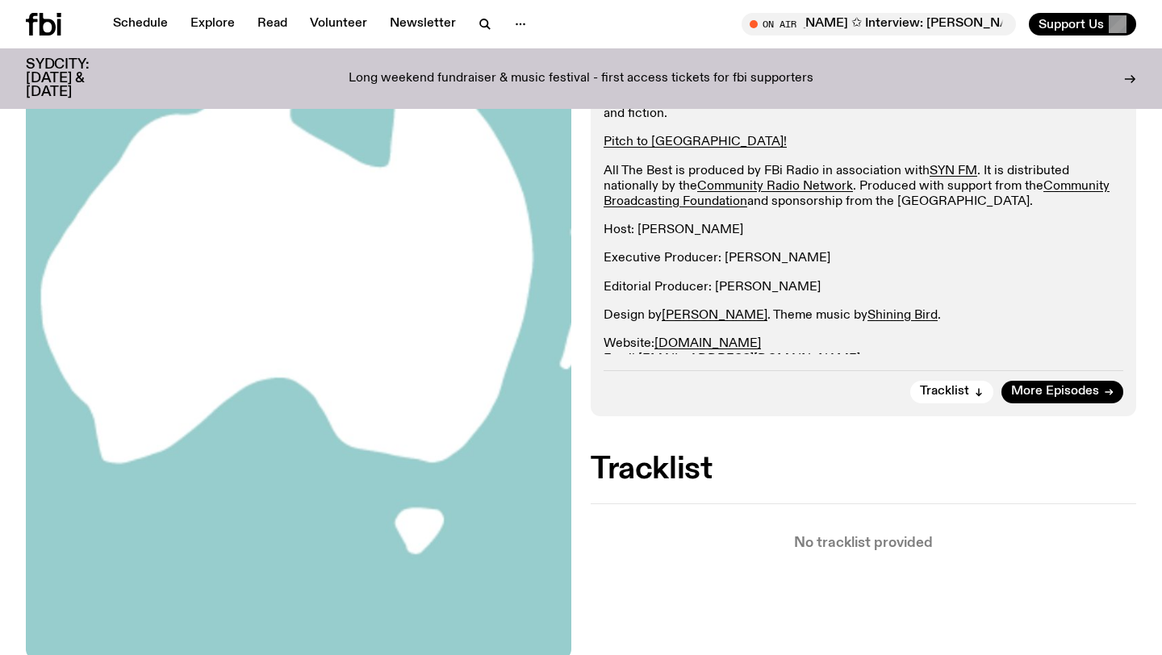
scroll to position [376, 0]
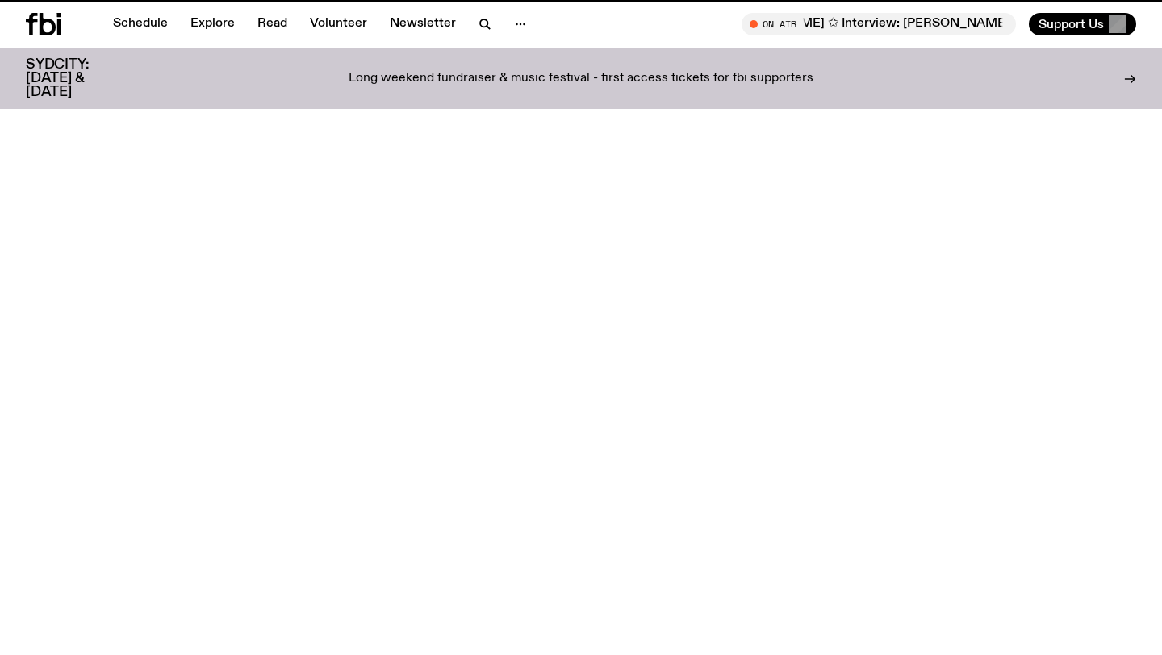
scroll to position [1211, 0]
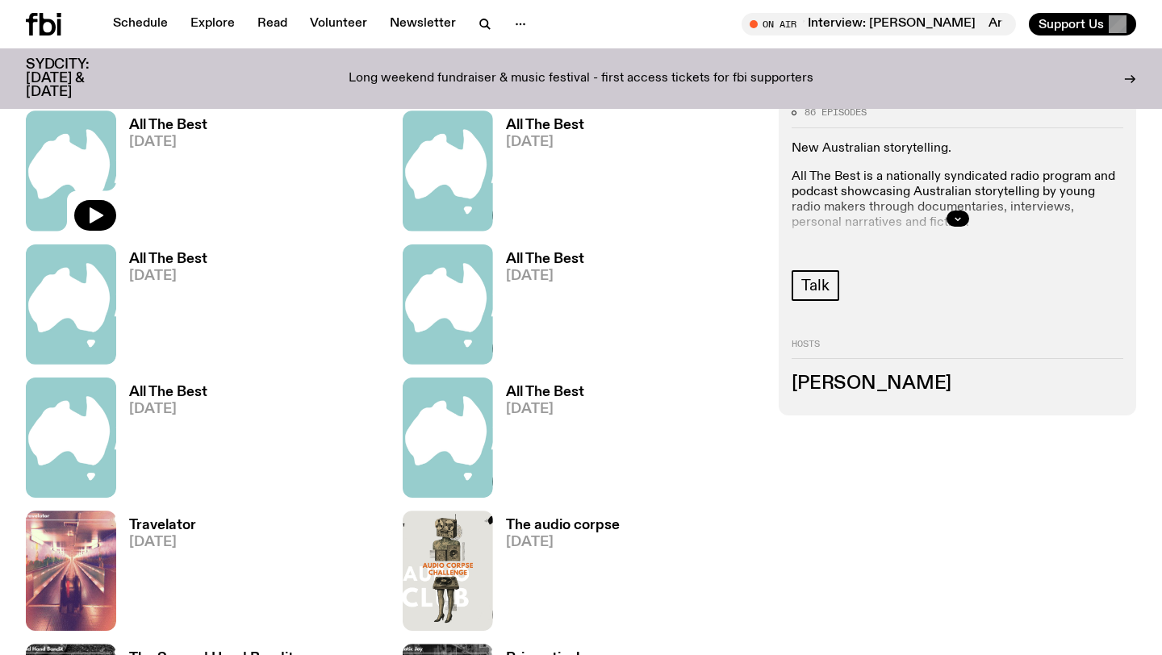
click at [73, 179] on img at bounding box center [71, 171] width 90 height 120
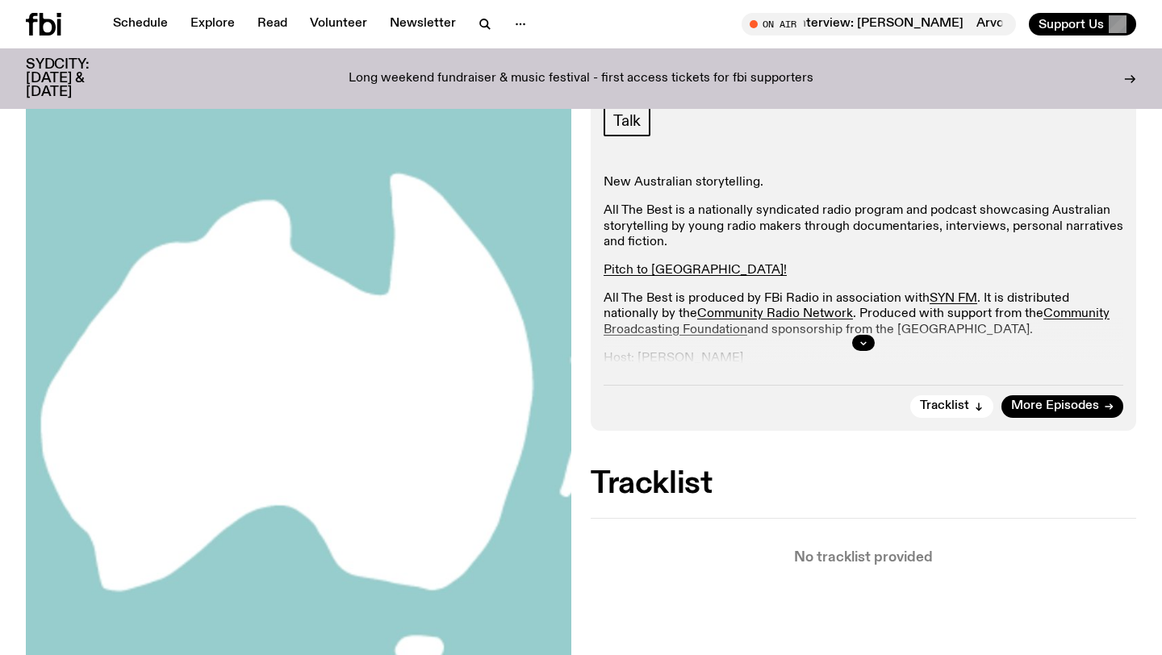
scroll to position [251, 0]
click at [865, 345] on icon "button" at bounding box center [864, 344] width 10 height 10
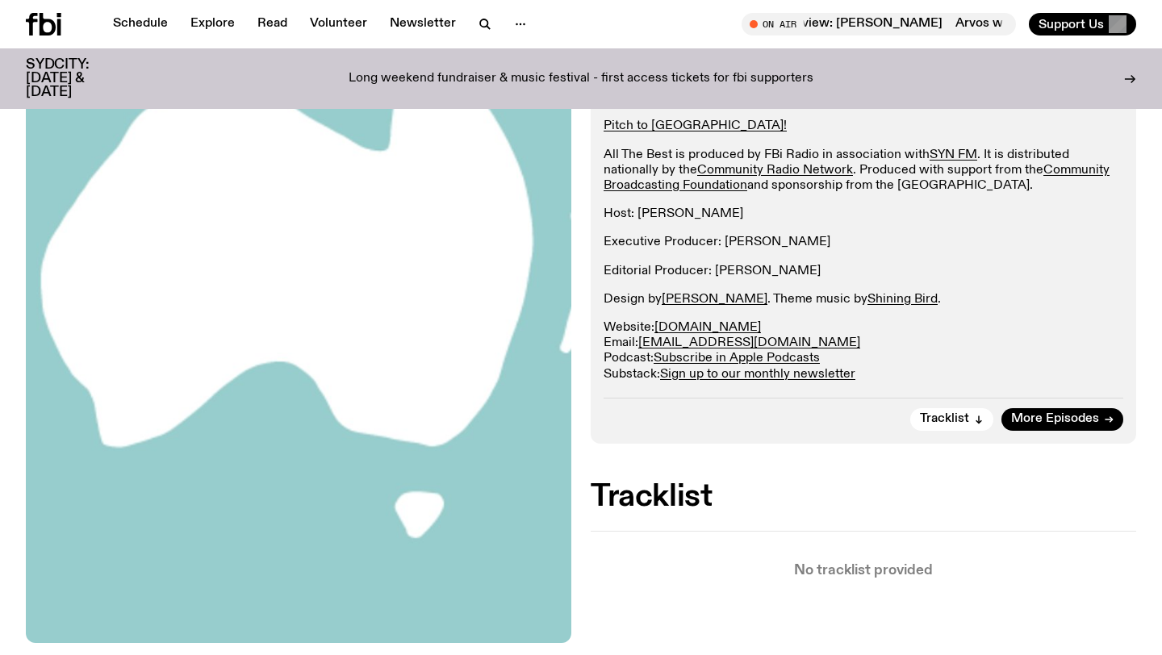
scroll to position [397, 0]
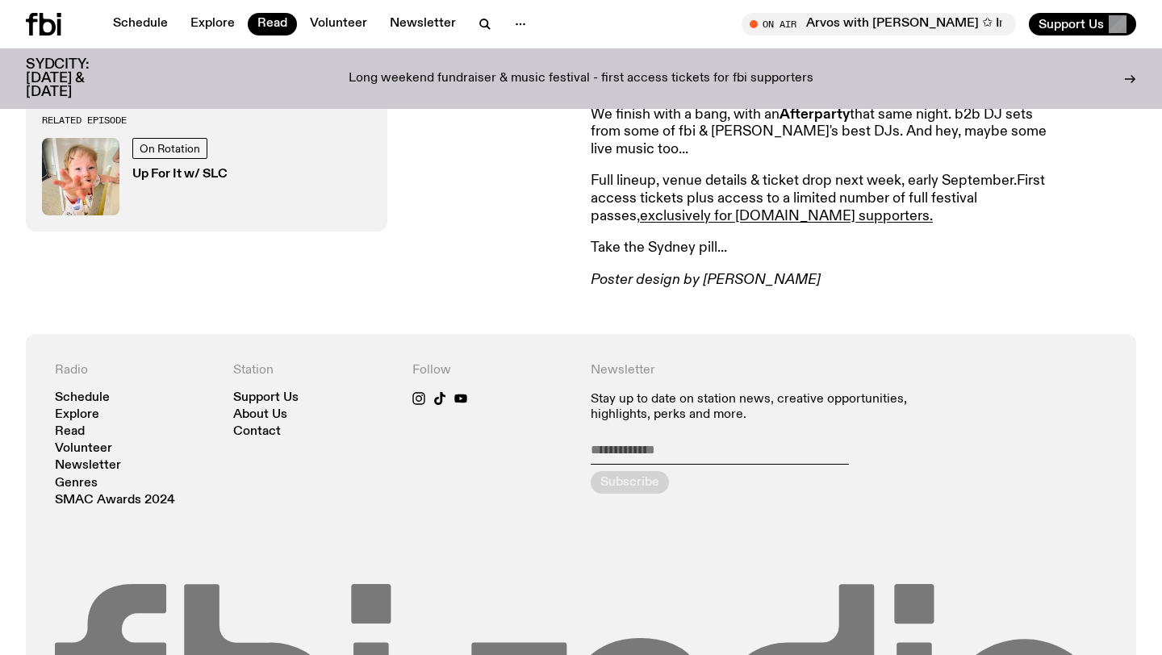
scroll to position [1186, 0]
